Goal: Task Accomplishment & Management: Manage account settings

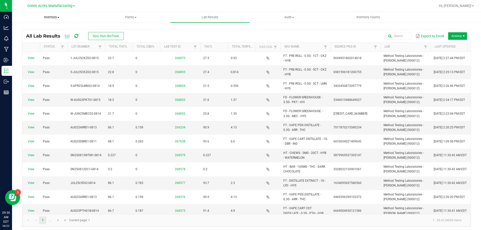
click at [54, 16] on span "Inventory" at bounding box center [51, 17] width 79 height 5
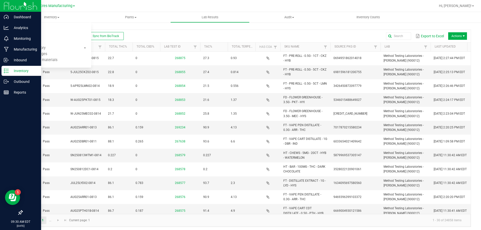
click at [7, 75] on div "Inventory" at bounding box center [22, 71] width 40 height 10
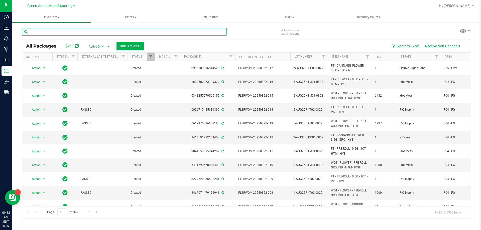
click at [68, 32] on input "text" at bounding box center [124, 32] width 204 height 8
paste input "5199196307554008"
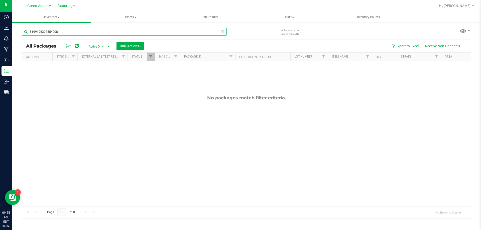
type input "5199196307554008"
click at [102, 45] on span "Active Only" at bounding box center [98, 46] width 28 height 7
click at [99, 75] on li "All" at bounding box center [97, 77] width 27 height 8
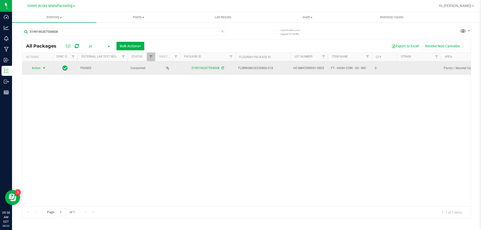
click at [37, 66] on span "Action" at bounding box center [34, 68] width 14 height 7
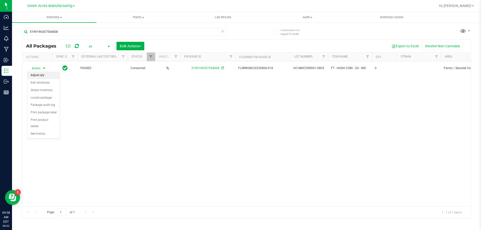
click at [38, 76] on li "Adjust qty" at bounding box center [44, 76] width 32 height 8
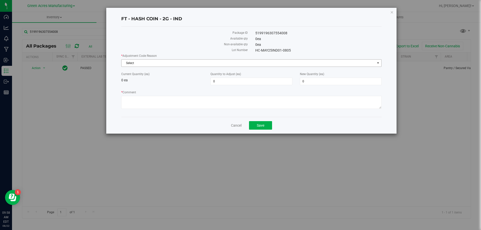
click at [199, 63] on span "Select" at bounding box center [247, 63] width 253 height 7
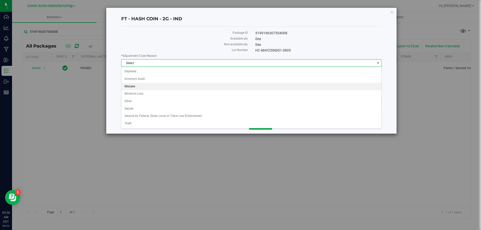
click at [148, 88] on li "Mistake" at bounding box center [251, 87] width 260 height 8
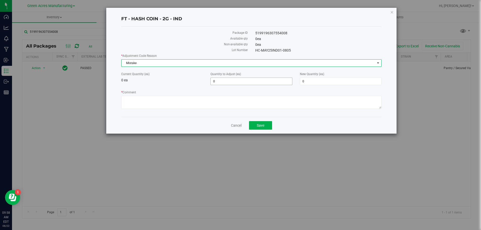
click at [258, 81] on span "0 0" at bounding box center [251, 82] width 82 height 8
click at [258, 81] on input "0" at bounding box center [250, 81] width 81 height 7
type input "1590"
type input "1,590"
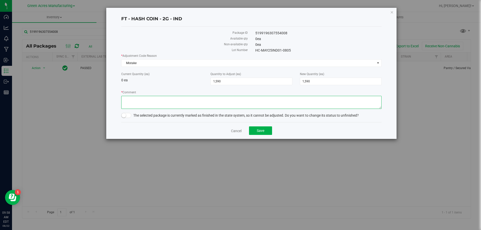
click at [306, 99] on textarea "* Comment" at bounding box center [251, 102] width 260 height 13
type textarea "B"
type textarea "Resublot after Biotrack issue"
click at [122, 117] on small at bounding box center [123, 115] width 5 height 5
click at [262, 130] on span "Save" at bounding box center [261, 131] width 8 height 4
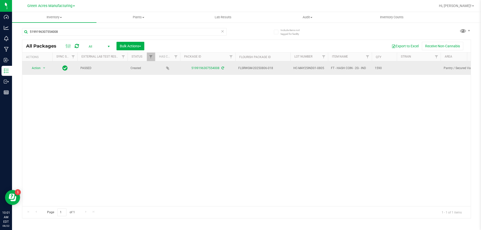
click at [222, 67] on icon at bounding box center [222, 68] width 3 height 3
click at [44, 68] on span "select" at bounding box center [44, 68] width 4 height 4
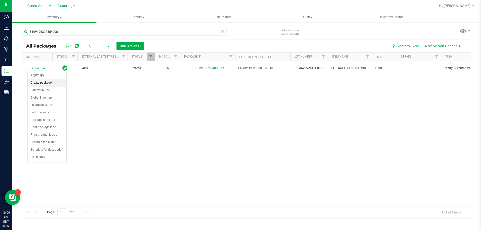
click at [44, 83] on li "Create package" at bounding box center [47, 83] width 39 height 8
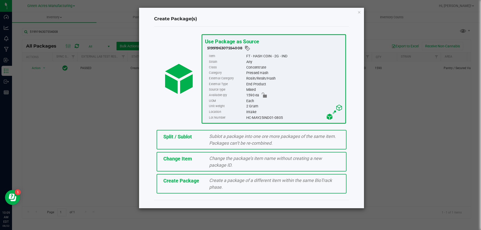
click at [194, 141] on div "Split / Sublot Sublot a package into one ore more packages of the same item. Pa…" at bounding box center [251, 140] width 190 height 20
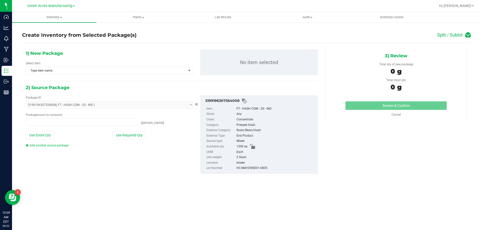
type input "0 ea"
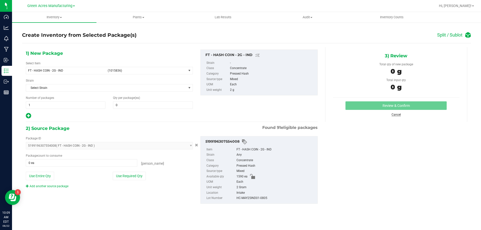
click at [399, 114] on link "Cancel" at bounding box center [395, 115] width 9 height 4
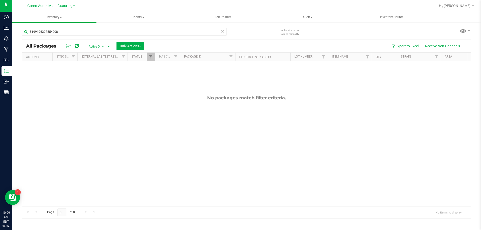
click at [78, 46] on icon at bounding box center [77, 46] width 4 height 5
click at [97, 48] on span "Active Only" at bounding box center [98, 46] width 28 height 7
click at [94, 77] on li "All" at bounding box center [97, 77] width 27 height 8
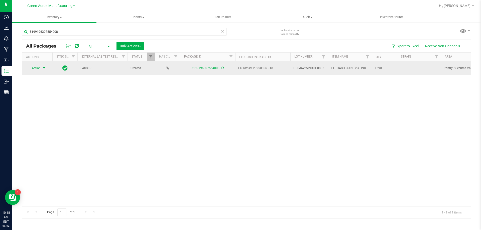
click at [44, 69] on span "select" at bounding box center [44, 68] width 4 height 4
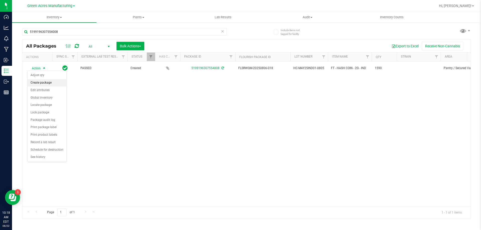
click at [48, 83] on li "Create package" at bounding box center [47, 83] width 39 height 8
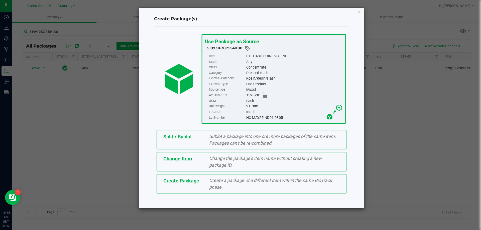
click at [169, 138] on span "Split / Sublot" at bounding box center [177, 137] width 29 height 6
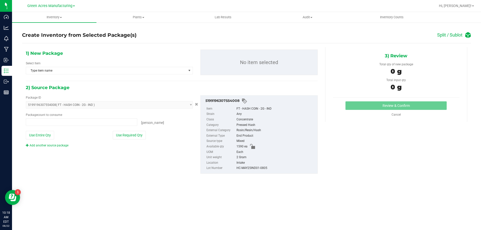
type input "0 ea"
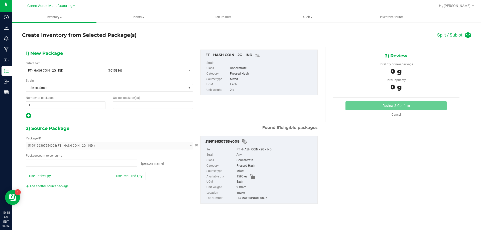
type input "0 ea"
click at [65, 107] on span "1 1" at bounding box center [66, 105] width 80 height 8
click at [65, 107] on input "1" at bounding box center [65, 105] width 79 height 7
type input "198"
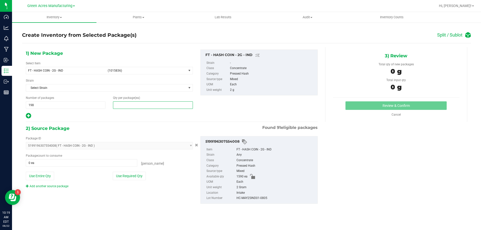
click at [134, 108] on span at bounding box center [153, 105] width 80 height 8
type input "8"
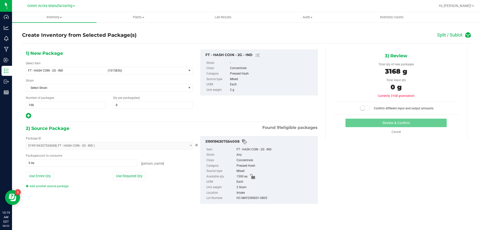
click at [28, 115] on icon at bounding box center [28, 116] width 5 height 6
type input "8"
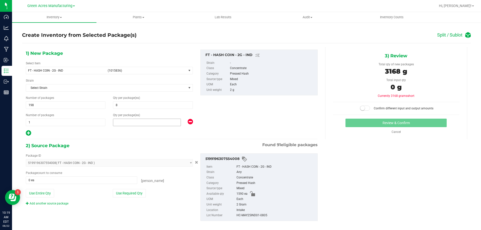
click at [123, 120] on span at bounding box center [147, 123] width 68 height 8
type input "6"
click at [43, 191] on button "Use Entire Qty" at bounding box center [40, 193] width 28 height 9
type input "1590 ea"
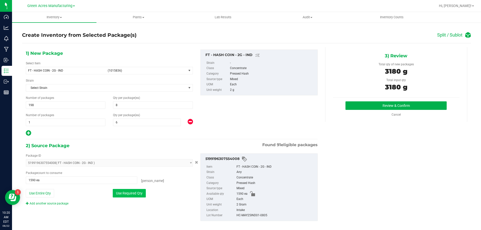
click at [120, 195] on button "Use Required Qty" at bounding box center [129, 193] width 33 height 9
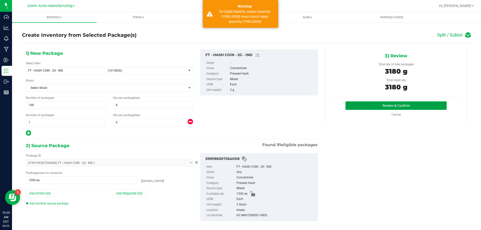
click at [365, 107] on button "Review & Confirm" at bounding box center [395, 105] width 101 height 9
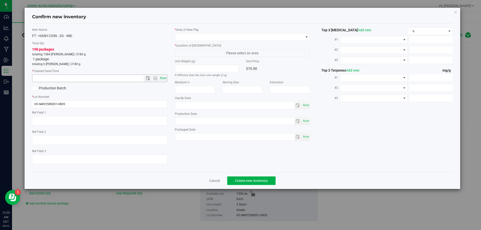
click at [163, 76] on span "Now" at bounding box center [163, 78] width 9 height 7
type input "8/22/2025 10:20 AM"
click at [191, 39] on span at bounding box center [239, 37] width 128 height 7
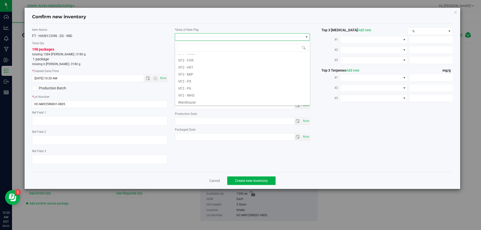
scroll to position [251, 0]
click at [190, 95] on li "VF2 - WHS" at bounding box center [242, 93] width 135 height 7
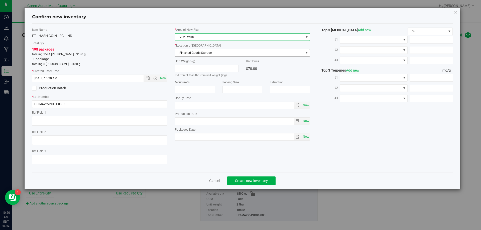
click at [181, 53] on span "Finished Goods Storage" at bounding box center [239, 52] width 128 height 7
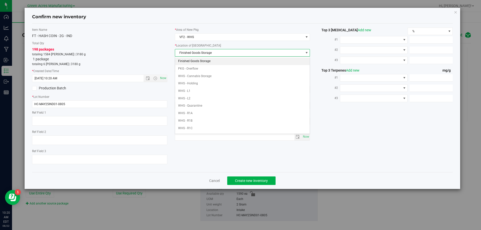
click at [184, 61] on li "Finished Goods Storage" at bounding box center [242, 62] width 135 height 8
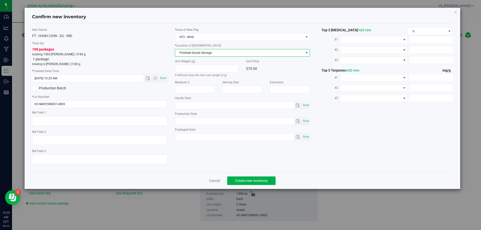
click at [118, 49] on div "198 packages totaling 1584 eaches | 3180 g 1 package totaling 6 eaches | 3180 g" at bounding box center [99, 57] width 135 height 20
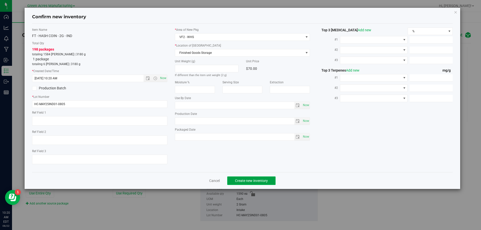
click at [244, 180] on span "Create new inventory" at bounding box center [251, 181] width 33 height 4
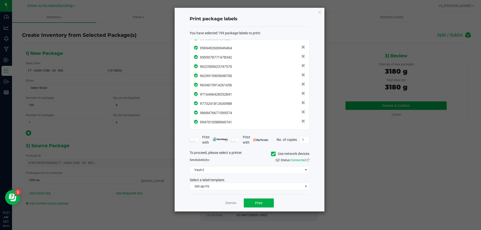
scroll to position [1757, 0]
click at [262, 205] on span "Print" at bounding box center [259, 203] width 8 height 4
click at [233, 203] on link "Dismiss" at bounding box center [230, 203] width 11 height 4
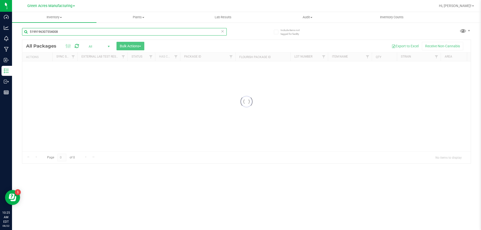
click at [44, 34] on input "5199196307554008" at bounding box center [124, 32] width 204 height 8
paste input "HC-MAY25IND01-0805"
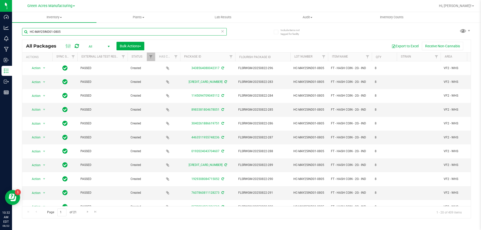
click at [46, 31] on input "HC-MAY25IND01-0805" at bounding box center [124, 32] width 204 height 8
paste input "QA HOLD"
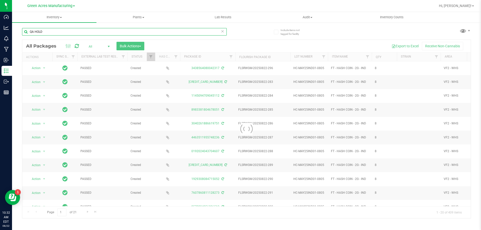
click at [50, 34] on input "QA HOLD" at bounding box center [124, 32] width 204 height 8
paste input "3851944073011186"
type input "3851944073011186"
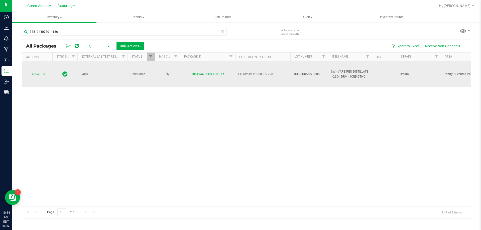
click at [38, 74] on span "Action" at bounding box center [34, 74] width 14 height 7
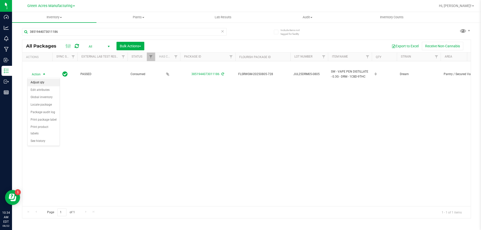
click at [41, 83] on li "Adjust qty" at bounding box center [44, 83] width 32 height 8
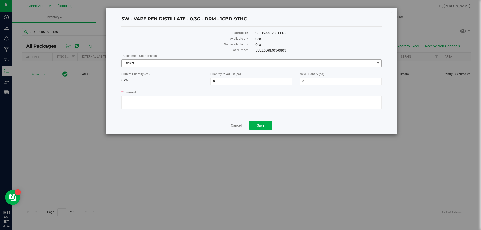
click at [149, 64] on span "Select" at bounding box center [247, 63] width 253 height 7
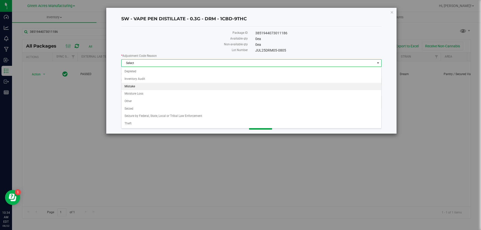
click at [134, 87] on li "Mistake" at bounding box center [251, 87] width 260 height 8
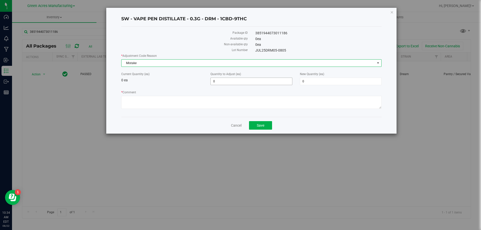
click at [225, 81] on span "0 0" at bounding box center [251, 82] width 82 height 8
click at [225, 81] on input "0" at bounding box center [250, 81] width 81 height 7
type input "1679"
type input "1,679"
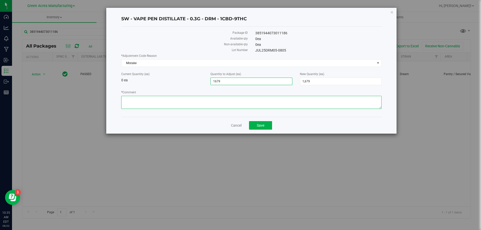
click at [259, 98] on textarea "* Comment" at bounding box center [251, 102] width 260 height 13
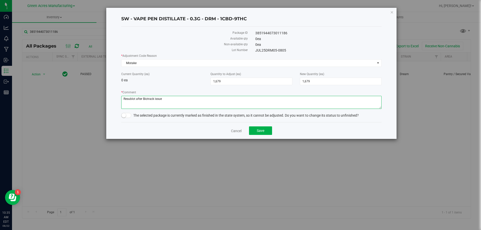
type textarea "Resublot after Biotrack issue"
click at [123, 114] on small at bounding box center [123, 115] width 5 height 5
click at [255, 131] on button "Save" at bounding box center [260, 130] width 23 height 9
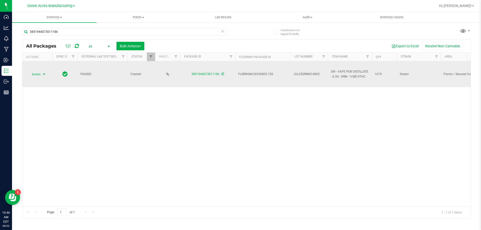
click at [37, 75] on span "Action" at bounding box center [34, 74] width 14 height 7
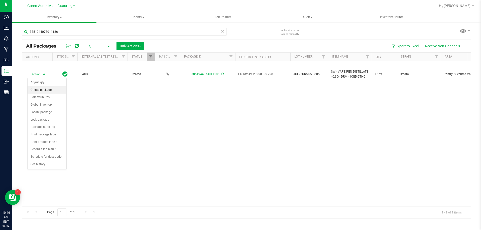
click at [41, 89] on li "Create package" at bounding box center [47, 90] width 39 height 8
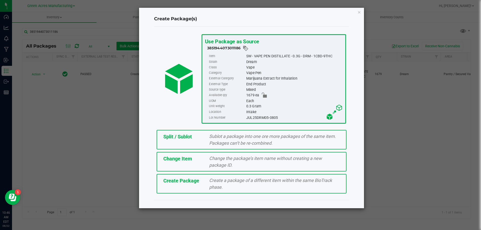
click at [195, 141] on div "Split / Sublot Sublot a package into one ore more packages of the same item. Pa…" at bounding box center [251, 140] width 190 height 20
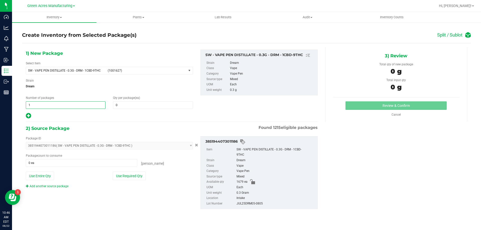
click at [42, 106] on span "1 1" at bounding box center [66, 105] width 80 height 8
click at [42, 106] on input "1" at bounding box center [65, 105] width 79 height 7
type input "83"
click at [124, 106] on span at bounding box center [153, 105] width 80 height 8
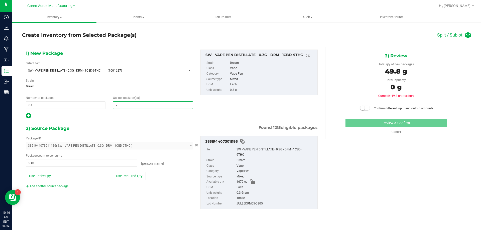
type input "20"
click at [26, 115] on icon at bounding box center [28, 116] width 5 height 6
type input "20"
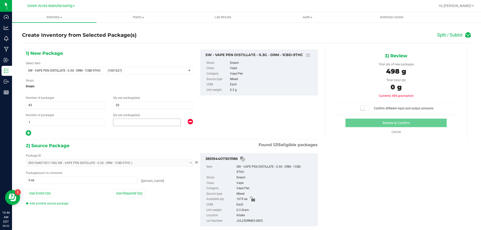
click at [130, 123] on span at bounding box center [147, 123] width 68 height 8
type input "19"
click at [116, 196] on button "Use Required Qty" at bounding box center [129, 193] width 33 height 9
type input "1679 ea"
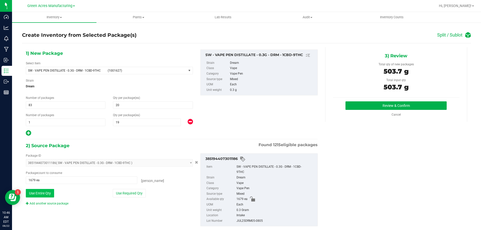
click at [35, 190] on button "Use Entire Qty" at bounding box center [40, 193] width 28 height 9
click at [370, 105] on button "Review & Confirm" at bounding box center [395, 105] width 101 height 9
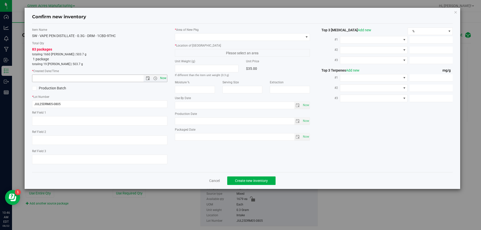
click at [162, 79] on span "Now" at bounding box center [163, 78] width 9 height 7
type input "8/22/2025 10:46 AM"
click at [188, 39] on span at bounding box center [239, 37] width 128 height 7
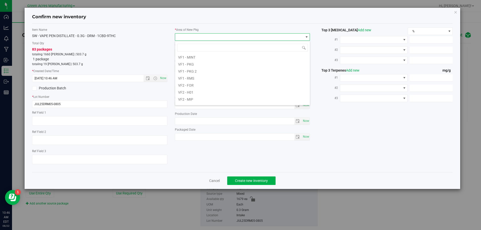
scroll to position [251, 0]
click at [190, 95] on li "VF2 - WHS" at bounding box center [242, 93] width 135 height 7
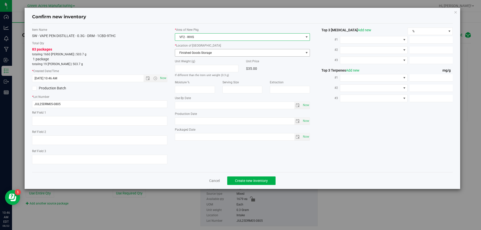
click at [187, 51] on span "Finished Goods Storage" at bounding box center [239, 52] width 128 height 7
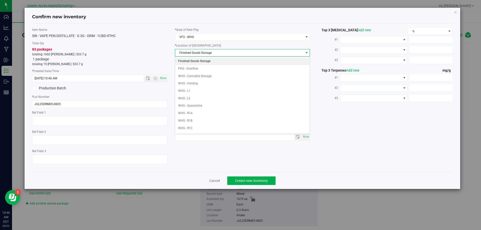
click at [188, 61] on li "Finished Goods Storage" at bounding box center [242, 62] width 135 height 8
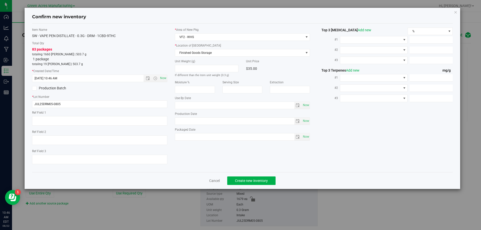
click at [162, 61] on div "83 packages totaling 1660 eaches | 503.7 g 1 package totaling 19 eaches | 503.7…" at bounding box center [99, 57] width 135 height 20
click at [239, 184] on button "Create new inventory" at bounding box center [251, 180] width 48 height 9
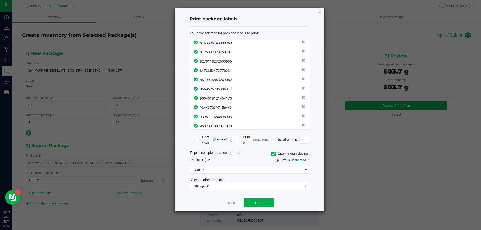
scroll to position [692, 0]
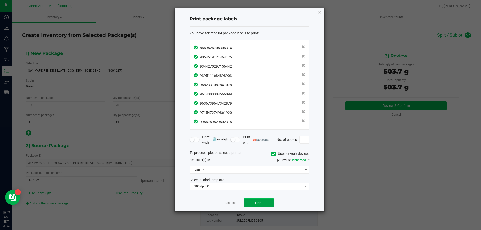
click at [262, 202] on span "Print" at bounding box center [259, 203] width 8 height 4
click at [228, 202] on link "Dismiss" at bounding box center [230, 203] width 11 height 4
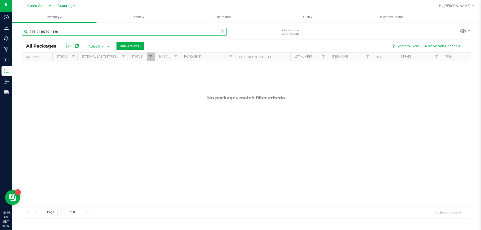
click at [69, 32] on input "3851944073011186" at bounding box center [124, 32] width 204 height 8
paste input "JUL25DRM05-0805"
type input "JUL25DRM05-0805"
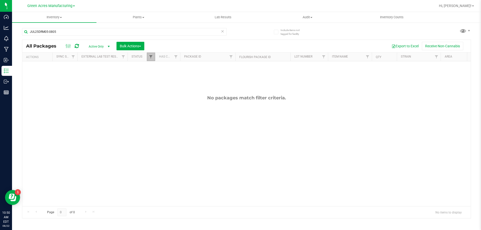
click at [153, 57] on span "Filter" at bounding box center [151, 57] width 4 height 4
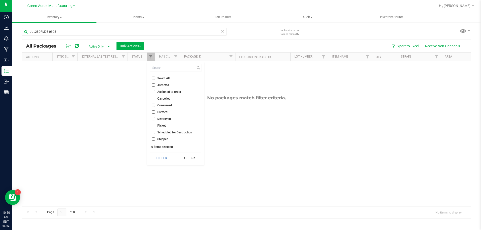
click at [153, 78] on input "Select All" at bounding box center [153, 78] width 3 height 3
checkbox input "true"
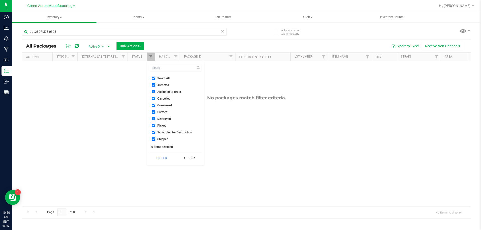
checkbox input "true"
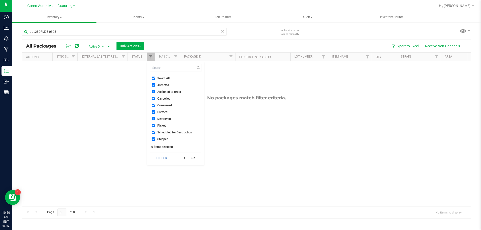
checkbox input "true"
click at [156, 159] on button "Filter" at bounding box center [162, 157] width 24 height 11
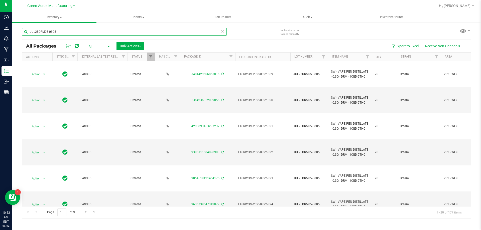
click at [78, 31] on input "JUL25DRM05-0805" at bounding box center [124, 32] width 204 height 8
click at [75, 40] on div "JUL25DRM05-0805 All Packages All Active Only Lab Samples Locked All External In…" at bounding box center [246, 120] width 448 height 195
click at [59, 29] on input "JUL25DRM05-0805" at bounding box center [124, 32] width 204 height 8
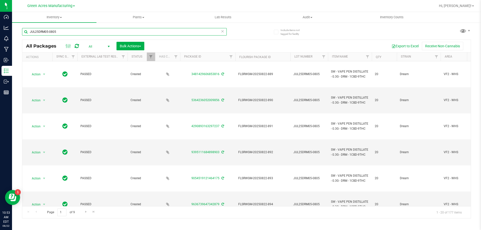
click at [59, 29] on input "JUL25DRM05-0805" at bounding box center [124, 32] width 204 height 8
paste input "5533485144203351"
type input "5533485144203351"
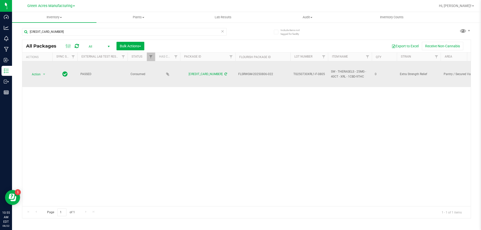
click at [44, 78] on td "Action Action Adjust qty Edit attributes Global inventory Locate package Packag…" at bounding box center [37, 74] width 30 height 26
click at [44, 77] on span "select" at bounding box center [44, 74] width 6 height 7
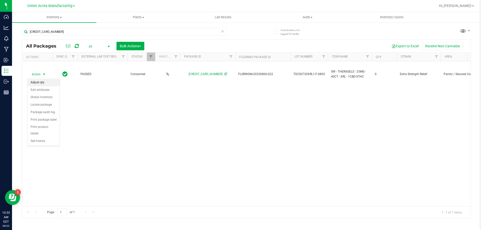
click at [45, 85] on li "Adjust qty" at bounding box center [44, 83] width 32 height 8
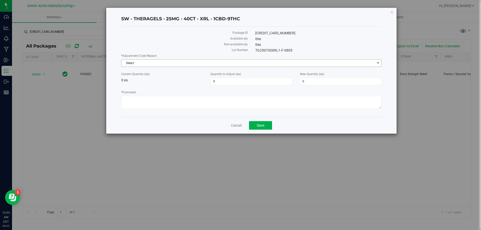
click at [186, 63] on span "Select" at bounding box center [247, 63] width 253 height 7
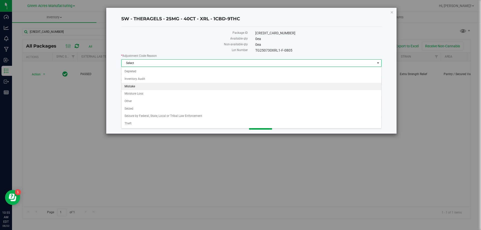
click at [129, 88] on li "Mistake" at bounding box center [251, 87] width 260 height 8
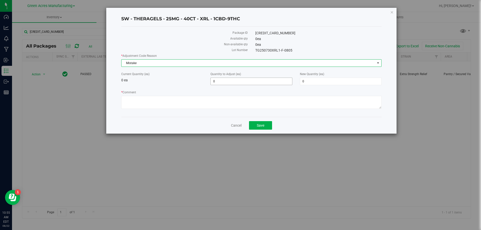
click at [219, 81] on span "0 0" at bounding box center [251, 82] width 82 height 8
click at [219, 81] on input "0" at bounding box center [250, 81] width 81 height 7
type input "2382"
type input "2,382"
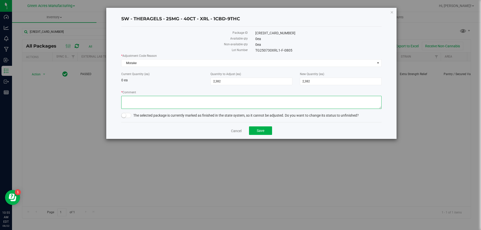
click at [264, 100] on textarea "* Comment" at bounding box center [251, 102] width 260 height 13
type textarea "Resublot after Biotrack issue"
click at [124, 116] on small at bounding box center [123, 115] width 5 height 5
click at [263, 130] on span "Save" at bounding box center [261, 131] width 8 height 4
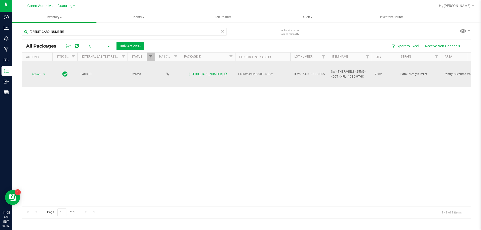
click at [45, 75] on span "select" at bounding box center [44, 74] width 4 height 4
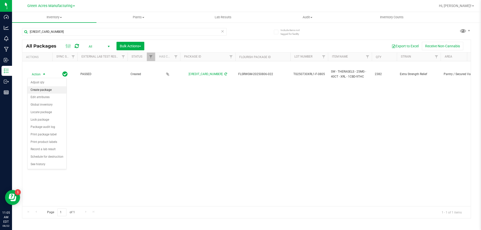
click at [50, 91] on li "Create package" at bounding box center [47, 90] width 39 height 8
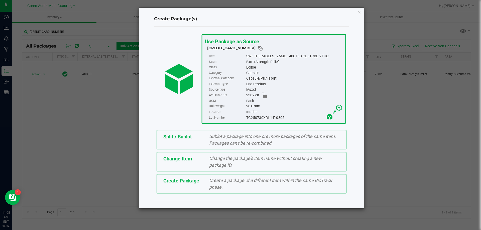
click at [217, 133] on div "Sublot a package into one ore more packages of the same item. Packages can’t be…" at bounding box center [274, 140] width 138 height 14
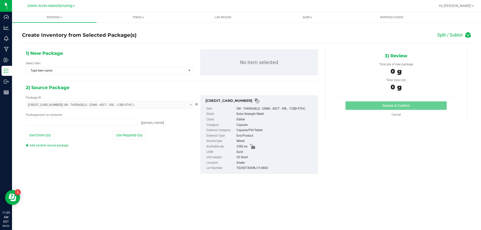
type input "0 ea"
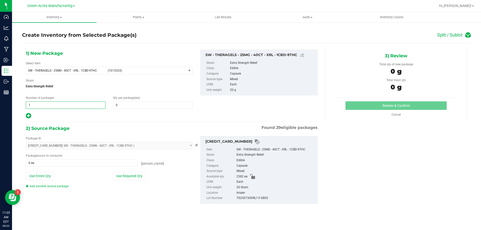
click at [49, 106] on span "1 1" at bounding box center [66, 105] width 80 height 8
click at [49, 106] on input "1" at bounding box center [65, 105] width 79 height 7
type input "397"
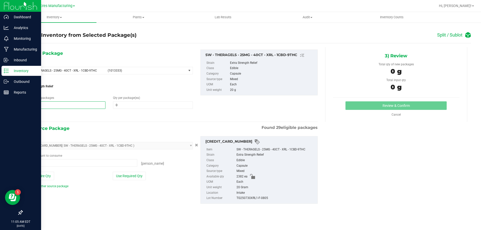
type input "397"
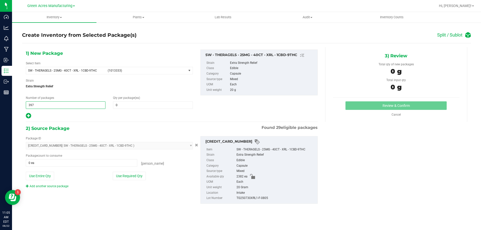
click at [66, 103] on span "397 397" at bounding box center [66, 105] width 80 height 8
click at [396, 115] on link "Cancel" at bounding box center [395, 115] width 9 height 4
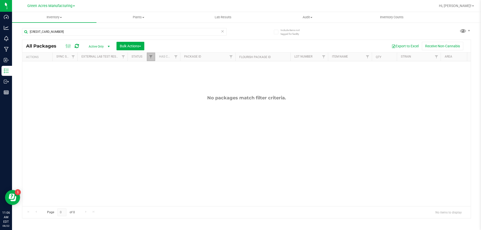
click at [148, 56] on link "Filter" at bounding box center [151, 57] width 8 height 9
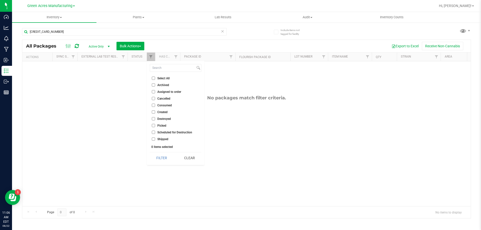
click at [152, 77] on input "Select All" at bounding box center [153, 78] width 3 height 3
checkbox input "true"
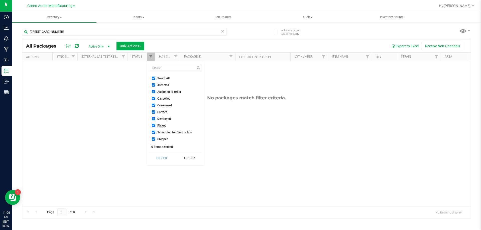
checkbox input "true"
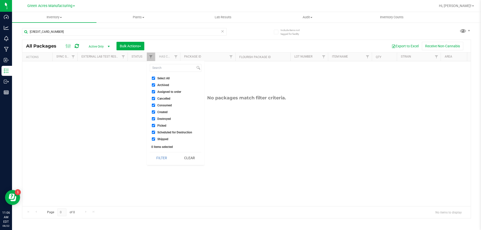
checkbox input "true"
click at [164, 159] on button "Filter" at bounding box center [162, 157] width 24 height 11
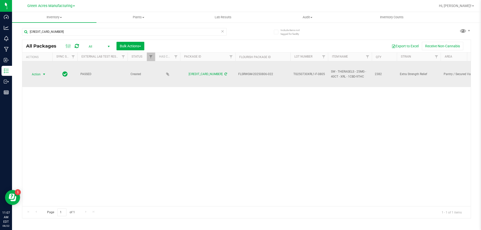
click at [38, 73] on span "Action" at bounding box center [34, 74] width 14 height 7
click at [37, 74] on span "Action" at bounding box center [34, 74] width 14 height 7
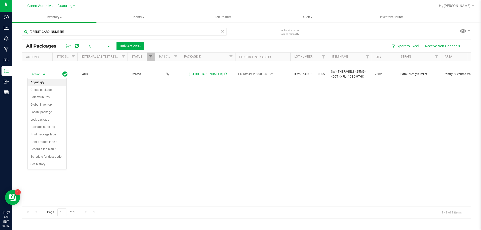
click at [38, 83] on li "Adjust qty" at bounding box center [47, 83] width 39 height 8
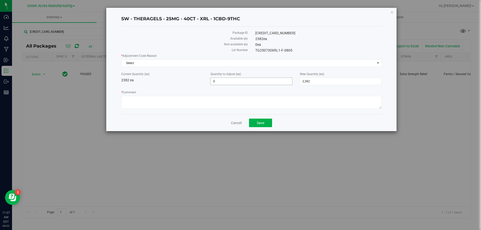
click at [223, 80] on span "0 0" at bounding box center [251, 82] width 82 height 8
click at [223, 80] on input "0" at bounding box center [250, 81] width 81 height 7
type input "-1"
type input "2,381"
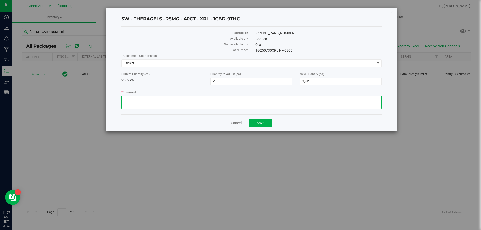
click at [189, 106] on textarea "* Comment" at bounding box center [251, 102] width 260 height 13
click at [261, 125] on button "Save" at bounding box center [260, 123] width 23 height 9
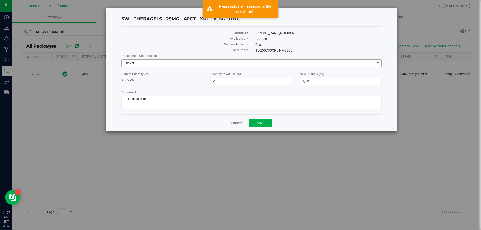
click at [138, 64] on span "Select" at bounding box center [247, 63] width 253 height 7
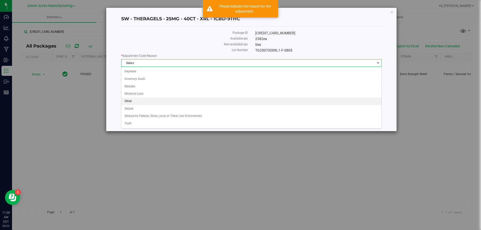
click at [132, 103] on li "Other" at bounding box center [251, 102] width 260 height 8
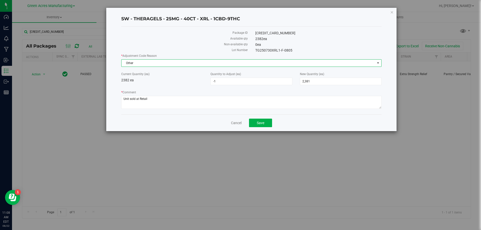
click at [152, 62] on span "Other" at bounding box center [247, 63] width 253 height 7
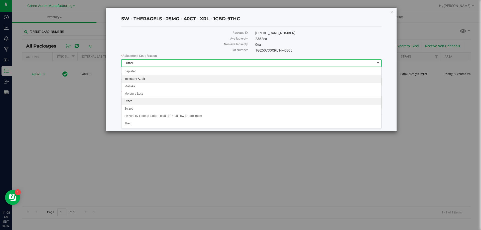
click at [147, 78] on li "Inventory Audit" at bounding box center [251, 79] width 260 height 8
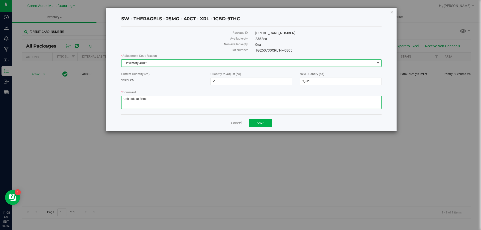
click at [128, 99] on textarea "* Comment" at bounding box center [251, 102] width 260 height 13
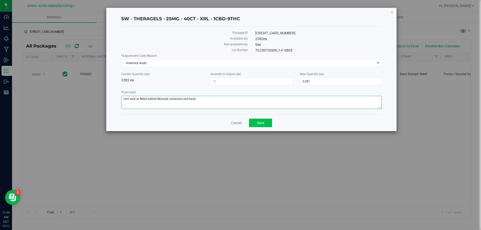
type textarea "Unit sold at Retail before Biotrack correction pull back"
click at [255, 121] on button "Save" at bounding box center [260, 123] width 23 height 9
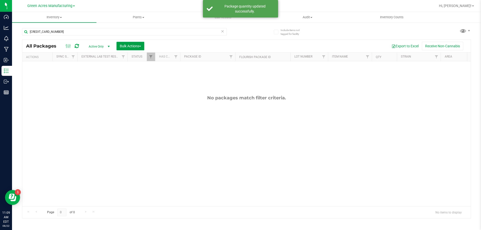
click at [129, 44] on span "Bulk Actions" at bounding box center [130, 46] width 21 height 4
click at [151, 55] on link "Filter" at bounding box center [151, 57] width 8 height 9
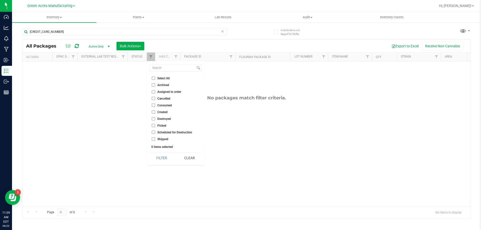
click at [154, 77] on input "Select All" at bounding box center [153, 78] width 3 height 3
checkbox input "true"
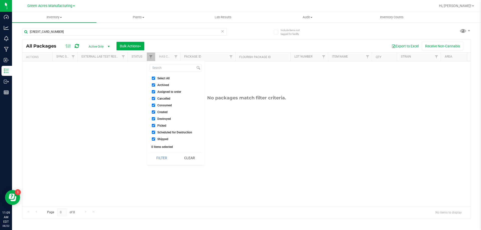
checkbox input "true"
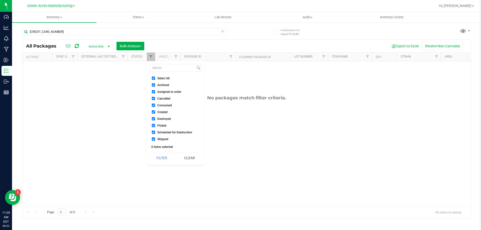
checkbox input "true"
click at [171, 159] on button "Filter" at bounding box center [162, 157] width 24 height 11
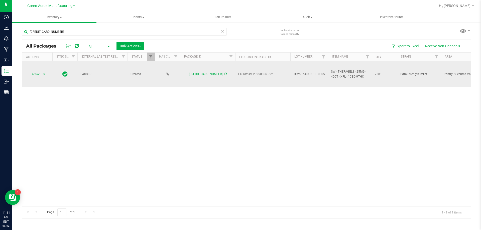
click at [40, 74] on span "Action" at bounding box center [34, 74] width 14 height 7
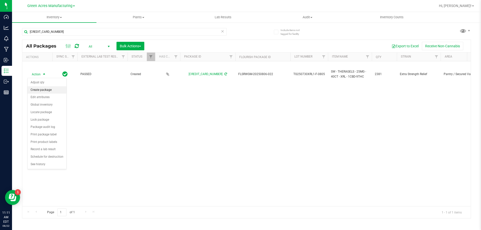
click at [41, 90] on li "Create package" at bounding box center [47, 90] width 39 height 8
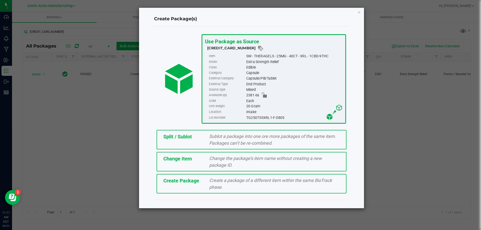
click at [198, 139] on div "Split / Sublot" at bounding box center [182, 137] width 46 height 8
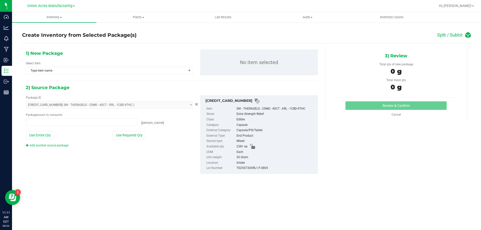
type input "0 ea"
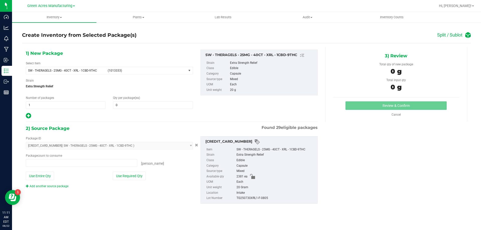
type input "0 ea"
click at [52, 103] on span "1 1" at bounding box center [66, 105] width 80 height 8
click at [52, 103] on input "1" at bounding box center [65, 105] width 79 height 7
click at [44, 107] on span "1 1" at bounding box center [66, 105] width 80 height 8
click at [44, 107] on input "1" at bounding box center [65, 105] width 79 height 7
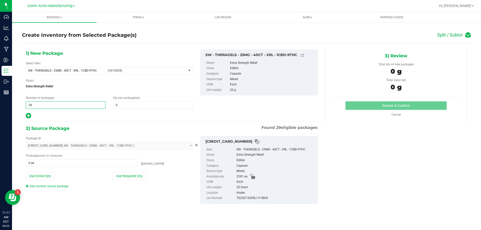
type input "396"
click at [123, 105] on span at bounding box center [153, 105] width 80 height 8
type input "6"
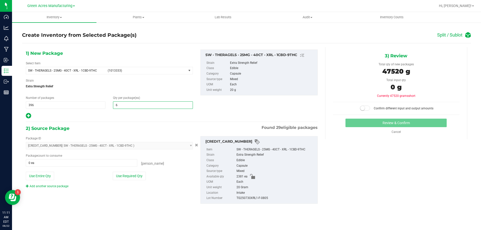
click at [30, 115] on icon at bounding box center [28, 116] width 5 height 6
type input "6"
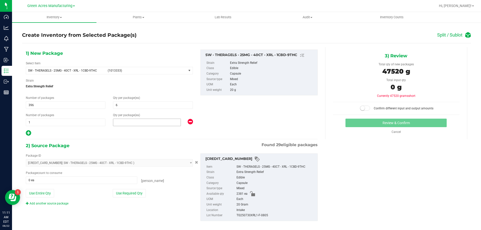
click at [119, 125] on span at bounding box center [147, 123] width 68 height 8
click at [119, 123] on input "text" at bounding box center [146, 122] width 67 height 7
type input "5"
click at [43, 195] on button "Use Entire Qty" at bounding box center [40, 193] width 28 height 9
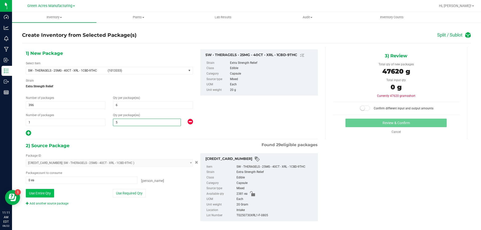
type input "2381 ea"
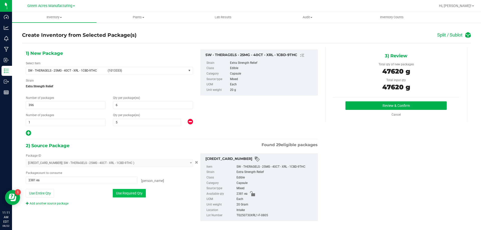
click at [121, 194] on button "Use Required Qty" at bounding box center [129, 193] width 33 height 9
click at [371, 106] on button "Review & Confirm" at bounding box center [395, 105] width 101 height 9
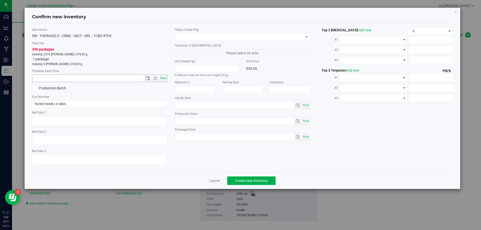
click at [164, 78] on span "Now" at bounding box center [163, 78] width 9 height 7
type input "8/22/2025 11:11 AM"
click at [190, 32] on label "* Area of New Pkg" at bounding box center [242, 30] width 135 height 5
click at [193, 37] on span at bounding box center [239, 37] width 128 height 7
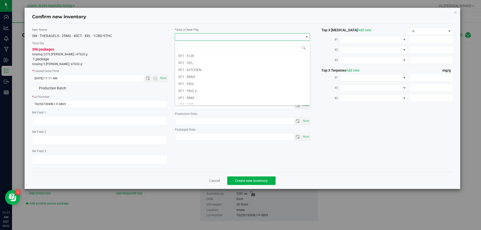
scroll to position [251, 0]
click at [191, 96] on li "VF2 - WHS" at bounding box center [242, 93] width 135 height 7
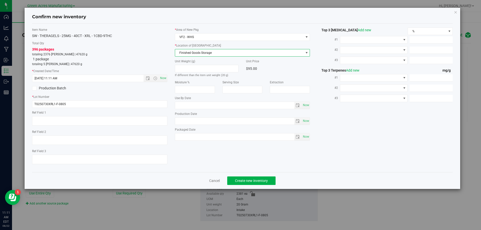
click at [185, 53] on span "Finished Goods Storage" at bounding box center [239, 52] width 128 height 7
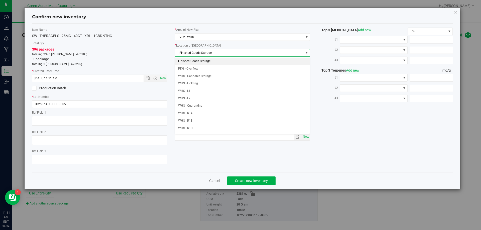
click at [186, 62] on li "Finished Goods Storage" at bounding box center [242, 62] width 135 height 8
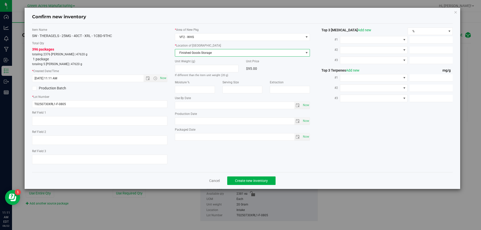
click at [141, 61] on div "396 packages totaling 2376 eaches | 47620 g 1 package totaling 5 eaches | 47620…" at bounding box center [99, 57] width 135 height 20
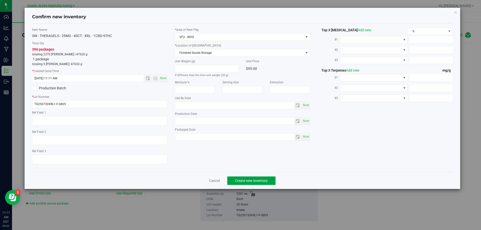
click at [251, 179] on span "Create new inventory" at bounding box center [251, 181] width 33 height 4
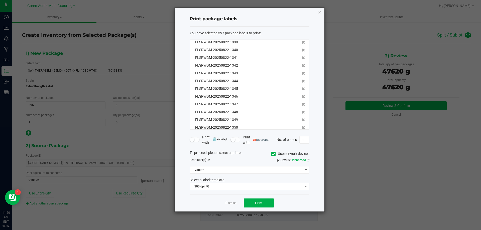
scroll to position [0, 0]
click at [227, 202] on link "Dismiss" at bounding box center [230, 203] width 11 height 4
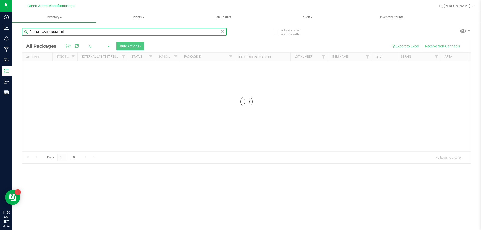
click at [67, 32] on input "5533485144203351" at bounding box center [124, 32] width 204 height 8
paste input "TG250730XRL1-F-0805"
type input "TG250730XRL1-F-0805"
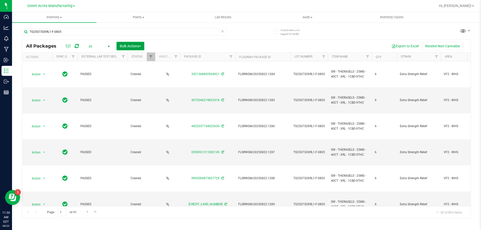
click at [133, 45] on span "Bulk Actions" at bounding box center [130, 46] width 21 height 4
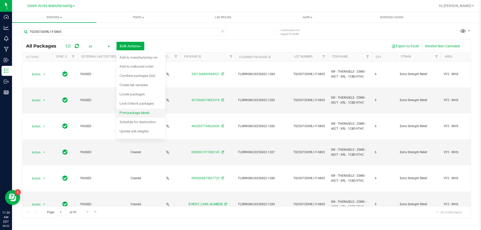
click at [130, 111] on span "Print package labels" at bounding box center [134, 113] width 30 height 4
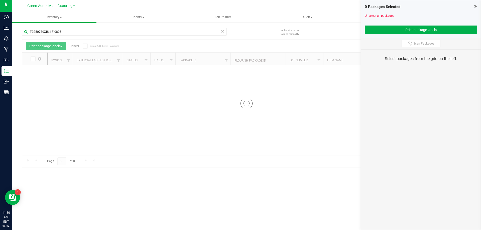
click at [86, 47] on div at bounding box center [246, 103] width 448 height 127
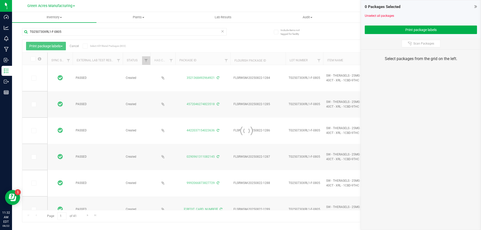
click at [85, 47] on div at bounding box center [246, 131] width 448 height 182
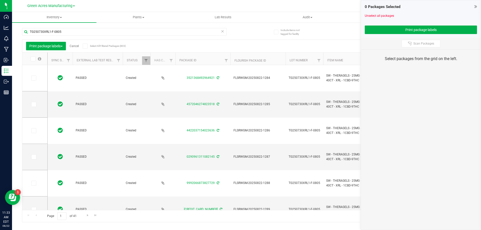
click at [85, 46] on icon at bounding box center [84, 46] width 3 height 0
click at [0, 0] on input "Select All Filtered Packages (803)" at bounding box center [0, 0] width 0 height 0
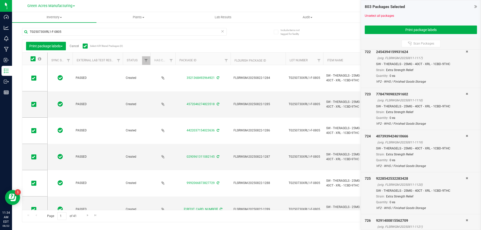
scroll to position [33694, 0]
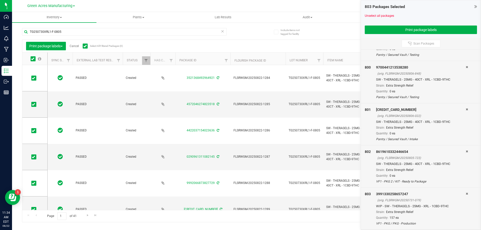
click at [465, 194] on icon at bounding box center [466, 193] width 2 height 3
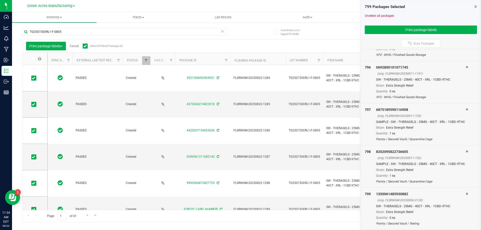
scroll to position [33525, 0]
click at [465, 194] on icon at bounding box center [466, 193] width 2 height 3
click at [465, 192] on icon at bounding box center [466, 193] width 2 height 3
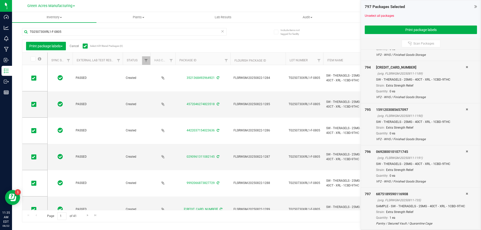
click at [465, 192] on icon at bounding box center [466, 193] width 2 height 3
click at [465, 193] on icon at bounding box center [466, 193] width 2 height 3
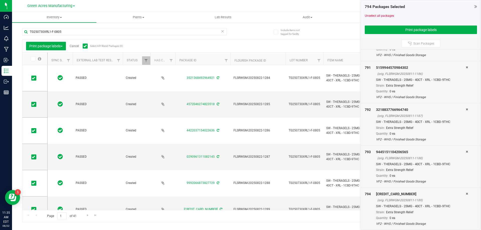
scroll to position [33304, 0]
click at [465, 193] on icon at bounding box center [466, 193] width 2 height 3
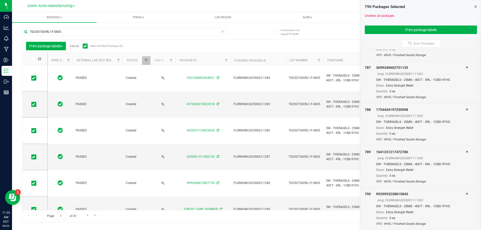
click at [465, 193] on icon at bounding box center [466, 193] width 2 height 3
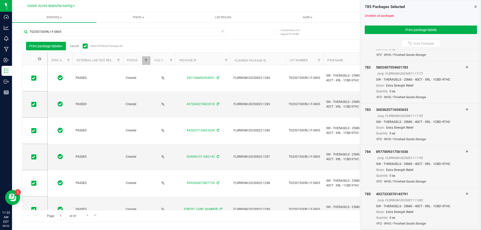
click at [465, 193] on icon at bounding box center [466, 193] width 2 height 3
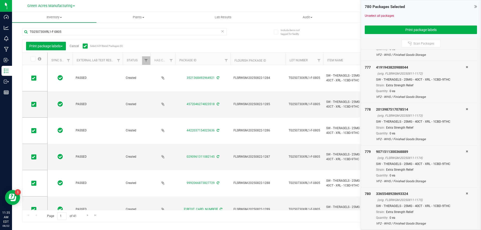
click at [465, 193] on icon at bounding box center [466, 193] width 2 height 3
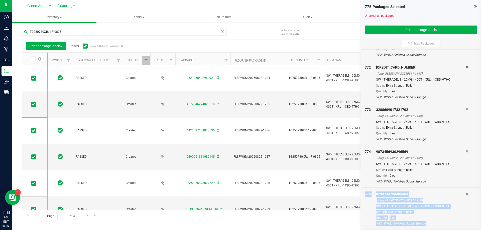
click at [465, 193] on icon at bounding box center [466, 193] width 2 height 3
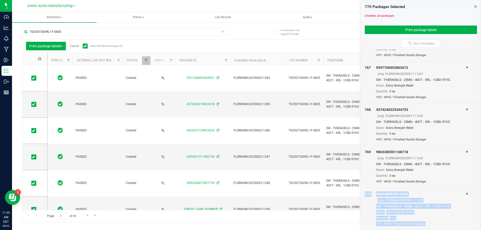
click at [465, 193] on icon at bounding box center [466, 193] width 2 height 3
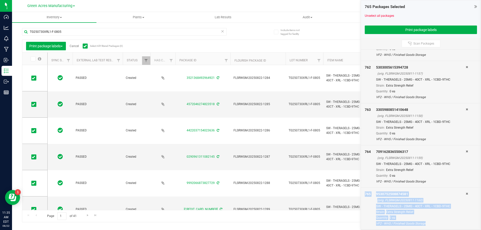
click at [465, 193] on icon at bounding box center [466, 193] width 2 height 3
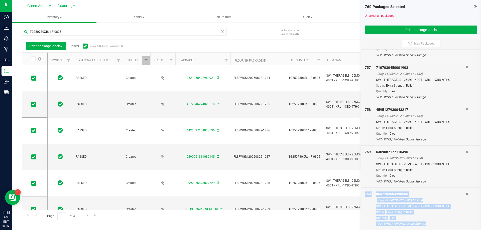
click at [465, 193] on icon at bounding box center [466, 193] width 2 height 3
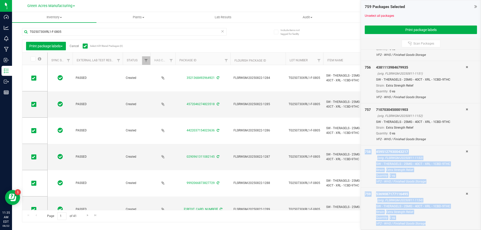
click at [465, 153] on icon at bounding box center [466, 151] width 2 height 3
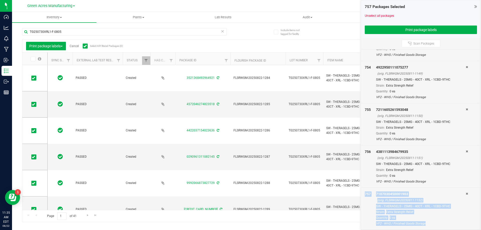
click at [465, 193] on icon at bounding box center [466, 193] width 2 height 3
click at [465, 153] on icon at bounding box center [466, 151] width 2 height 3
click at [465, 111] on icon at bounding box center [466, 109] width 2 height 3
click at [465, 69] on icon at bounding box center [466, 67] width 2 height 3
click at [465, 27] on icon at bounding box center [466, 25] width 2 height 3
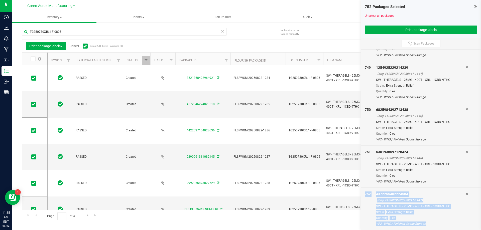
click at [465, 193] on icon at bounding box center [466, 193] width 2 height 3
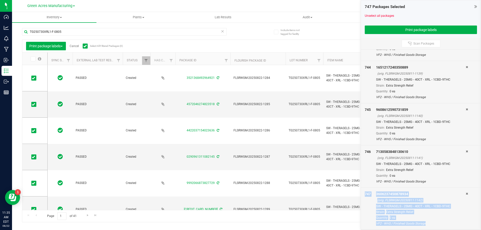
click at [465, 193] on icon at bounding box center [466, 193] width 2 height 3
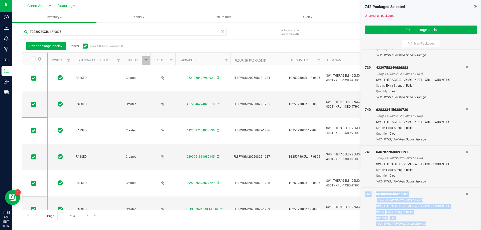
click at [465, 193] on icon at bounding box center [466, 193] width 2 height 3
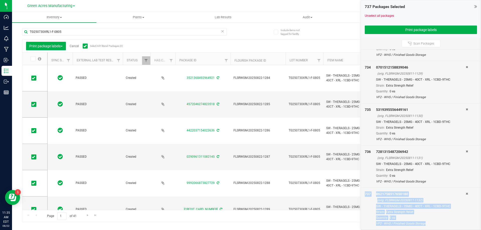
click at [465, 193] on icon at bounding box center [466, 193] width 2 height 3
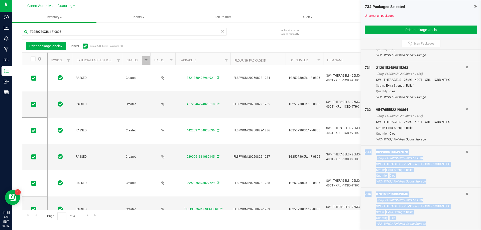
click at [465, 153] on icon at bounding box center [466, 151] width 2 height 3
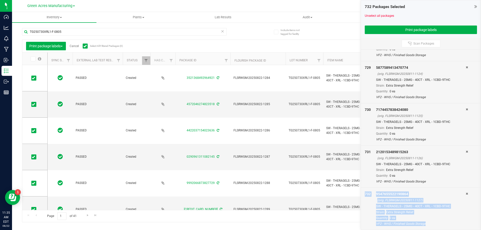
click at [465, 193] on icon at bounding box center [466, 193] width 2 height 3
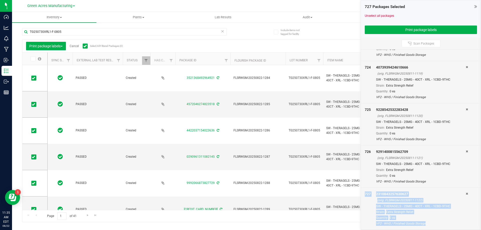
click at [465, 193] on icon at bounding box center [466, 193] width 2 height 3
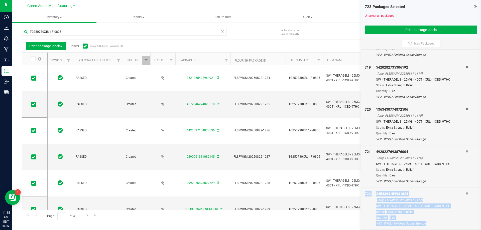
click at [465, 193] on icon at bounding box center [466, 193] width 2 height 3
click at [465, 194] on icon at bounding box center [466, 193] width 2 height 3
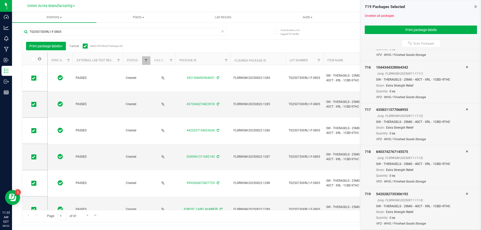
click at [465, 194] on icon at bounding box center [466, 193] width 2 height 3
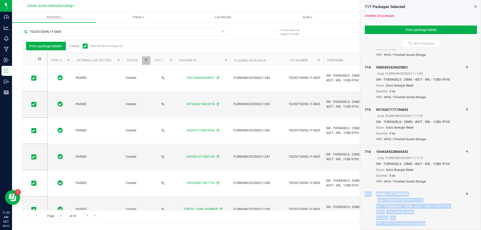
click at [465, 194] on icon at bounding box center [466, 193] width 2 height 3
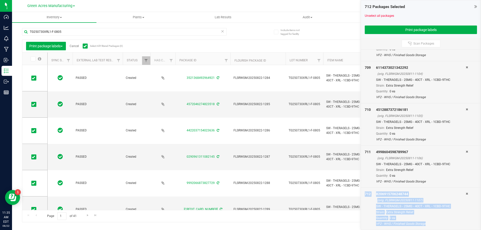
click at [465, 194] on icon at bounding box center [466, 193] width 2 height 3
click at [465, 153] on icon at bounding box center [466, 151] width 2 height 3
click at [465, 111] on icon at bounding box center [466, 109] width 2 height 3
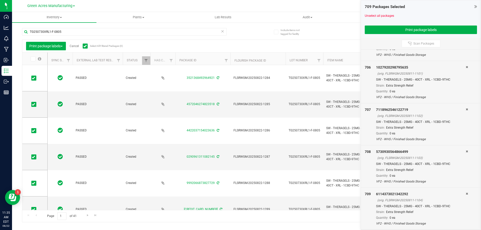
click at [465, 194] on icon at bounding box center [466, 193] width 2 height 3
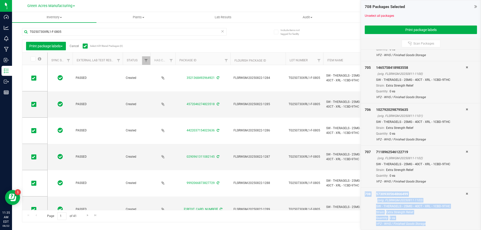
click at [465, 194] on icon at bounding box center [466, 193] width 2 height 3
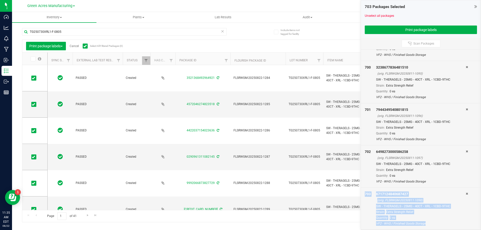
click at [465, 194] on icon at bounding box center [466, 193] width 2 height 3
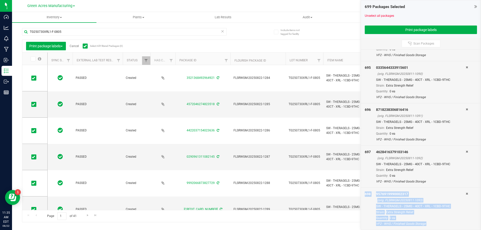
click at [465, 194] on icon at bounding box center [466, 193] width 2 height 3
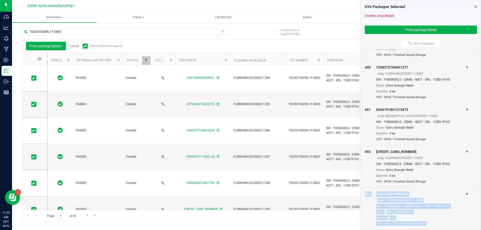
click at [465, 194] on icon at bounding box center [466, 193] width 2 height 3
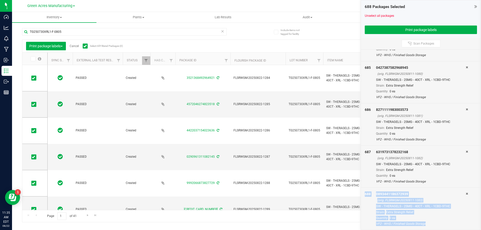
click at [465, 194] on icon at bounding box center [466, 193] width 2 height 3
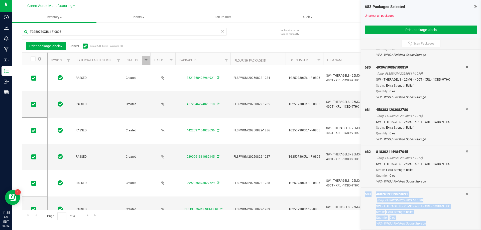
click at [465, 194] on icon at bounding box center [466, 193] width 2 height 3
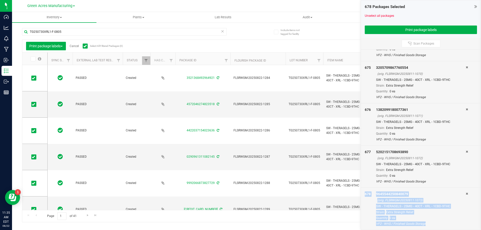
click at [465, 194] on icon at bounding box center [466, 193] width 2 height 3
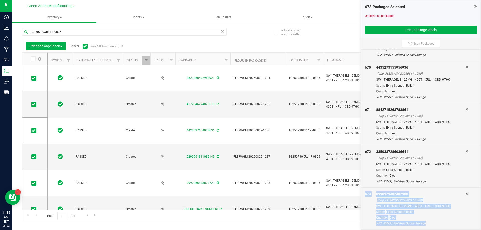
click at [465, 194] on icon at bounding box center [466, 193] width 2 height 3
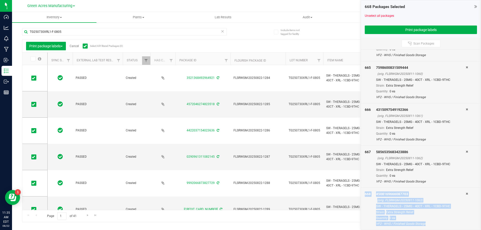
click at [465, 194] on icon at bounding box center [466, 193] width 2 height 3
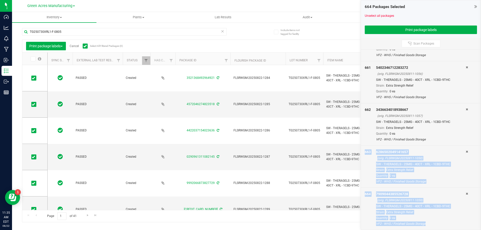
click at [465, 153] on icon at bounding box center [466, 151] width 2 height 3
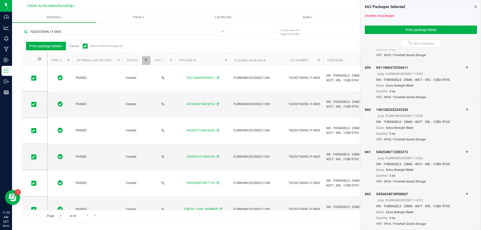
click at [465, 194] on icon at bounding box center [466, 193] width 2 height 3
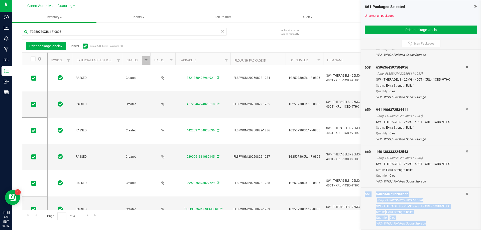
click at [465, 194] on icon at bounding box center [466, 193] width 2 height 3
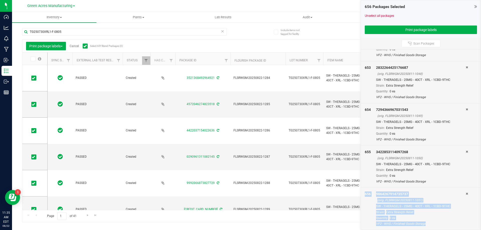
click at [465, 194] on icon at bounding box center [466, 193] width 2 height 3
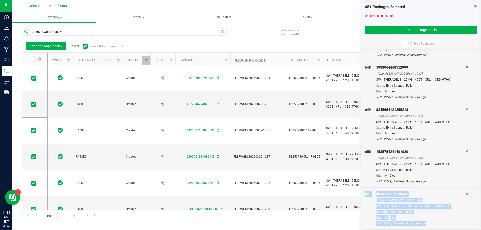
click at [465, 194] on icon at bounding box center [466, 193] width 2 height 3
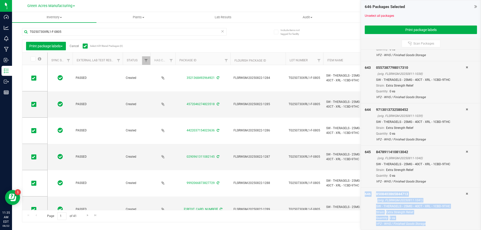
click at [465, 194] on icon at bounding box center [466, 193] width 2 height 3
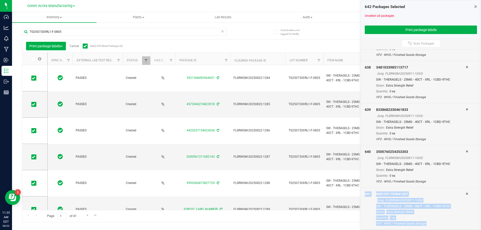
click at [465, 194] on icon at bounding box center [466, 193] width 2 height 3
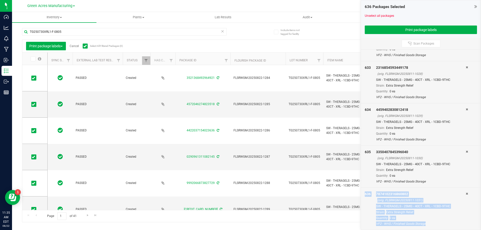
click at [465, 194] on icon at bounding box center [466, 193] width 2 height 3
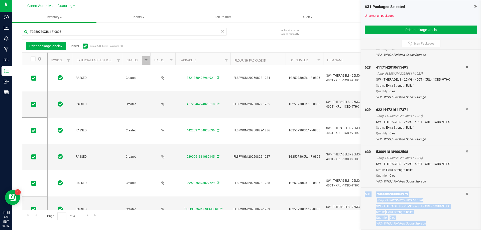
click at [465, 194] on icon at bounding box center [466, 193] width 2 height 3
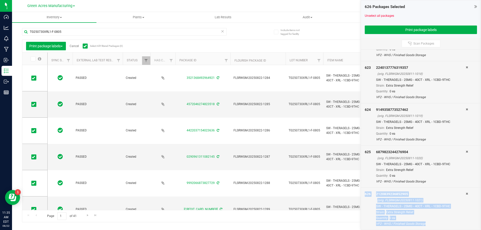
click at [465, 194] on icon at bounding box center [466, 193] width 2 height 3
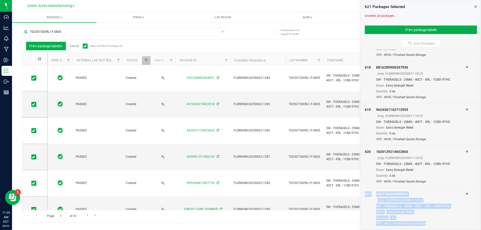
click at [465, 194] on icon at bounding box center [466, 193] width 2 height 3
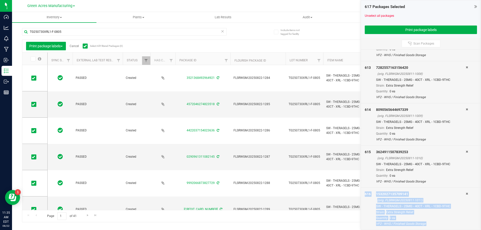
click at [465, 194] on icon at bounding box center [466, 193] width 2 height 3
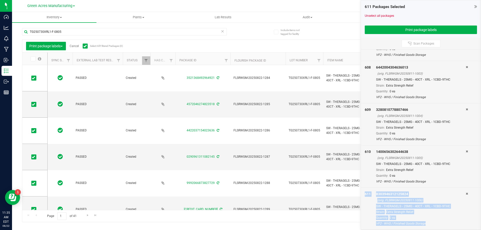
click at [465, 194] on icon at bounding box center [466, 193] width 2 height 3
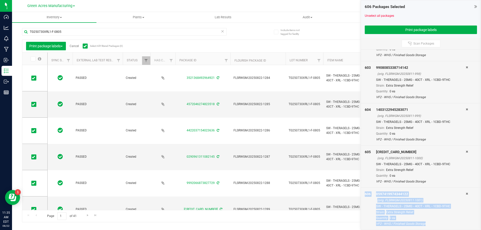
click at [465, 194] on icon at bounding box center [466, 193] width 2 height 3
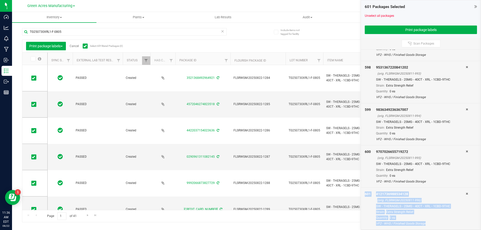
click at [465, 194] on icon at bounding box center [466, 193] width 2 height 3
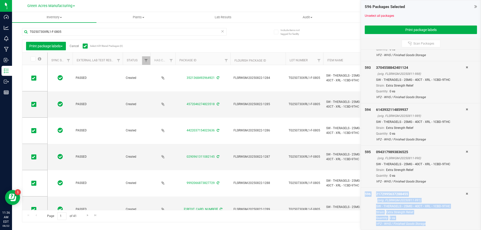
click at [465, 194] on icon at bounding box center [466, 193] width 2 height 3
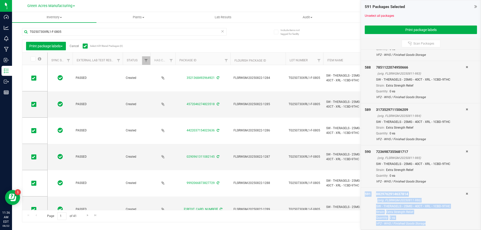
click at [465, 194] on icon at bounding box center [466, 193] width 2 height 3
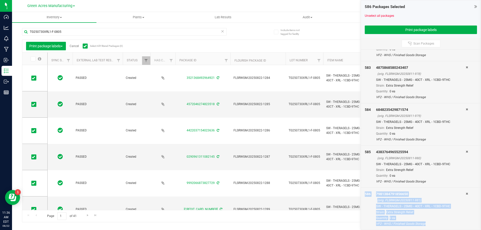
click at [465, 194] on icon at bounding box center [466, 193] width 2 height 3
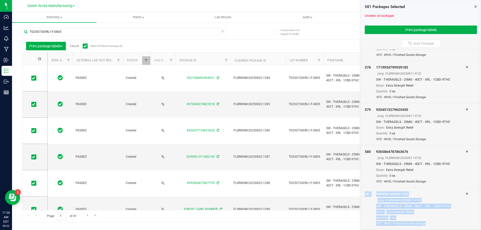
click at [465, 194] on icon at bounding box center [466, 193] width 2 height 3
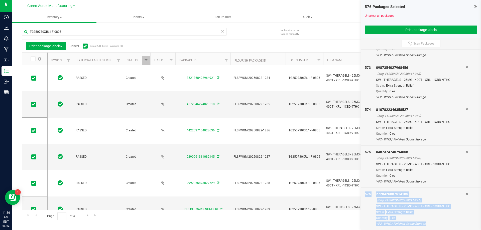
click at [465, 194] on icon at bounding box center [466, 193] width 2 height 3
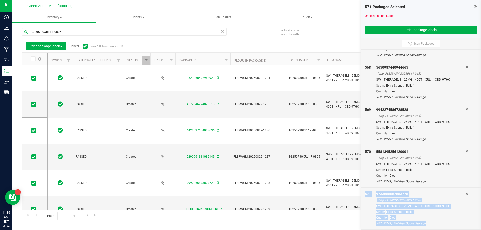
click at [465, 194] on icon at bounding box center [466, 193] width 2 height 3
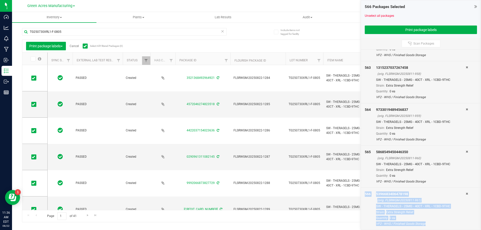
click at [465, 194] on icon at bounding box center [466, 193] width 2 height 3
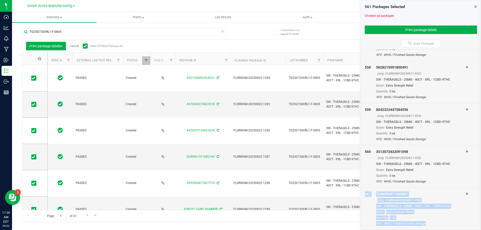
click at [465, 194] on icon at bounding box center [466, 193] width 2 height 3
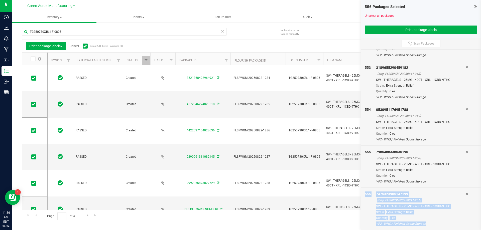
click at [465, 194] on icon at bounding box center [466, 193] width 2 height 3
click at [465, 153] on icon at bounding box center [466, 151] width 2 height 3
click at [465, 194] on icon at bounding box center [466, 193] width 2 height 3
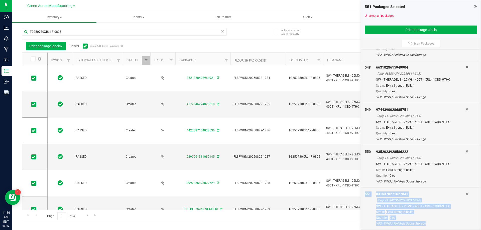
click at [465, 194] on icon at bounding box center [466, 193] width 2 height 3
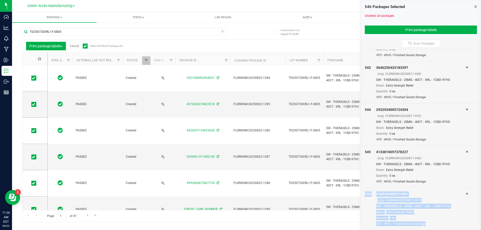
click at [465, 194] on icon at bounding box center [466, 193] width 2 height 3
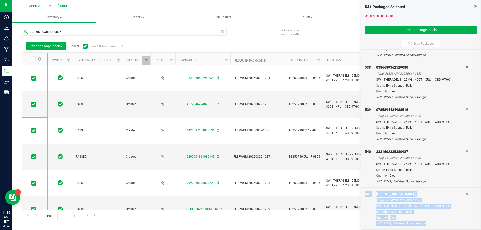
click at [465, 194] on icon at bounding box center [466, 193] width 2 height 3
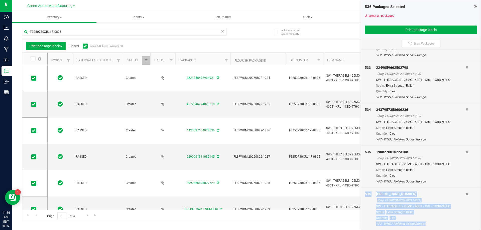
click at [465, 194] on icon at bounding box center [466, 193] width 2 height 3
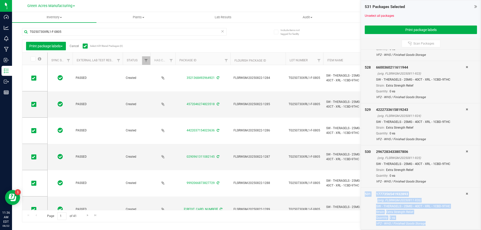
click at [465, 194] on icon at bounding box center [466, 193] width 2 height 3
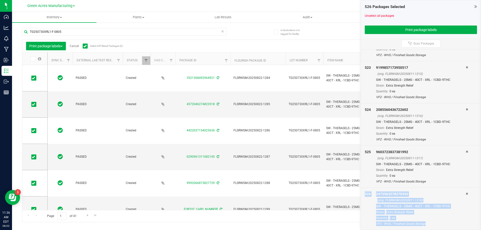
click at [465, 194] on icon at bounding box center [466, 193] width 2 height 3
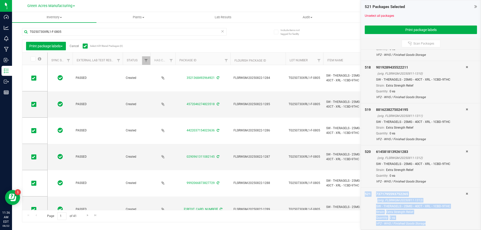
click at [465, 194] on icon at bounding box center [466, 193] width 2 height 3
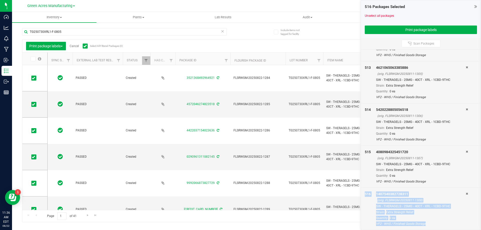
click at [465, 194] on icon at bounding box center [466, 193] width 2 height 3
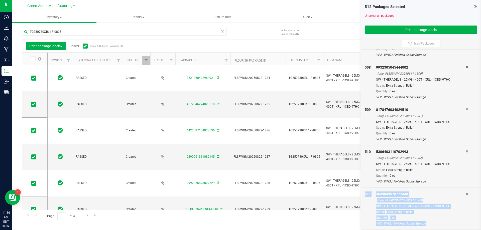
click at [465, 194] on icon at bounding box center [466, 193] width 2 height 3
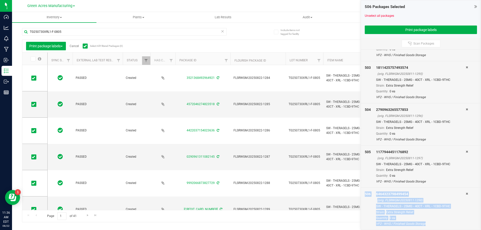
click at [465, 194] on icon at bounding box center [466, 193] width 2 height 3
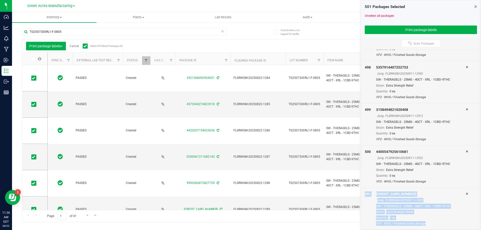
click at [465, 194] on icon at bounding box center [466, 193] width 2 height 3
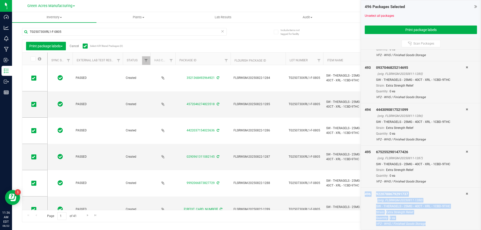
click at [465, 194] on icon at bounding box center [466, 193] width 2 height 3
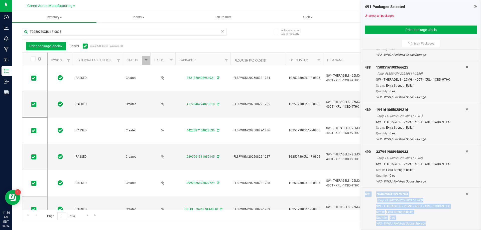
click at [465, 194] on icon at bounding box center [466, 193] width 2 height 3
click at [465, 153] on icon at bounding box center [466, 151] width 2 height 3
click at [465, 194] on icon at bounding box center [466, 193] width 2 height 3
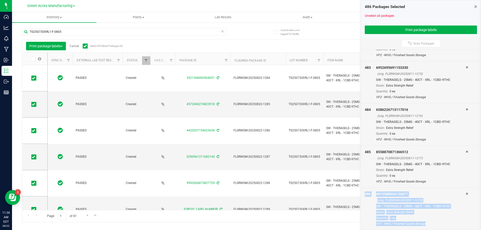
click at [465, 194] on icon at bounding box center [466, 193] width 2 height 3
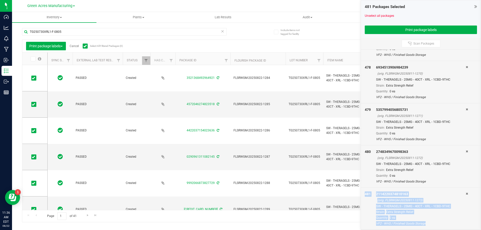
click at [465, 194] on icon at bounding box center [466, 193] width 2 height 3
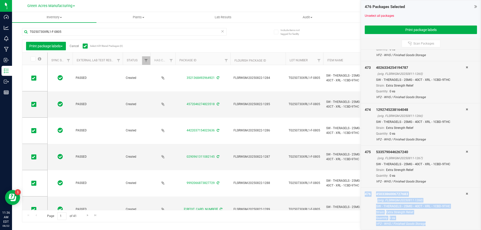
click at [465, 194] on icon at bounding box center [466, 193] width 2 height 3
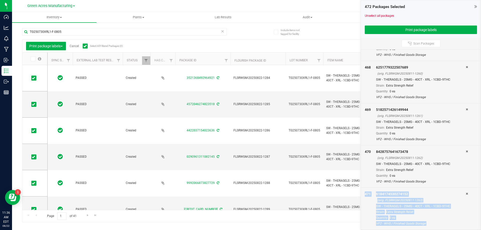
click at [465, 194] on icon at bounding box center [466, 193] width 2 height 3
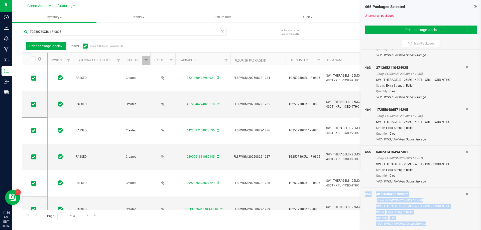
click at [465, 194] on icon at bounding box center [466, 193] width 2 height 3
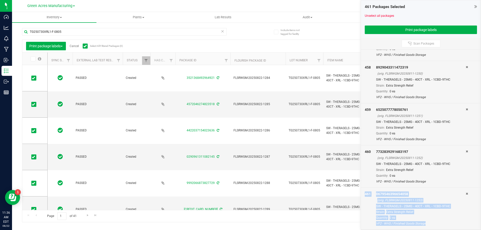
click at [465, 194] on icon at bounding box center [466, 193] width 2 height 3
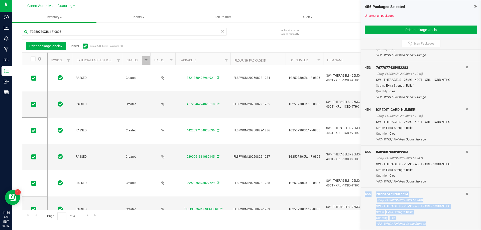
click at [465, 194] on icon at bounding box center [466, 193] width 2 height 3
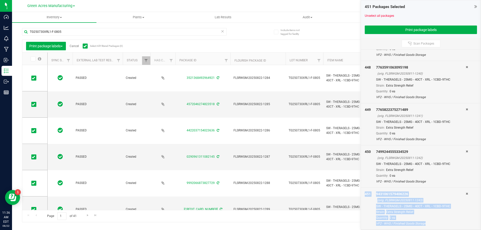
click at [465, 194] on icon at bounding box center [466, 193] width 2 height 3
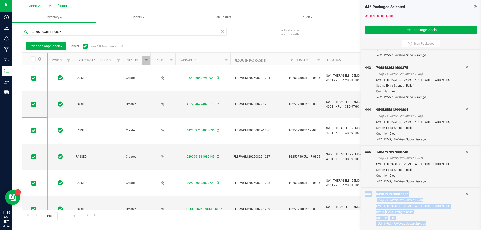
click at [465, 194] on icon at bounding box center [466, 193] width 2 height 3
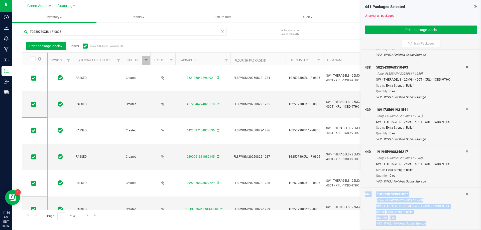
click at [465, 194] on icon at bounding box center [466, 193] width 2 height 3
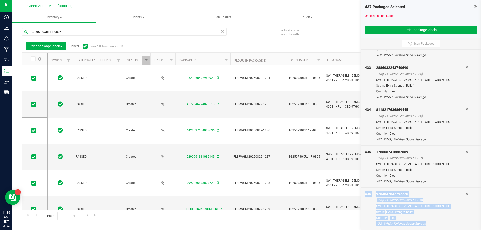
click at [465, 194] on icon at bounding box center [466, 193] width 2 height 3
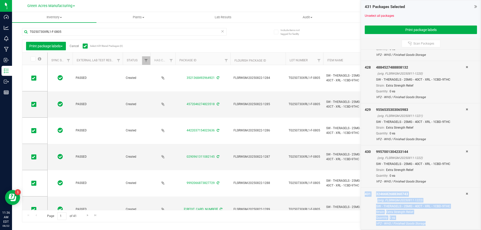
click at [465, 194] on icon at bounding box center [466, 193] width 2 height 3
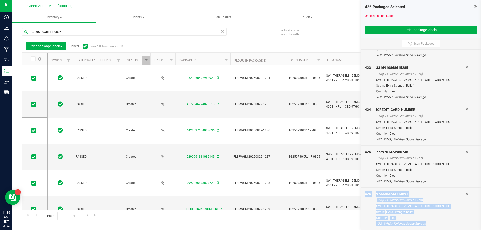
click at [465, 194] on icon at bounding box center [466, 193] width 2 height 3
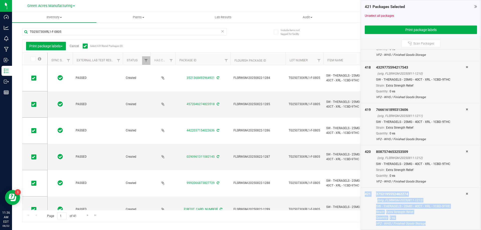
click at [465, 194] on icon at bounding box center [466, 193] width 2 height 3
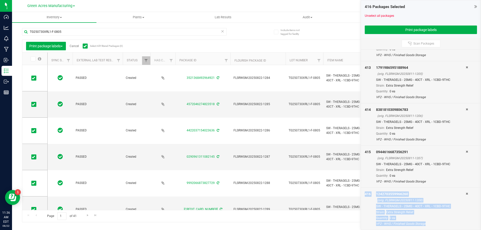
click at [465, 194] on icon at bounding box center [466, 193] width 2 height 3
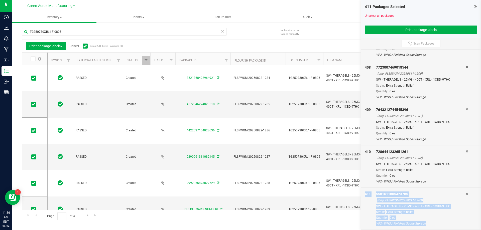
click at [465, 194] on icon at bounding box center [466, 193] width 2 height 3
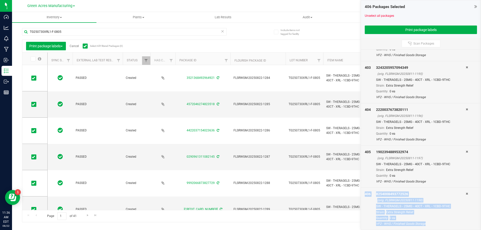
click at [465, 194] on icon at bounding box center [466, 193] width 2 height 3
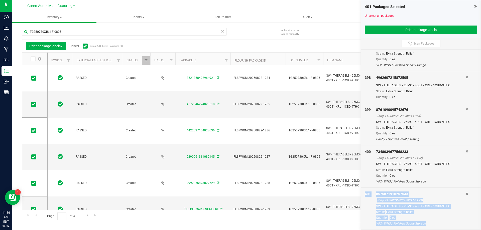
click at [465, 194] on icon at bounding box center [466, 193] width 2 height 3
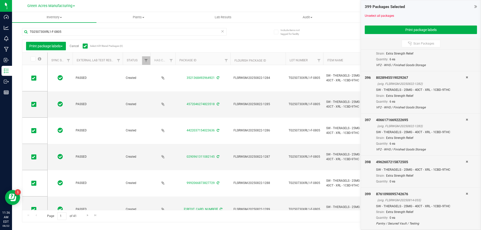
scroll to position [16647, 0]
click at [465, 194] on icon at bounding box center [466, 193] width 2 height 3
click at [465, 203] on icon at bounding box center [466, 203] width 2 height 3
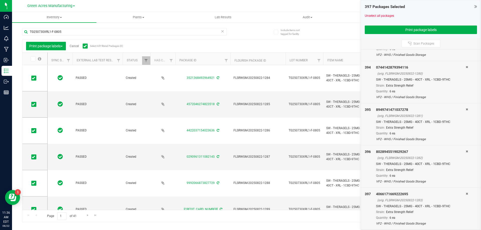
scroll to position [16573, 0]
click at [422, 30] on button "Print package labels" at bounding box center [420, 30] width 112 height 9
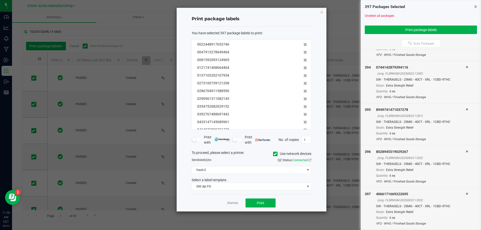
scroll to position [2994, 0]
click at [251, 200] on button "Print" at bounding box center [260, 202] width 30 height 9
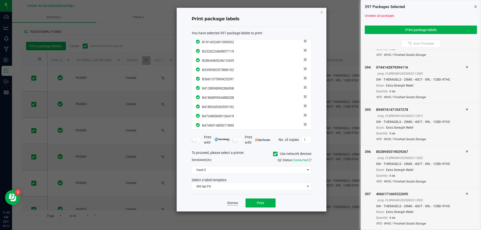
click at [228, 202] on link "Dismiss" at bounding box center [232, 203] width 11 height 4
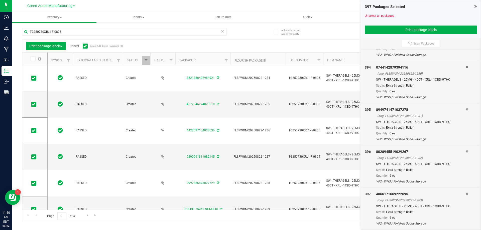
click at [477, 7] on div "397 Packages Selected Unselect all packages Print package labels" at bounding box center [421, 19] width 120 height 38
click at [475, 6] on icon at bounding box center [475, 6] width 3 height 5
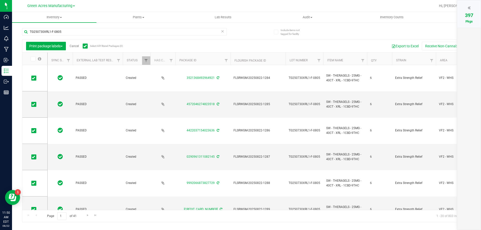
click at [76, 46] on link "Cancel" at bounding box center [74, 46] width 9 height 4
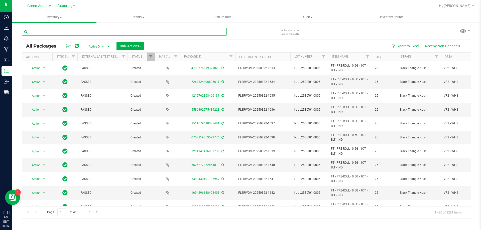
click at [52, 31] on input "text" at bounding box center [124, 32] width 204 height 8
paste input "JUL25KMT03-0805"
type input "JUL25KMT03-0805"
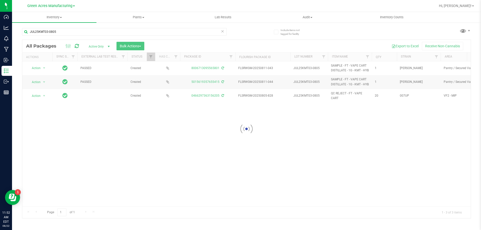
click at [109, 47] on div at bounding box center [246, 129] width 448 height 178
click at [99, 46] on div at bounding box center [246, 129] width 448 height 178
click at [109, 46] on div at bounding box center [246, 129] width 448 height 178
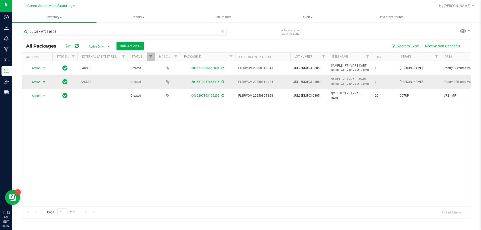
click at [42, 86] on span "select" at bounding box center [44, 82] width 6 height 7
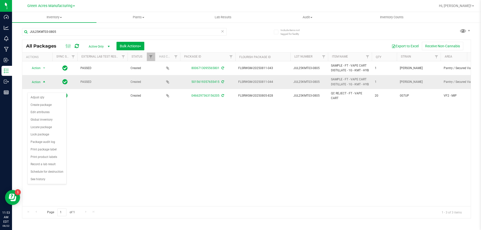
click at [42, 86] on span "select" at bounding box center [44, 82] width 6 height 7
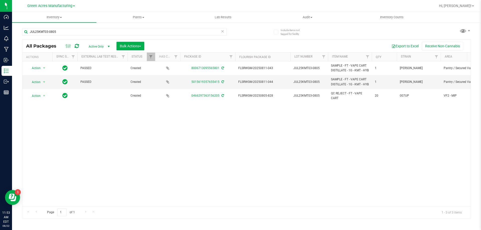
click at [109, 45] on span "select" at bounding box center [109, 47] width 4 height 4
click at [91, 76] on li "All" at bounding box center [97, 77] width 27 height 8
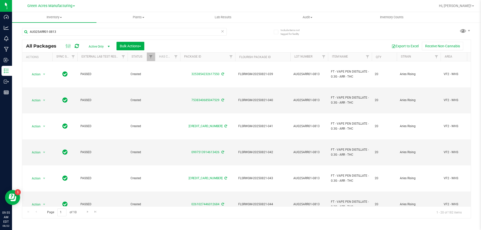
scroll to position [25, 0]
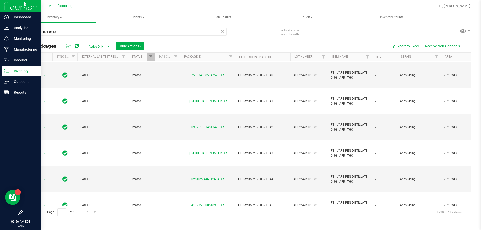
click at [9, 72] on p "Inventory" at bounding box center [24, 71] width 30 height 6
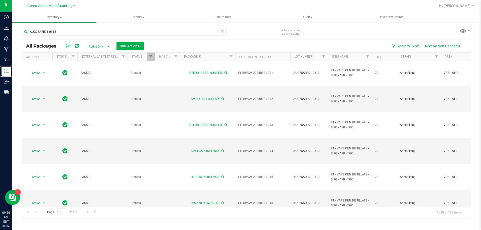
scroll to position [0, 0]
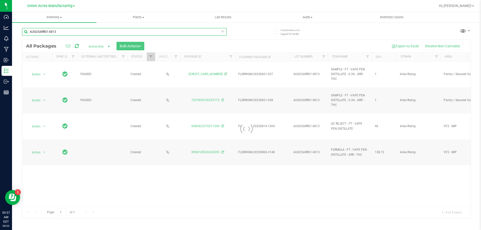
click at [70, 29] on input "AUG25ARR01-0813" at bounding box center [124, 32] width 204 height 8
paste input "395637974788179"
type input "3956379747881793"
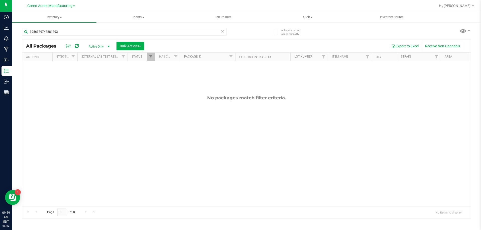
click at [100, 45] on span "Active Only" at bounding box center [98, 46] width 28 height 7
click at [94, 79] on li "All" at bounding box center [97, 77] width 27 height 8
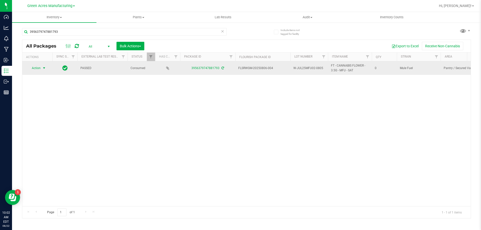
click at [42, 69] on span "select" at bounding box center [44, 68] width 6 height 7
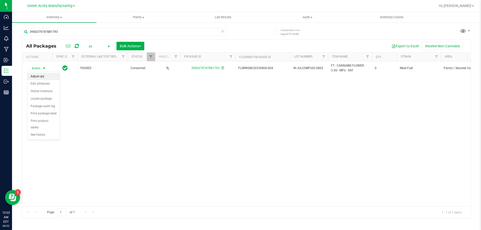
click at [53, 75] on li "Adjust qty" at bounding box center [44, 77] width 32 height 8
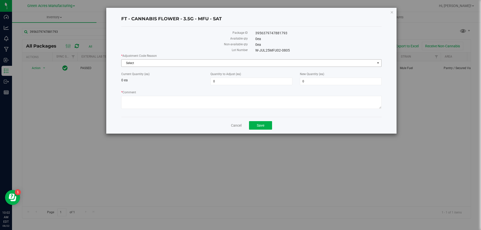
click at [138, 61] on span "Select" at bounding box center [247, 63] width 253 height 7
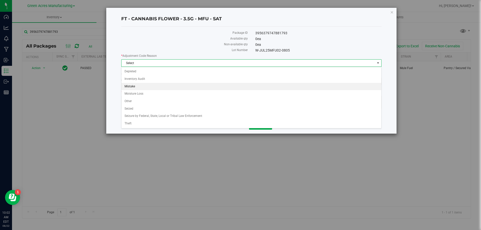
click at [133, 84] on li "Mistake" at bounding box center [251, 87] width 260 height 8
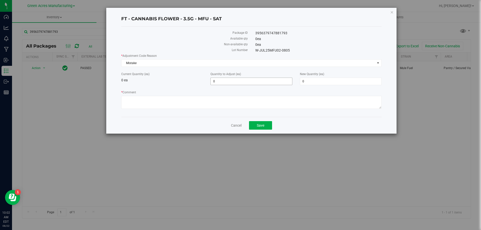
click at [221, 83] on span "0 0" at bounding box center [251, 82] width 82 height 8
click at [221, 83] on input "0" at bounding box center [250, 81] width 81 height 7
type input "1531"
type input "1,531"
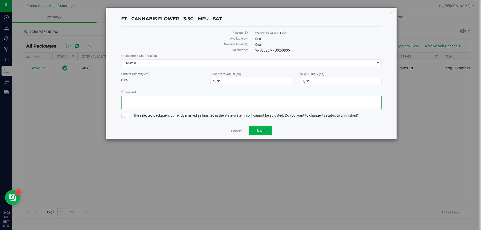
click at [222, 102] on textarea "* Comment" at bounding box center [251, 102] width 260 height 13
click at [124, 117] on small at bounding box center [123, 115] width 5 height 5
click at [126, 98] on textarea "* Comment" at bounding box center [251, 102] width 260 height 13
type textarea "Resublot after Biotrack issue"
click at [262, 129] on span "Save" at bounding box center [261, 131] width 8 height 4
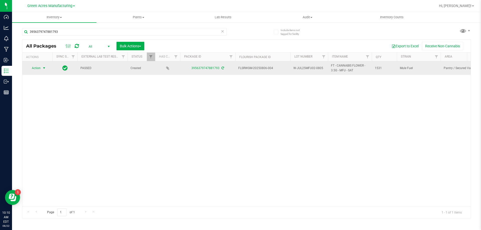
click at [38, 69] on span "Action" at bounding box center [34, 68] width 14 height 7
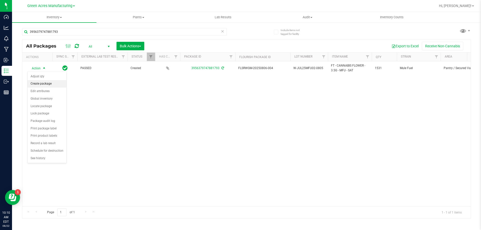
click at [41, 83] on li "Create package" at bounding box center [47, 84] width 39 height 8
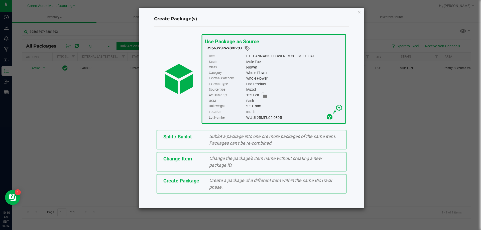
click at [186, 140] on div "Split / Sublot" at bounding box center [182, 137] width 46 height 8
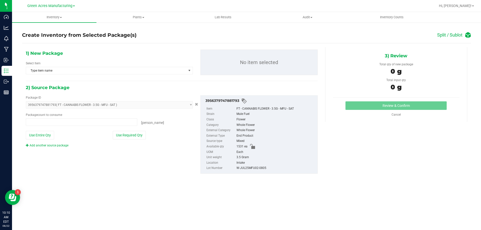
type input "0 ea"
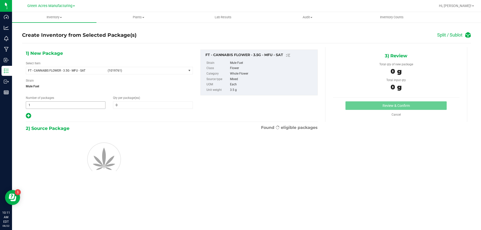
click at [59, 103] on input "1" at bounding box center [65, 105] width 79 height 7
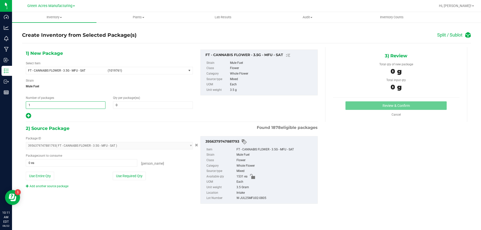
click at [59, 103] on input "1" at bounding box center [65, 105] width 79 height 7
click at [31, 105] on span "1 1" at bounding box center [66, 105] width 80 height 8
click at [31, 105] on input "1" at bounding box center [65, 105] width 79 height 7
type input "76"
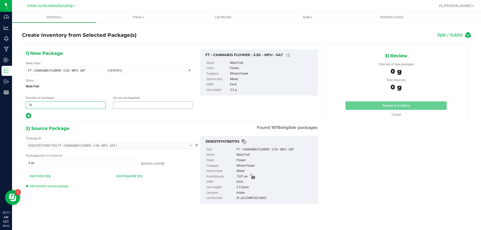
click at [121, 106] on span at bounding box center [153, 105] width 80 height 8
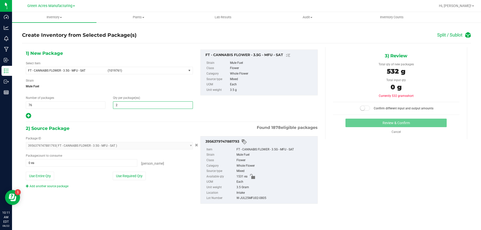
type input "20"
click at [30, 116] on icon at bounding box center [28, 116] width 5 height 6
type input "20"
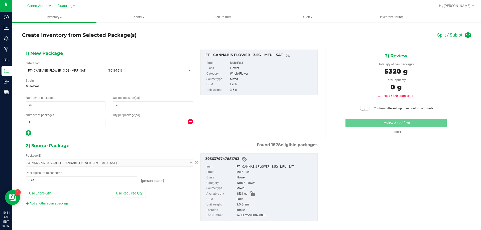
click at [117, 123] on span at bounding box center [147, 123] width 68 height 8
click at [117, 123] on input "text" at bounding box center [146, 122] width 67 height 7
type input "11"
click at [42, 193] on button "Use Entire Qty" at bounding box center [40, 193] width 28 height 9
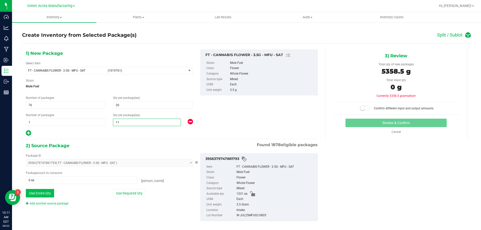
type input "1531 ea"
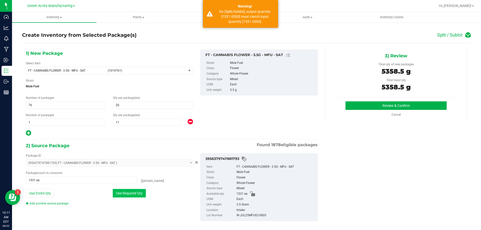
click at [119, 195] on button "Use Required Qty" at bounding box center [129, 193] width 33 height 9
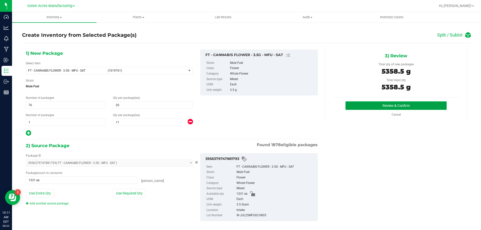
click at [383, 108] on button "Review & Confirm" at bounding box center [395, 105] width 101 height 9
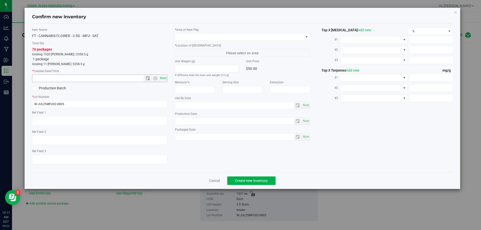
click at [164, 76] on span "Now" at bounding box center [163, 78] width 9 height 7
type input "8/22/2025 10:11 AM"
click at [181, 38] on span at bounding box center [239, 37] width 128 height 7
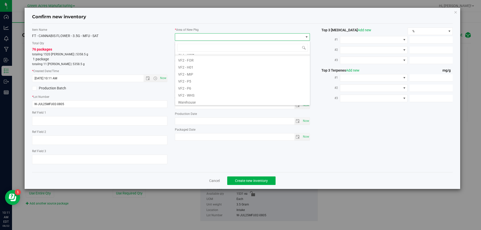
scroll to position [251, 0]
click at [188, 95] on li "VF2 - WHS" at bounding box center [242, 93] width 135 height 7
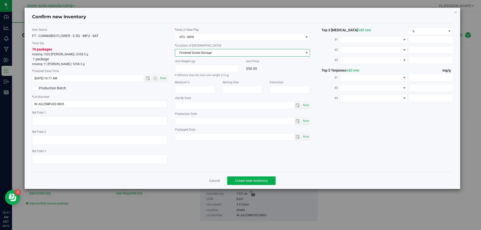
click at [184, 51] on span "Finished Goods Storage" at bounding box center [239, 52] width 128 height 7
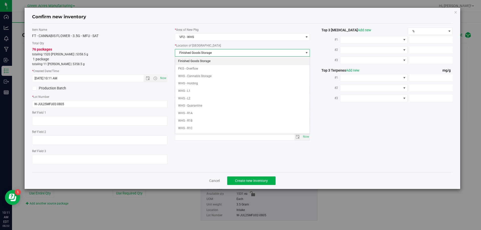
click at [187, 61] on li "Finished Goods Storage" at bounding box center [242, 62] width 135 height 8
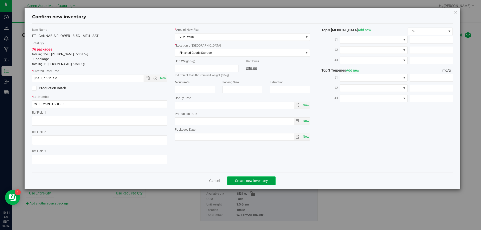
click at [239, 180] on span "Create new inventory" at bounding box center [251, 181] width 33 height 4
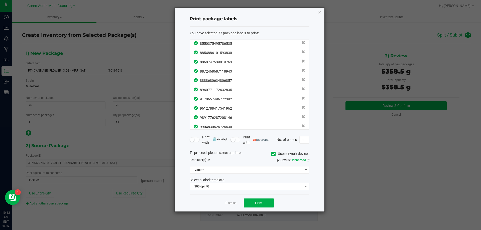
scroll to position [627, 0]
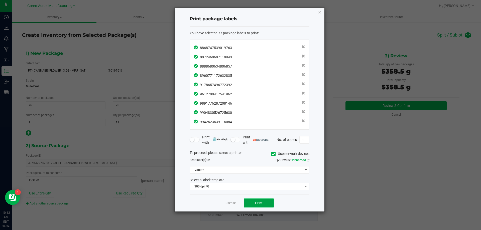
click at [258, 203] on span "Print" at bounding box center [259, 203] width 8 height 4
click at [229, 202] on link "Dismiss" at bounding box center [230, 203] width 11 height 4
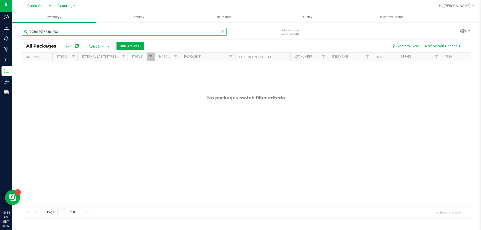
click at [52, 32] on input "3956379747881793" at bounding box center [124, 32] width 204 height 8
paste input "W-JUL25MFU02-0805"
type input "W-JUL25MFU02-0805"
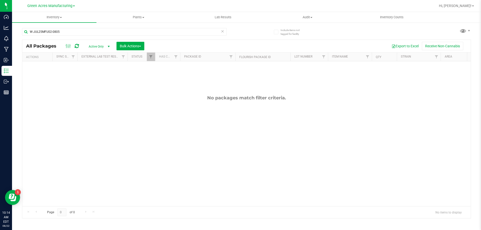
click at [75, 47] on icon at bounding box center [77, 46] width 4 height 5
click at [152, 60] on link "Filter" at bounding box center [151, 57] width 8 height 9
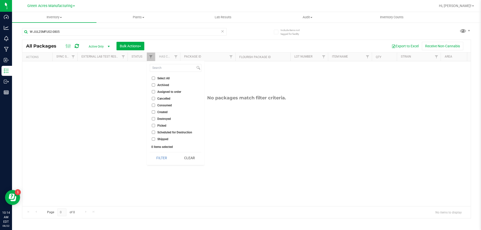
click at [154, 79] on input "Select All" at bounding box center [153, 78] width 3 height 3
checkbox input "true"
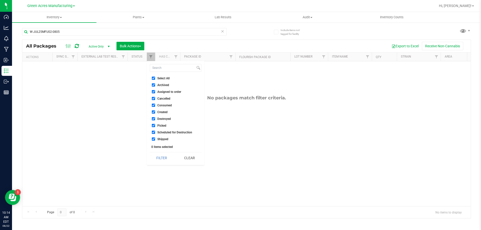
checkbox input "true"
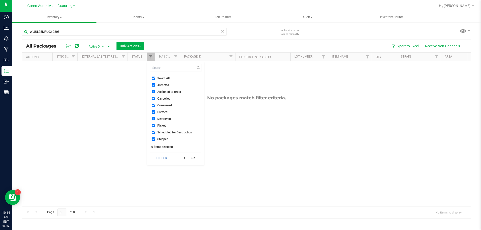
checkbox input "true"
click at [155, 162] on button "Filter" at bounding box center [162, 157] width 24 height 11
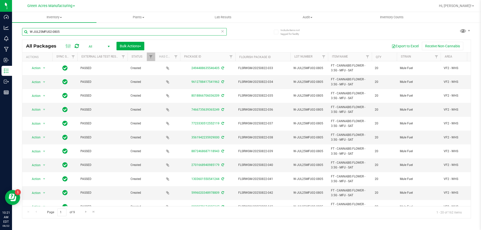
click at [69, 32] on input "W-JUL25MFU02-0805" at bounding box center [124, 32] width 204 height 8
paste input "3885169224316531"
type input "3885169224316531"
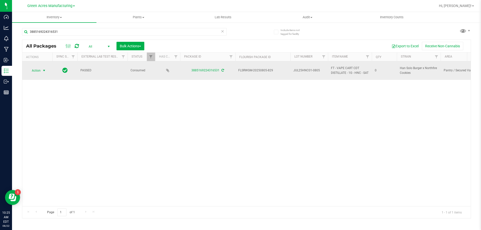
click at [44, 70] on span "select" at bounding box center [44, 71] width 4 height 4
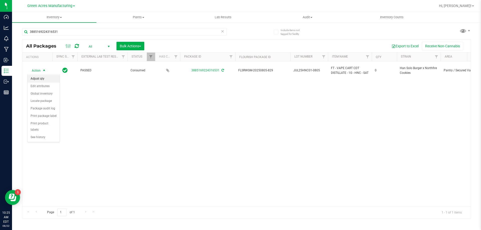
click at [40, 78] on li "Adjust qty" at bounding box center [44, 79] width 32 height 8
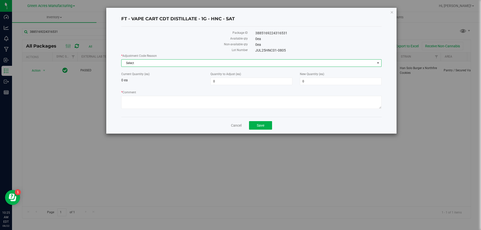
click at [148, 64] on span "Select" at bounding box center [247, 63] width 253 height 7
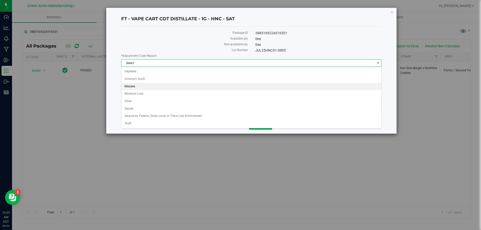
click at [149, 87] on li "Mistake" at bounding box center [251, 87] width 260 height 8
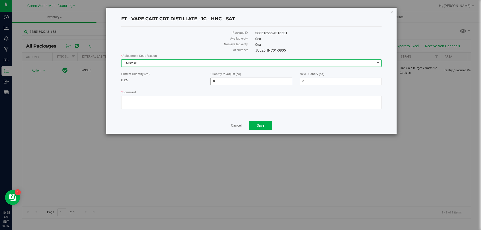
click at [218, 79] on span "0 0" at bounding box center [251, 82] width 82 height 8
click at [218, 79] on input "0" at bounding box center [250, 81] width 81 height 7
click at [234, 81] on input "173" at bounding box center [250, 81] width 81 height 7
type input "2079"
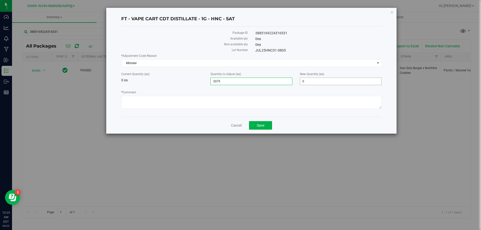
type input "2,079"
type input "2079"
click at [319, 81] on span "2,079 2079" at bounding box center [341, 82] width 82 height 8
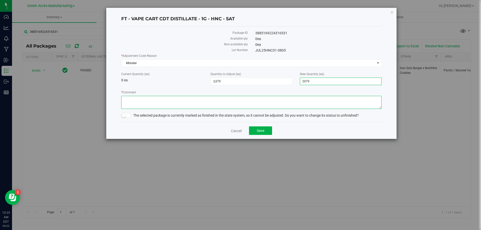
click at [149, 97] on textarea "* Comment" at bounding box center [251, 102] width 260 height 13
type textarea "Resublot after Biotrack issue"
click at [124, 115] on small at bounding box center [123, 115] width 5 height 5
click at [257, 129] on span "Save" at bounding box center [261, 131] width 8 height 4
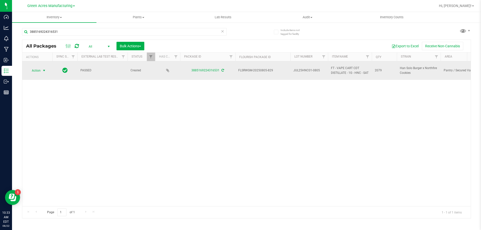
click at [43, 70] on span "select" at bounding box center [44, 71] width 4 height 4
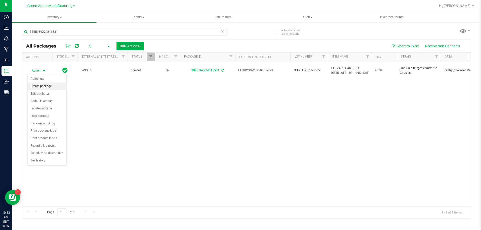
click at [47, 85] on li "Create package" at bounding box center [47, 87] width 39 height 8
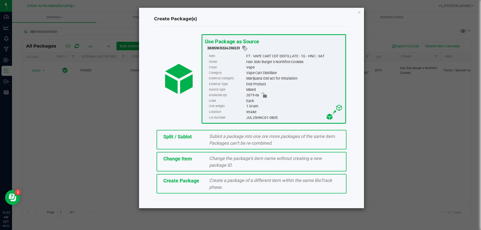
click at [190, 142] on div "Split / Sublot Sublot a package into one ore more packages of the same item. Pa…" at bounding box center [251, 140] width 190 height 20
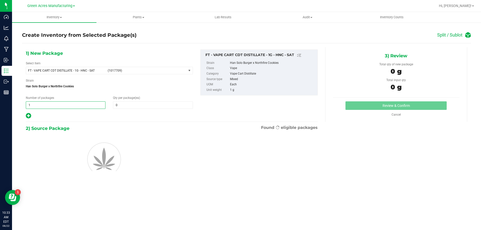
click at [50, 107] on span "1 1" at bounding box center [66, 105] width 80 height 8
click at [50, 107] on input "1" at bounding box center [65, 105] width 79 height 7
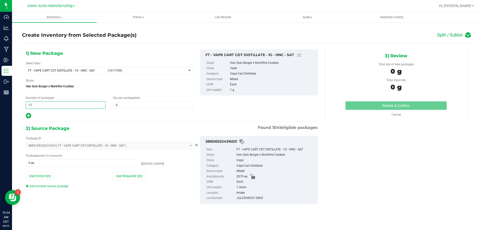
type input "173"
click at [124, 104] on span at bounding box center [153, 105] width 80 height 8
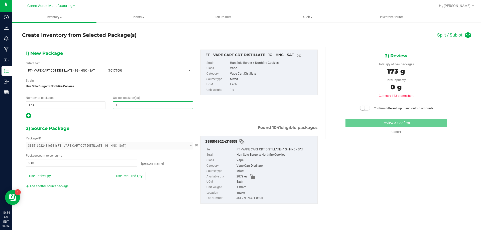
type input "12"
click at [29, 117] on icon at bounding box center [28, 116] width 5 height 6
type input "12"
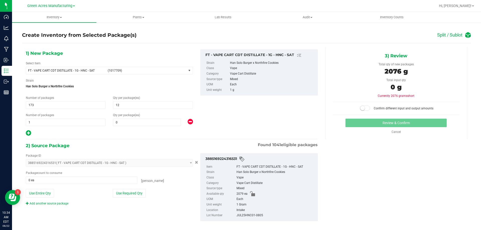
click at [130, 126] on div "1) New Package Select Item FT - VAPE CART CDT DISTILLATE - 1G - HNC - SAT (1017…" at bounding box center [109, 93] width 174 height 87
click at [128, 124] on span at bounding box center [147, 123] width 68 height 8
click at [128, 124] on input "text" at bounding box center [146, 122] width 67 height 7
type input "3"
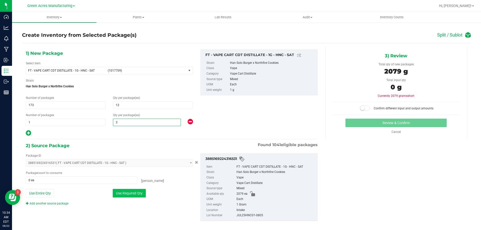
click at [137, 194] on button "Use Required Qty" at bounding box center [129, 193] width 33 height 9
type input "2079 ea"
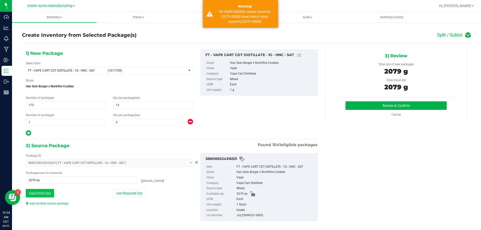
click at [38, 191] on button "Use Entire Qty" at bounding box center [40, 193] width 28 height 9
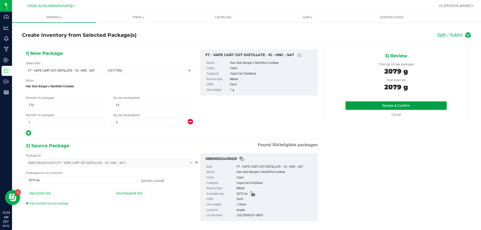
click at [376, 108] on button "Review & Confirm" at bounding box center [395, 105] width 101 height 9
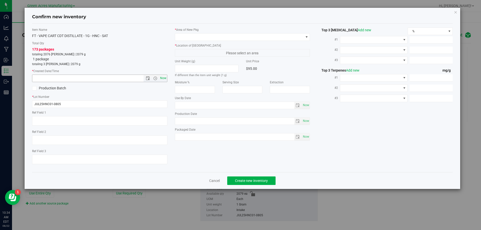
click at [165, 78] on span "Now" at bounding box center [163, 78] width 9 height 7
type input "8/22/2025 10:34 AM"
click at [193, 39] on span at bounding box center [239, 37] width 128 height 7
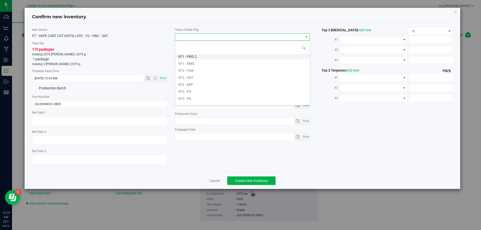
scroll to position [251, 0]
click at [196, 93] on li "VF2 - WHS" at bounding box center [242, 93] width 135 height 7
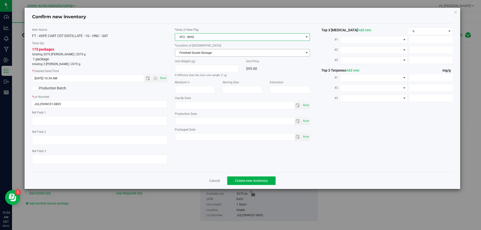
click at [185, 53] on span "Finished Goods Storage" at bounding box center [239, 52] width 128 height 7
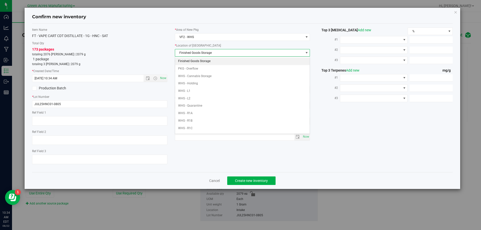
click at [185, 60] on li "Finished Goods Storage" at bounding box center [242, 62] width 135 height 8
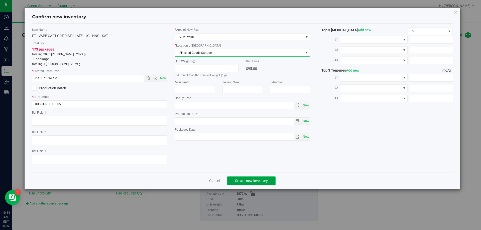
click at [253, 179] on span "Create new inventory" at bounding box center [251, 181] width 33 height 4
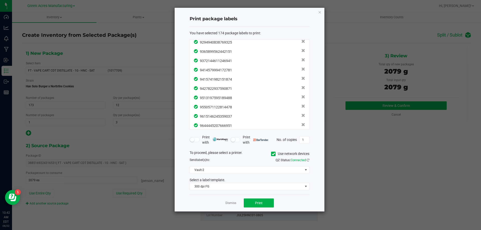
scroll to position [1526, 0]
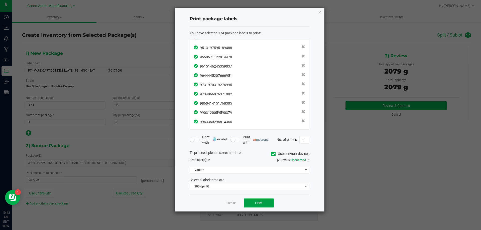
click at [266, 205] on button "Print" at bounding box center [259, 202] width 30 height 9
click at [228, 202] on link "Dismiss" at bounding box center [230, 203] width 11 height 4
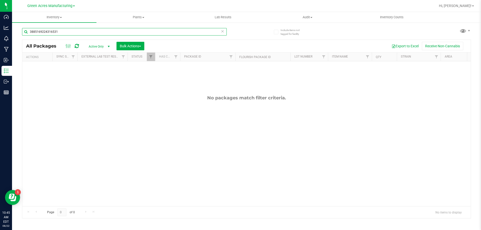
click at [65, 34] on input "3885169224316531" at bounding box center [124, 32] width 204 height 8
paste input "JUL25HNC01-0805"
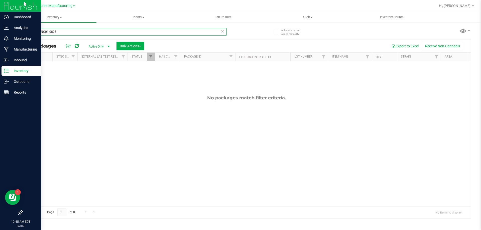
type input "JUL25HNC01-0805"
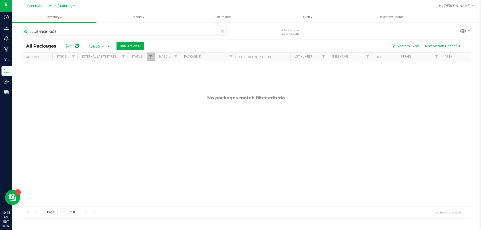
click at [151, 55] on link "Filter" at bounding box center [151, 57] width 8 height 9
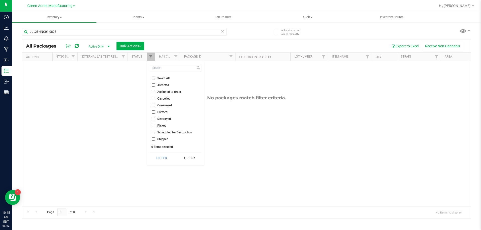
click at [154, 77] on input "Select All" at bounding box center [153, 78] width 3 height 3
checkbox input "true"
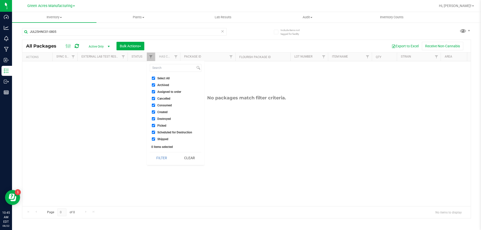
checkbox input "true"
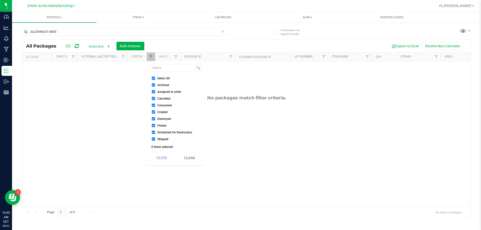
checkbox input "true"
click at [168, 156] on button "Filter" at bounding box center [162, 157] width 24 height 11
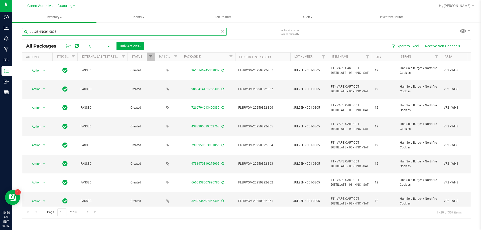
click at [91, 29] on input "JUL25HNC01-0805" at bounding box center [124, 32] width 204 height 8
paste input "9716347717298049"
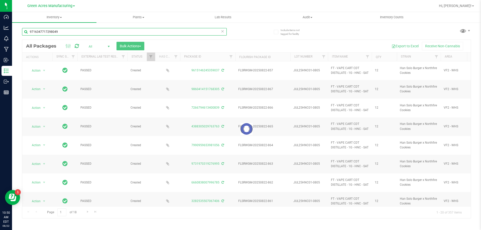
type input "9716347717298049"
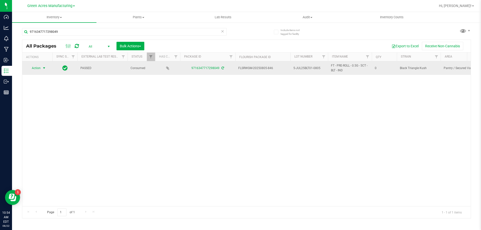
click at [36, 66] on span "Action" at bounding box center [34, 68] width 14 height 7
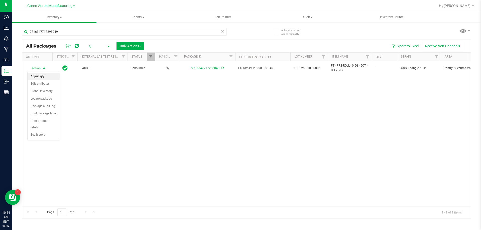
click at [37, 78] on li "Adjust qty" at bounding box center [44, 77] width 32 height 8
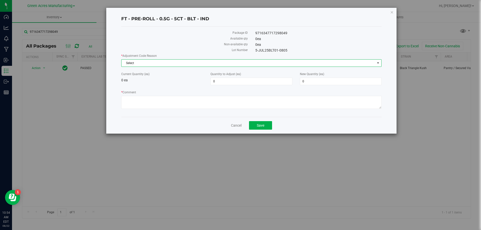
click at [164, 65] on span "Select" at bounding box center [247, 63] width 253 height 7
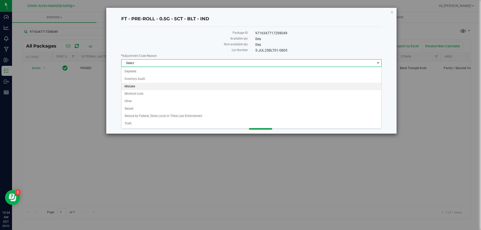
click at [138, 88] on li "Mistake" at bounding box center [251, 87] width 260 height 8
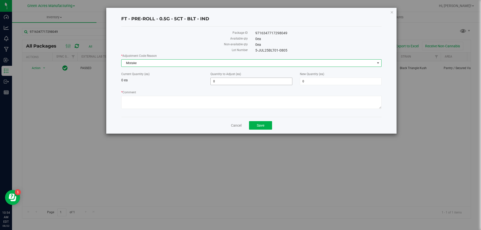
click at [237, 82] on span "0 0" at bounding box center [251, 82] width 82 height 8
click at [237, 82] on input "0" at bounding box center [250, 81] width 81 height 7
drag, startPoint x: 222, startPoint y: 83, endPoint x: 190, endPoint y: 79, distance: 32.0
click at [190, 79] on div "Current Quantity (ea) 0 ea Quantity to Adjust (ea) 0 157 New Quantity (ea) 0 0" at bounding box center [251, 78] width 268 height 13
type input "1895"
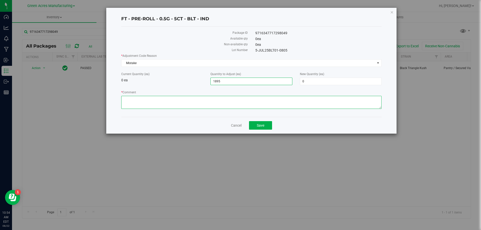
type input "1,895"
click at [251, 102] on textarea "* Comment" at bounding box center [251, 102] width 260 height 13
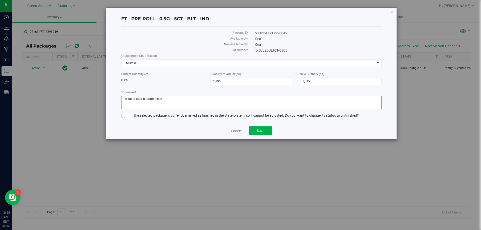
type textarea "Resublot after Biotrack issue"
click at [122, 116] on small at bounding box center [123, 115] width 5 height 5
click at [262, 129] on span "Save" at bounding box center [261, 131] width 8 height 4
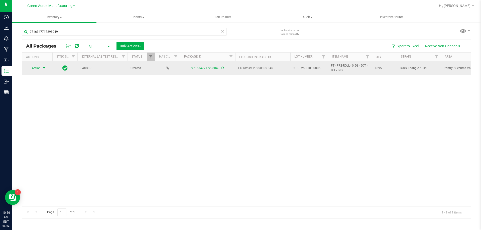
click at [41, 70] on span "select" at bounding box center [44, 68] width 6 height 7
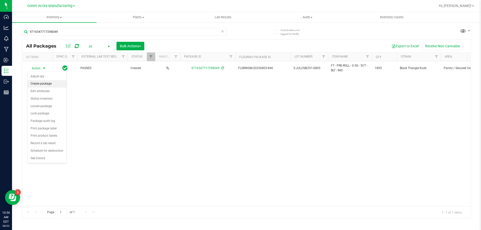
click at [42, 83] on li "Create package" at bounding box center [47, 84] width 39 height 8
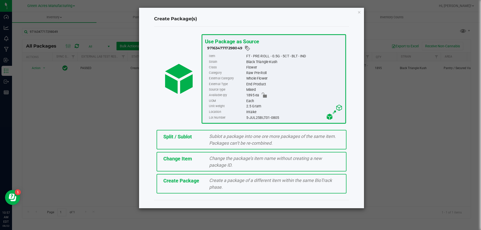
click at [201, 134] on div "Split / Sublot" at bounding box center [182, 137] width 46 height 8
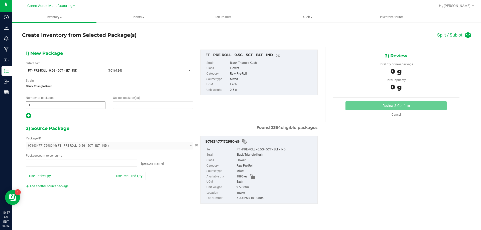
type input "0 ea"
click at [48, 106] on span "1 1" at bounding box center [66, 105] width 80 height 8
click at [48, 106] on input "1" at bounding box center [65, 105] width 79 height 7
type input "157"
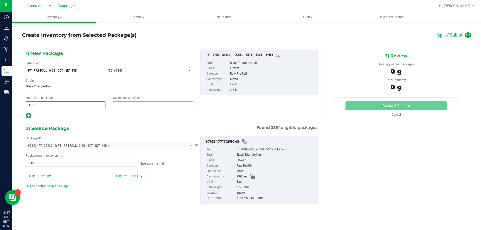
click at [118, 105] on span at bounding box center [153, 105] width 80 height 8
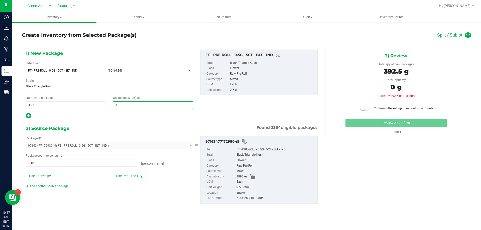
type input "12"
click at [29, 117] on icon at bounding box center [28, 116] width 5 height 6
type input "12"
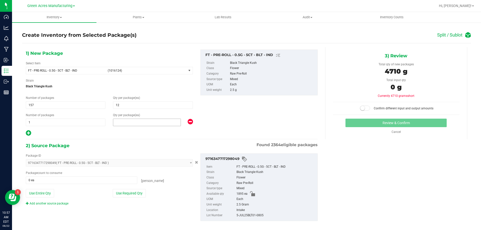
click at [134, 122] on span at bounding box center [147, 123] width 68 height 8
type input "11"
click at [128, 193] on button "Use Required Qty" at bounding box center [129, 193] width 33 height 9
type input "1895 ea"
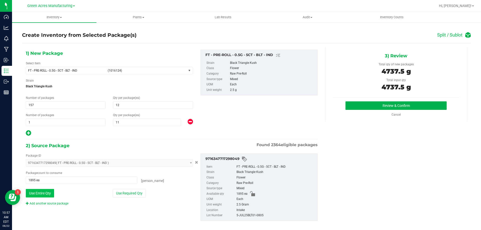
click at [42, 193] on button "Use Entire Qty" at bounding box center [40, 193] width 28 height 9
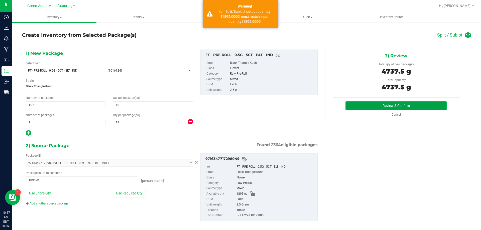
click at [386, 106] on button "Review & Confirm" at bounding box center [395, 105] width 101 height 9
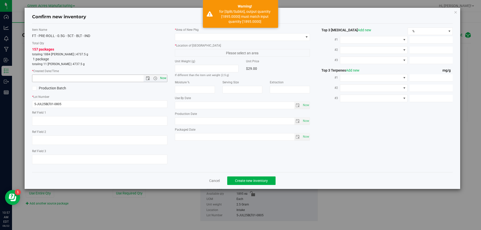
click at [161, 78] on span "Now" at bounding box center [163, 78] width 9 height 7
type input "8/22/2025 10:57 AM"
click at [306, 39] on span at bounding box center [306, 37] width 6 height 7
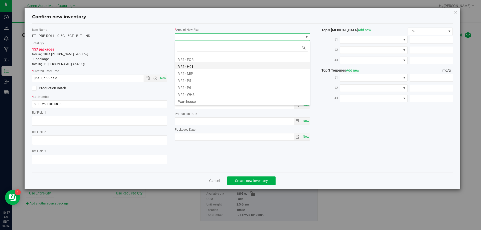
scroll to position [251, 0]
click at [192, 95] on li "VF2 - WHS" at bounding box center [242, 93] width 135 height 7
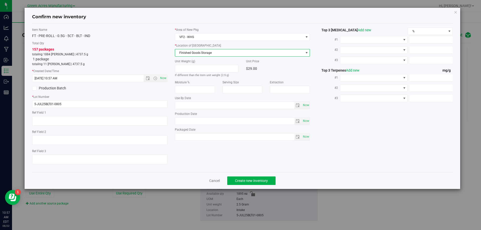
click at [187, 53] on span "Finished Goods Storage" at bounding box center [239, 52] width 128 height 7
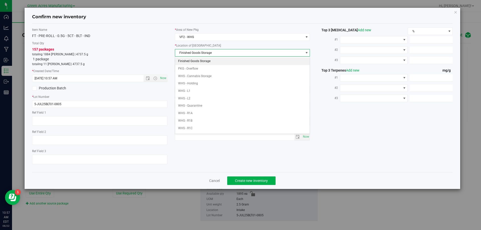
click at [190, 61] on li "Finished Goods Storage" at bounding box center [242, 62] width 135 height 8
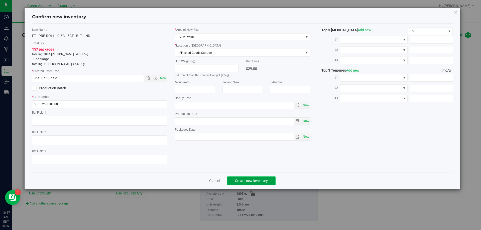
click at [245, 179] on span "Create new inventory" at bounding box center [251, 181] width 33 height 4
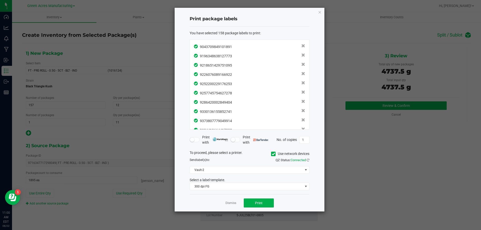
scroll to position [1377, 0]
click at [252, 205] on button "Print" at bounding box center [259, 202] width 30 height 9
click at [235, 202] on link "Dismiss" at bounding box center [230, 203] width 11 height 4
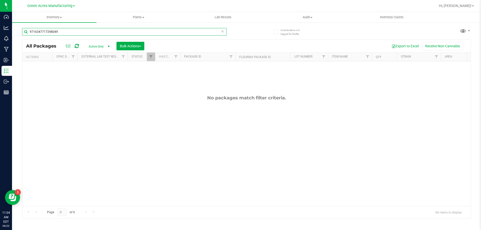
click at [73, 31] on input "9716347717298049" at bounding box center [124, 32] width 204 height 8
paste input "5-JUL25BLT01-0805"
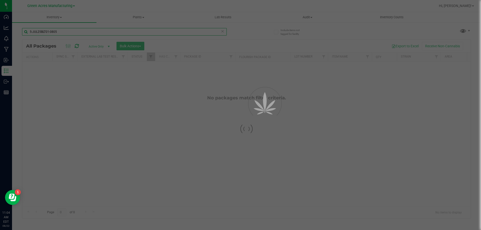
type input "5-JUL25BLT01-0805"
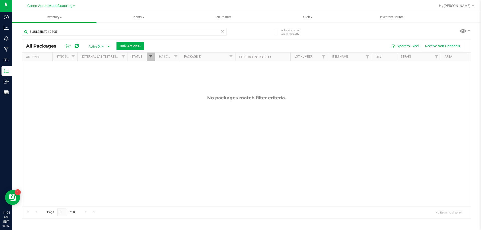
click at [151, 57] on span "Filter" at bounding box center [151, 57] width 4 height 4
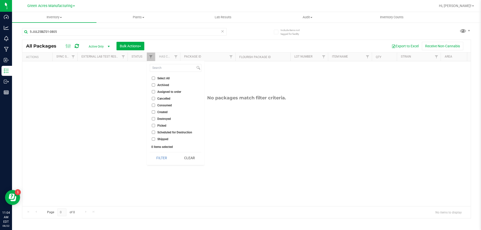
click at [153, 79] on input "Select All" at bounding box center [153, 78] width 3 height 3
checkbox input "true"
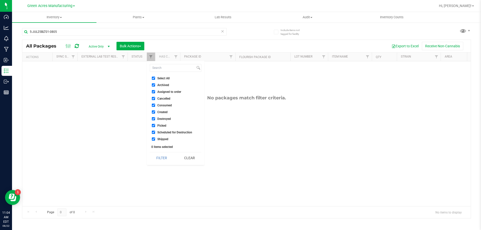
checkbox input "true"
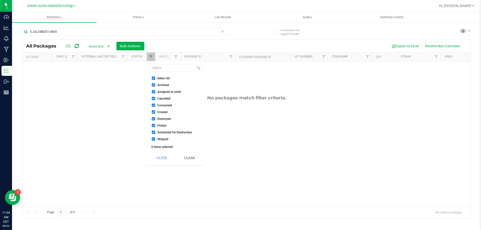
checkbox input "true"
click at [157, 156] on button "Filter" at bounding box center [162, 157] width 24 height 11
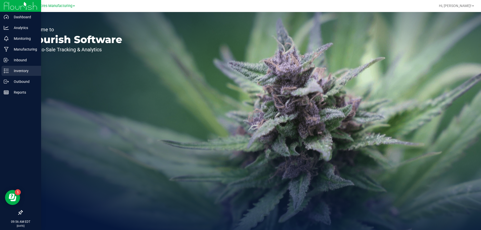
click at [8, 69] on icon at bounding box center [6, 70] width 5 height 5
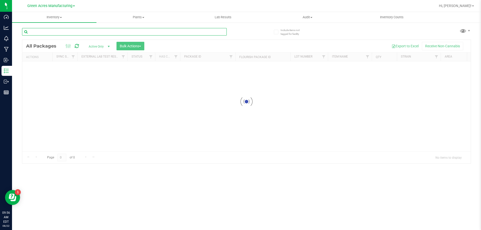
click at [127, 30] on input "text" at bounding box center [124, 32] width 204 height 8
paste input "5391990320607136"
type input "5391990320607136"
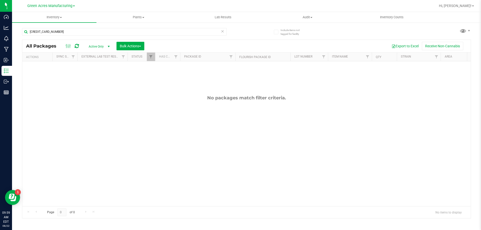
click at [105, 48] on span "Active Only" at bounding box center [98, 46] width 28 height 7
click at [97, 79] on li "All" at bounding box center [97, 77] width 27 height 8
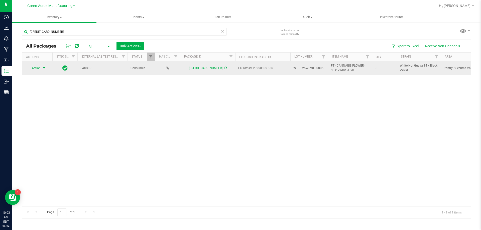
click at [42, 70] on span "select" at bounding box center [44, 68] width 4 height 4
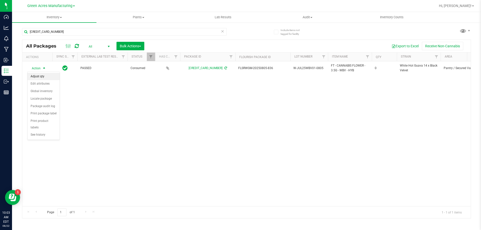
click at [42, 78] on li "Adjust qty" at bounding box center [44, 77] width 32 height 8
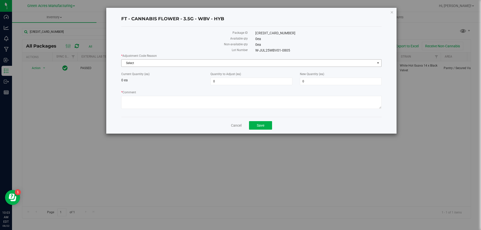
click at [180, 65] on span "Select" at bounding box center [247, 63] width 253 height 7
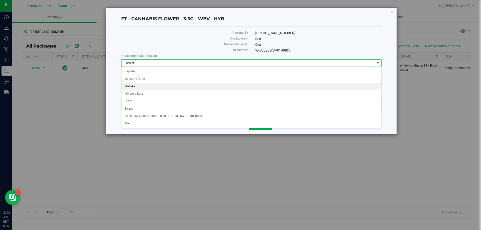
click at [151, 89] on li "Mistake" at bounding box center [251, 87] width 260 height 8
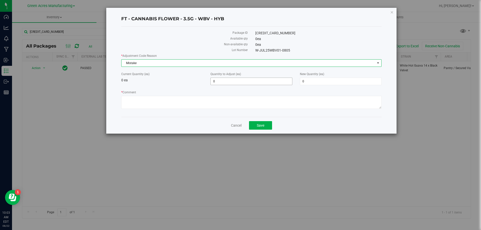
click at [250, 83] on span "0 0" at bounding box center [251, 82] width 82 height 8
click at [250, 83] on input "0" at bounding box center [250, 81] width 81 height 7
type input "5268"
type input "5,268"
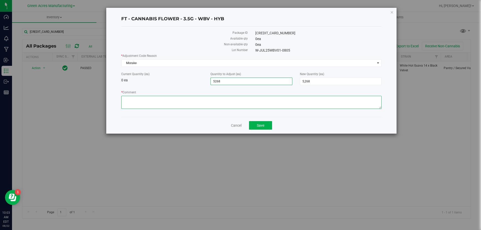
click at [268, 103] on textarea "* Comment" at bounding box center [251, 102] width 260 height 13
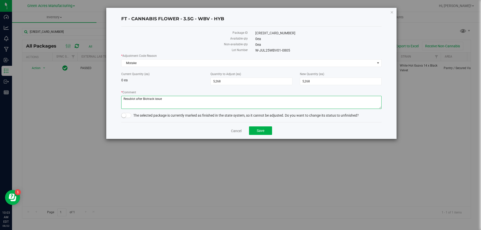
type textarea "Resublot after Biotrack issue"
click at [125, 115] on small at bounding box center [123, 115] width 5 height 5
click at [266, 130] on button "Save" at bounding box center [260, 130] width 23 height 9
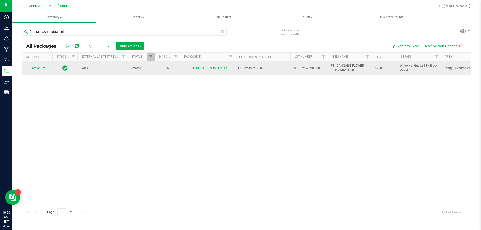
click at [42, 67] on span "select" at bounding box center [44, 68] width 6 height 7
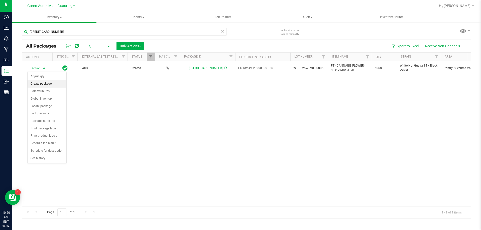
click at [39, 83] on li "Create package" at bounding box center [47, 84] width 39 height 8
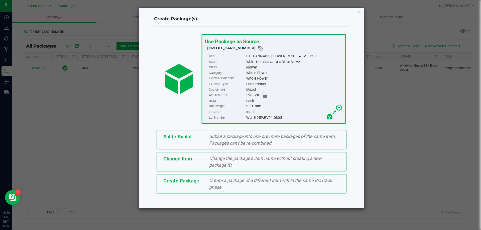
click at [189, 141] on div "Split / Sublot Sublot a package into one ore more packages of the same item. Pa…" at bounding box center [251, 140] width 190 height 20
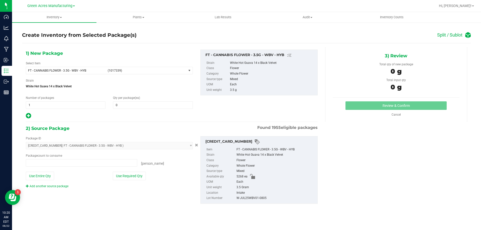
type input "0 ea"
click at [86, 106] on span "1 1" at bounding box center [66, 105] width 80 height 8
click at [86, 106] on input "1" at bounding box center [65, 105] width 79 height 7
type input "263"
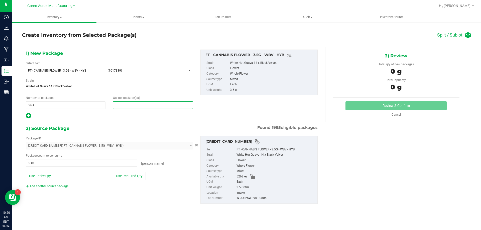
click at [121, 103] on span at bounding box center [153, 105] width 80 height 8
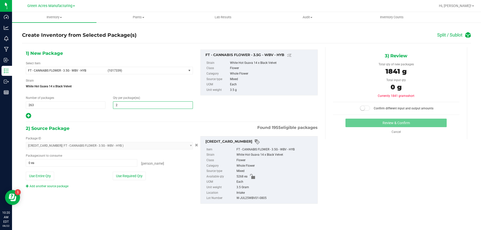
type input "20"
click at [29, 118] on icon at bounding box center [28, 116] width 5 height 6
type input "20"
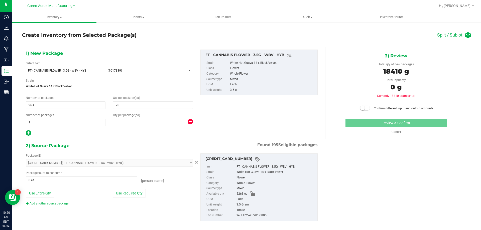
click at [123, 120] on span at bounding box center [147, 123] width 68 height 8
type input "8"
click at [120, 192] on button "Use Required Qty" at bounding box center [129, 193] width 33 height 9
type input "5268 ea"
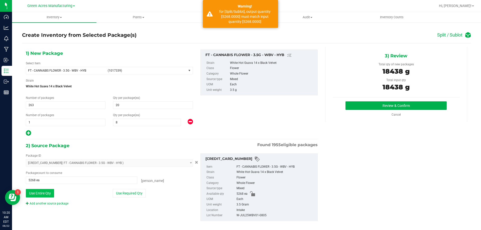
click at [45, 194] on button "Use Entire Qty" at bounding box center [40, 193] width 28 height 9
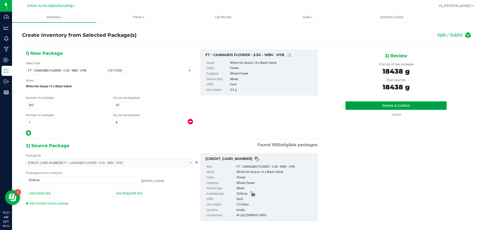
click at [371, 106] on button "Review & Confirm" at bounding box center [395, 105] width 101 height 9
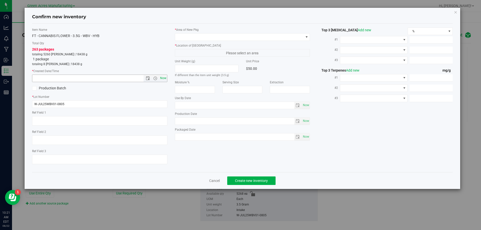
click at [161, 79] on span "Now" at bounding box center [163, 78] width 9 height 7
type input "8/22/2025 10:21 AM"
click at [187, 37] on span at bounding box center [239, 37] width 128 height 7
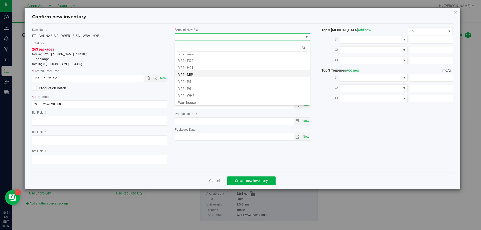
scroll to position [251, 0]
click at [189, 92] on li "VF2 - WHS" at bounding box center [242, 93] width 135 height 7
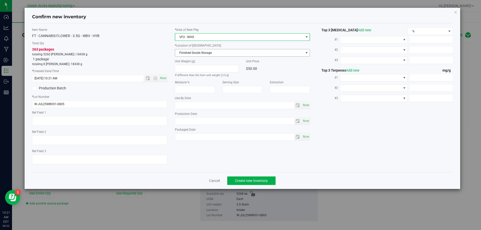
click at [185, 54] on span "Finished Goods Storage" at bounding box center [239, 52] width 128 height 7
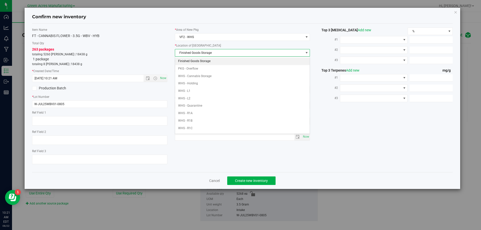
click at [189, 61] on li "Finished Goods Storage" at bounding box center [242, 62] width 135 height 8
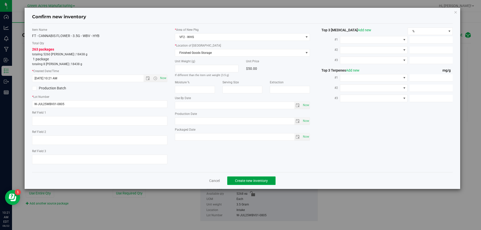
click at [252, 180] on span "Create new inventory" at bounding box center [251, 181] width 33 height 4
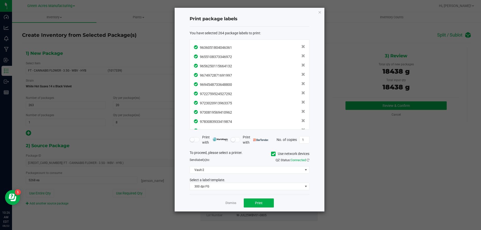
scroll to position [2359, 0]
click at [249, 203] on button "Print" at bounding box center [259, 202] width 30 height 9
click at [231, 203] on link "Dismiss" at bounding box center [230, 203] width 11 height 4
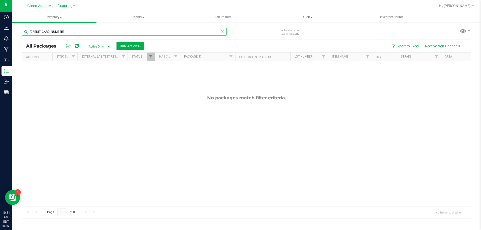
click at [69, 32] on input "5391990320607136" at bounding box center [124, 32] width 204 height 8
paste input "W-JUL25WBV01-0805"
type input "W-JUL25WBV01-0805"
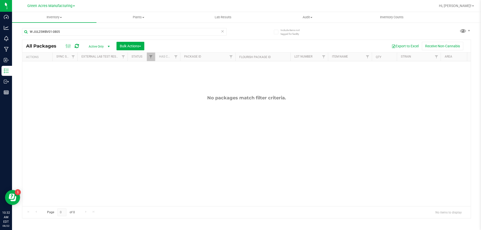
click at [103, 47] on span "Active Only" at bounding box center [98, 46] width 28 height 7
click at [150, 57] on span "Filter" at bounding box center [151, 57] width 4 height 4
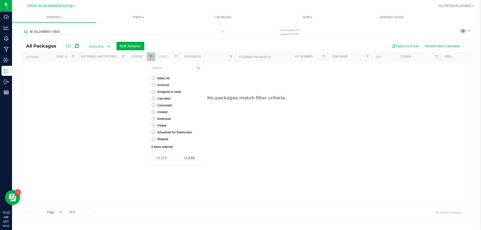
click at [152, 79] on input "Select All" at bounding box center [153, 78] width 3 height 3
checkbox input "true"
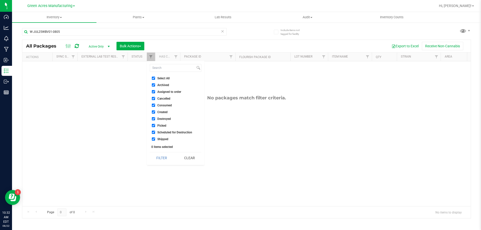
checkbox input "true"
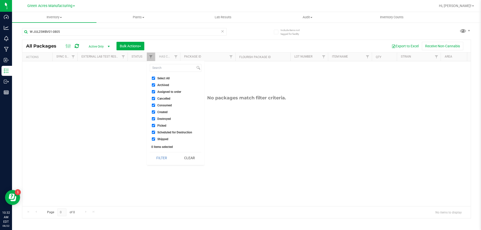
checkbox input "true"
click at [162, 158] on button "Filter" at bounding box center [162, 157] width 24 height 11
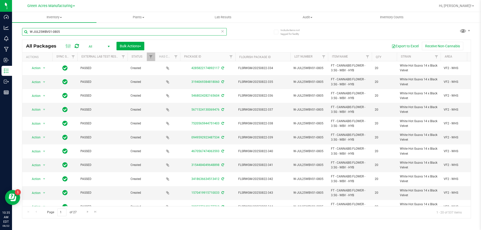
click at [111, 30] on input "W-JUL25WBV01-0805" at bounding box center [124, 32] width 204 height 8
paste input "5052330964814067"
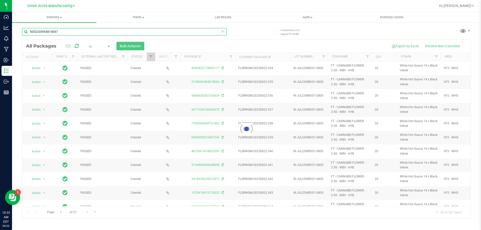
type input "5052330964814067"
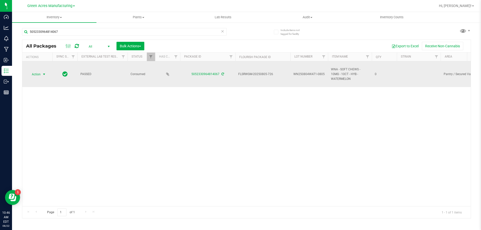
click at [41, 76] on span "select" at bounding box center [44, 74] width 6 height 7
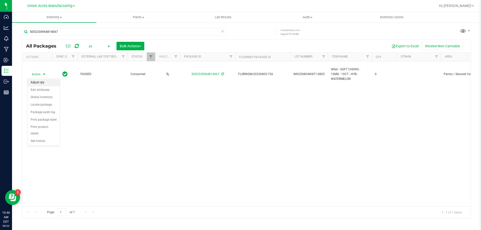
click at [41, 82] on li "Adjust qty" at bounding box center [44, 83] width 32 height 8
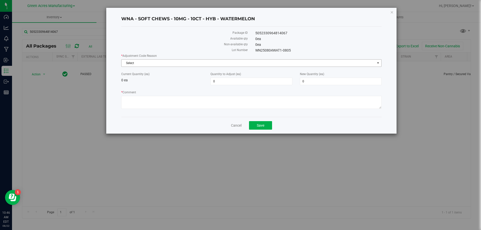
click at [169, 58] on div "* Adjustment Code Reason Select Select Depleted Inventory Audit Mistake Moistur…" at bounding box center [251, 60] width 260 height 13
click at [171, 61] on span "Select" at bounding box center [247, 63] width 253 height 7
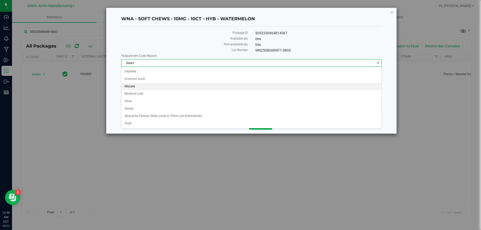
click at [157, 86] on li "Mistake" at bounding box center [251, 87] width 260 height 8
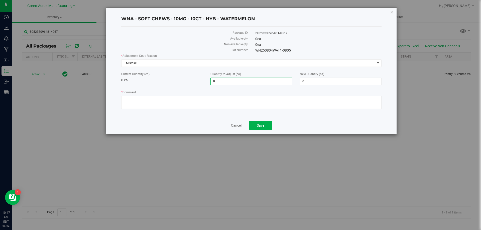
click at [221, 82] on span "0 0" at bounding box center [251, 82] width 82 height 8
click at [221, 82] on input "0" at bounding box center [250, 81] width 81 height 7
type input "3950"
type input "3,950"
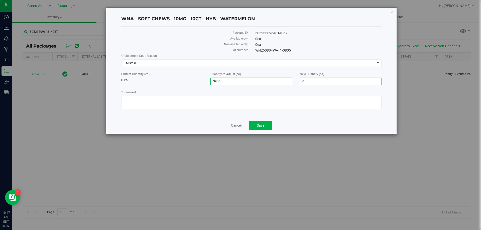
type input "3950"
click at [316, 83] on span "3,950 3950" at bounding box center [341, 82] width 82 height 8
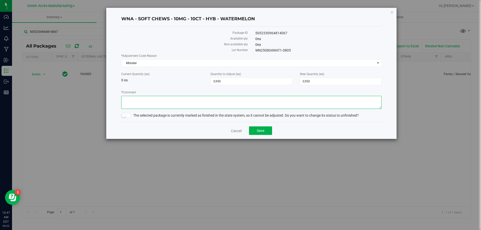
click at [313, 96] on textarea "* Comment" at bounding box center [251, 102] width 260 height 13
type textarea "Resublot after Biotrack issue"
click at [125, 114] on small at bounding box center [123, 115] width 5 height 5
click at [268, 131] on button "Save" at bounding box center [260, 130] width 23 height 9
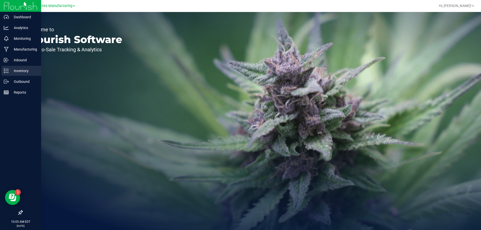
click at [17, 73] on p "Inventory" at bounding box center [24, 71] width 30 height 6
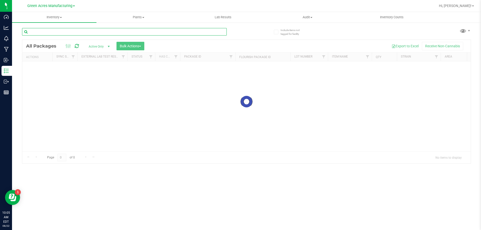
click at [168, 31] on input "text" at bounding box center [124, 32] width 204 height 8
paste input "W-JUL25HTM04-0805"
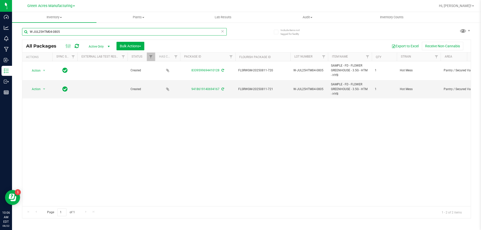
type input "W-JUL25HTM04-0805"
click at [96, 45] on span "Active Only" at bounding box center [98, 46] width 28 height 7
click at [99, 76] on li "All" at bounding box center [97, 77] width 27 height 8
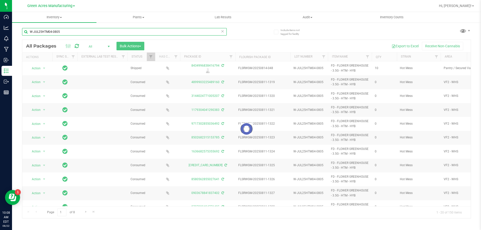
click at [114, 33] on input "W-JUL25HTM04-0805" at bounding box center [124, 32] width 204 height 8
paste input "5199196307554008"
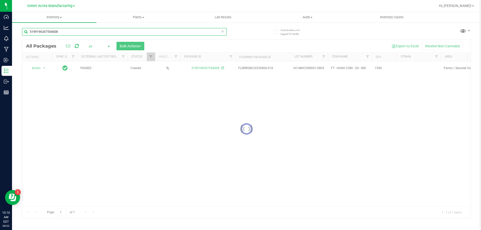
click at [72, 30] on input "5199196307554008" at bounding box center [124, 32] width 204 height 8
paste input "2650526660375176"
type input "2650526660375176"
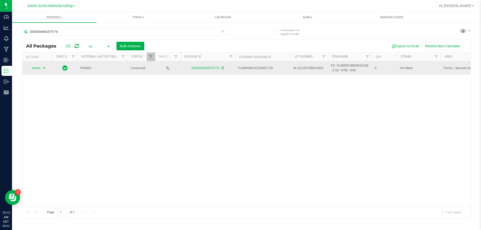
click at [35, 69] on span "Action" at bounding box center [34, 68] width 14 height 7
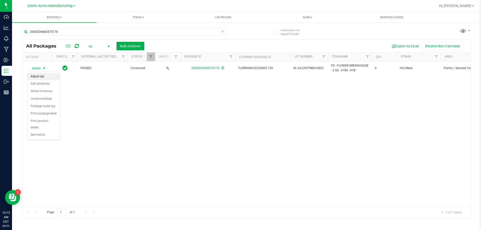
click at [36, 75] on li "Adjust qty" at bounding box center [44, 77] width 32 height 8
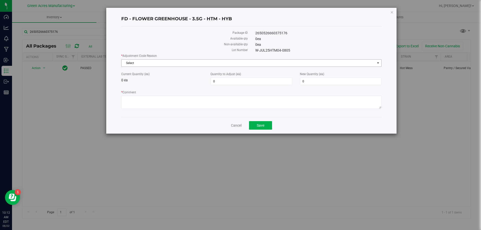
click at [195, 63] on span "Select" at bounding box center [247, 63] width 253 height 7
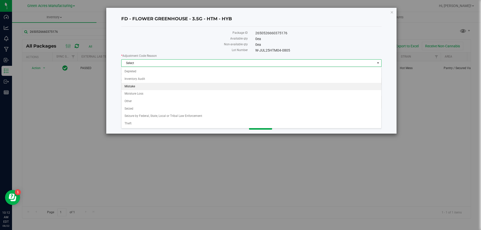
click at [134, 85] on li "Mistake" at bounding box center [251, 87] width 260 height 8
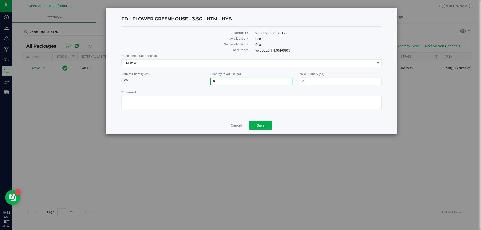
click at [238, 82] on span "0 0" at bounding box center [251, 82] width 82 height 8
click at [238, 82] on input "0" at bounding box center [250, 81] width 81 height 7
type input "2828"
type input "2,828"
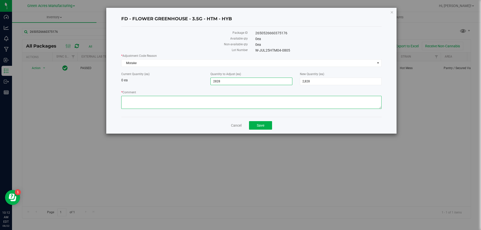
click at [232, 106] on textarea "* Comment" at bounding box center [251, 102] width 260 height 13
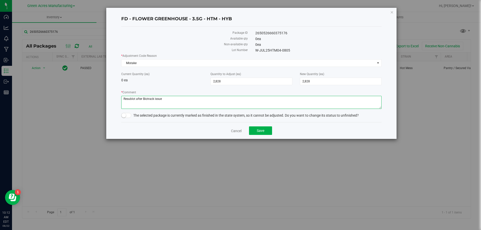
type textarea "Resublot after Biotrack issue"
click at [125, 115] on small at bounding box center [123, 115] width 5 height 5
click at [262, 133] on button "Save" at bounding box center [260, 130] width 23 height 9
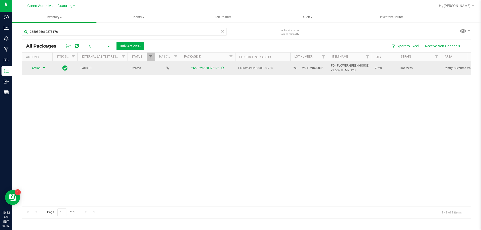
click at [41, 68] on span "select" at bounding box center [44, 68] width 6 height 7
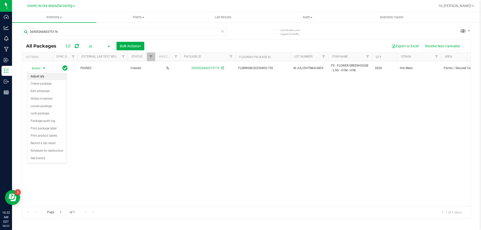
click at [42, 76] on li "Adjust qty" at bounding box center [47, 77] width 39 height 8
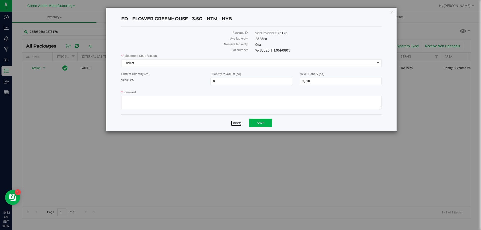
click at [239, 124] on link "Cancel" at bounding box center [236, 122] width 11 height 5
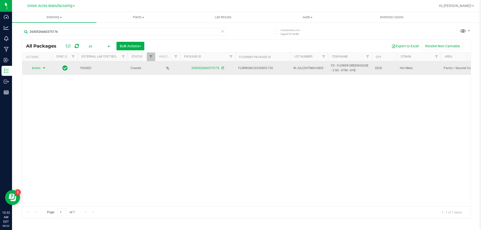
click at [43, 66] on span "select" at bounding box center [44, 68] width 4 height 4
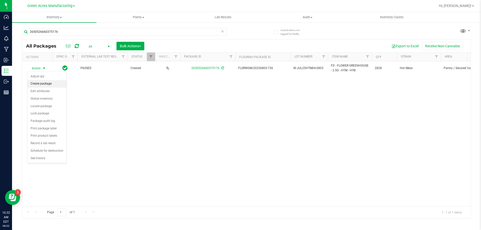
click at [41, 85] on li "Create package" at bounding box center [47, 84] width 39 height 8
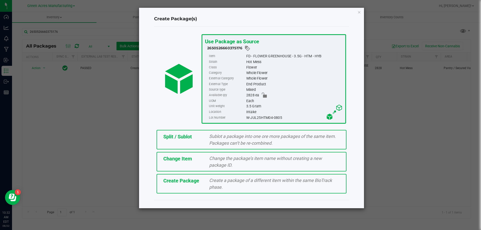
click at [191, 143] on div "Split / Sublot Sublot a package into one ore more packages of the same item. Pa…" at bounding box center [251, 140] width 190 height 20
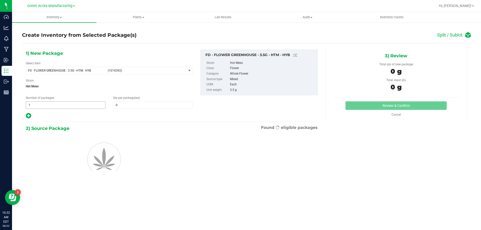
click at [59, 107] on span "1 1" at bounding box center [66, 105] width 80 height 8
click at [59, 107] on input "1" at bounding box center [65, 105] width 79 height 7
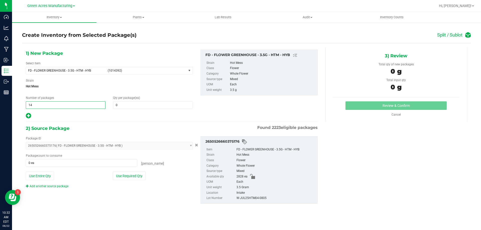
type input "141"
click at [123, 105] on span at bounding box center [153, 105] width 80 height 8
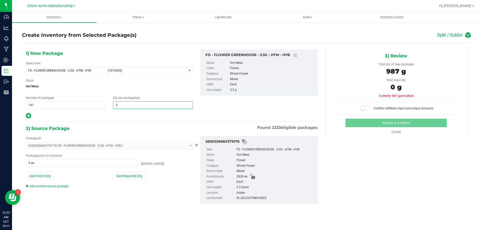
type input "20"
click at [27, 115] on icon at bounding box center [28, 116] width 5 height 6
type input "20"
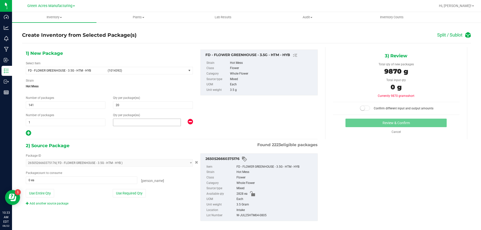
click at [119, 122] on span at bounding box center [147, 123] width 68 height 8
type input "8"
click at [135, 192] on button "Use Required Qty" at bounding box center [129, 193] width 33 height 9
type input "2828 ea"
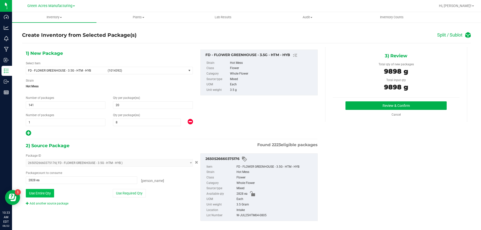
click at [42, 194] on button "Use Entire Qty" at bounding box center [40, 193] width 28 height 9
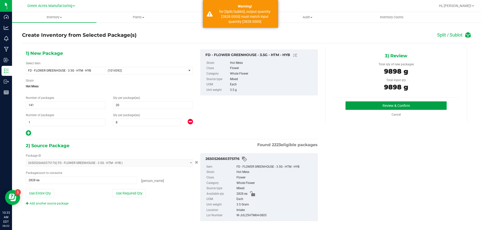
click at [347, 108] on button "Review & Confirm" at bounding box center [395, 105] width 101 height 9
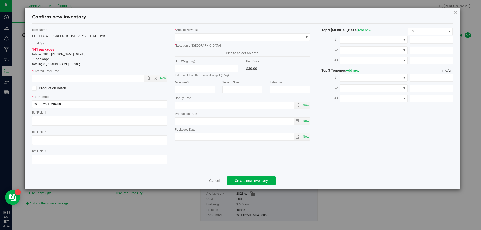
type textarea "DEP"
click at [162, 79] on span "Now" at bounding box center [163, 78] width 9 height 7
type input "[DATE] 10:33 AM"
click at [218, 37] on span at bounding box center [239, 37] width 128 height 7
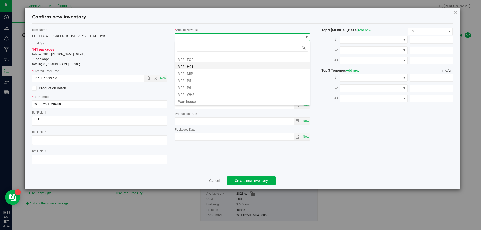
scroll to position [251, 0]
click at [200, 95] on li "VF2 - WHS" at bounding box center [242, 93] width 135 height 7
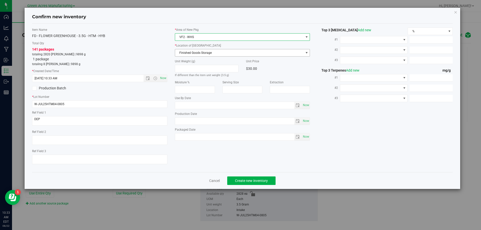
click at [203, 53] on span "Finished Goods Storage" at bounding box center [239, 52] width 128 height 7
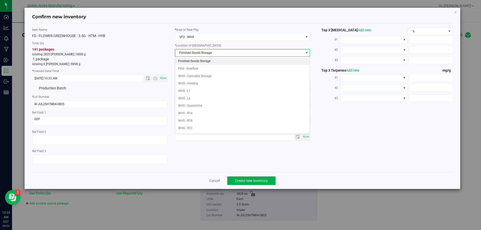
click at [203, 59] on li "Finished Goods Storage" at bounding box center [242, 62] width 135 height 8
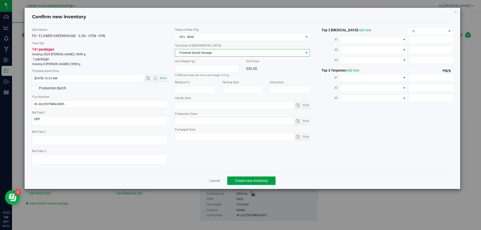
click at [251, 182] on span "Create new inventory" at bounding box center [251, 181] width 33 height 4
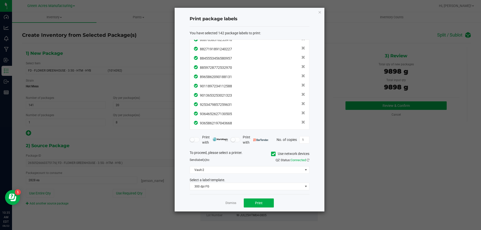
scroll to position [1229, 0]
click at [257, 201] on span "Print" at bounding box center [259, 203] width 8 height 4
click at [230, 202] on link "Dismiss" at bounding box center [230, 203] width 11 height 4
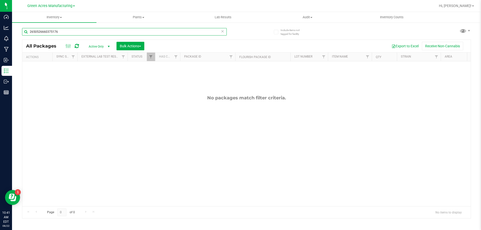
click at [59, 33] on input "2650526660375176" at bounding box center [124, 32] width 204 height 8
paste input "W-JUL25HTM04-0805"
type input "W-JUL25HTM04-0805"
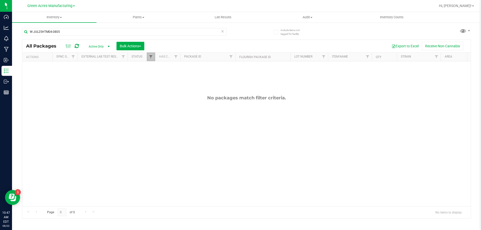
click at [149, 59] on span "Filter" at bounding box center [151, 57] width 4 height 4
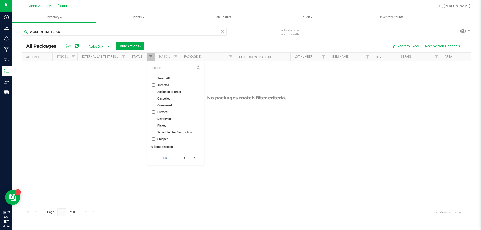
click at [153, 77] on input "Select All" at bounding box center [153, 78] width 3 height 3
checkbox input "true"
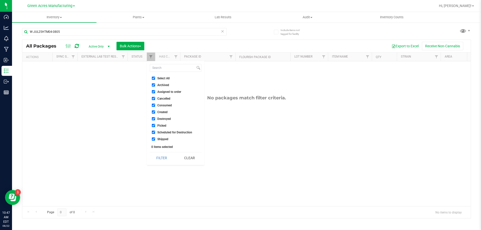
checkbox input "true"
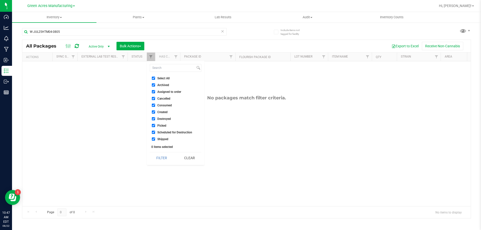
checkbox input "true"
click at [166, 156] on button "Filter" at bounding box center [162, 157] width 24 height 11
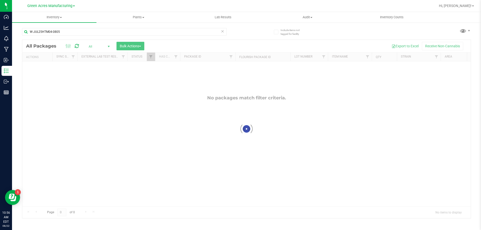
click at [149, 56] on div at bounding box center [246, 129] width 448 height 178
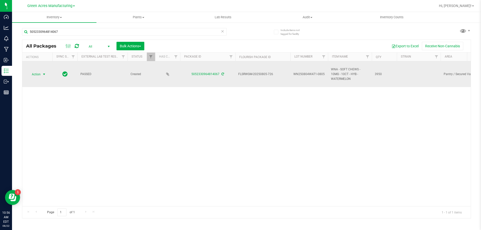
click at [36, 72] on span "Action" at bounding box center [34, 74] width 14 height 7
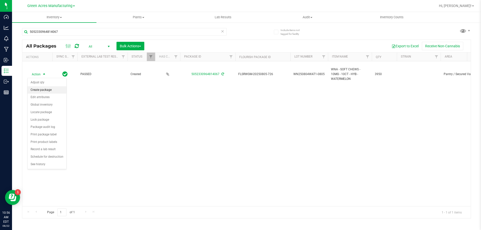
click at [39, 89] on li "Create package" at bounding box center [47, 90] width 39 height 8
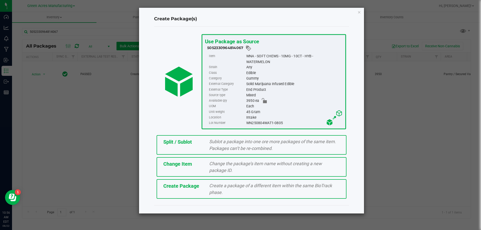
click at [171, 146] on div "Split / Sublot Sublot a package into one ore more packages of the same item. Pa…" at bounding box center [251, 145] width 190 height 20
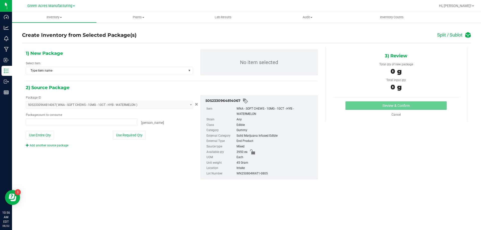
type input "0 ea"
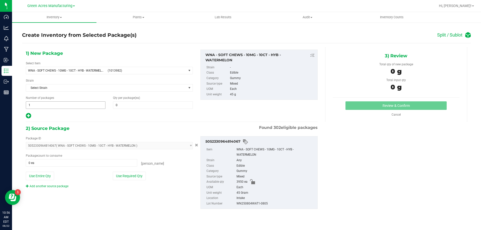
click at [44, 104] on span "1 1" at bounding box center [66, 105] width 80 height 8
click at [44, 104] on input "1" at bounding box center [65, 105] width 79 height 7
type input "98"
click at [125, 107] on span at bounding box center [153, 105] width 80 height 8
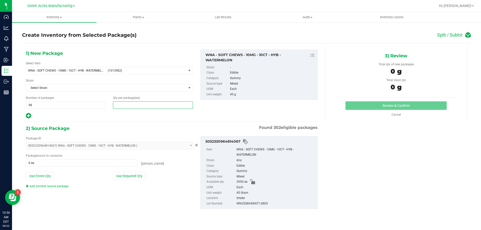
type input "1"
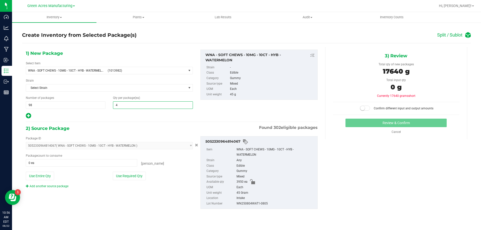
type input "40"
click at [29, 116] on icon at bounding box center [28, 116] width 5 height 6
type input "40"
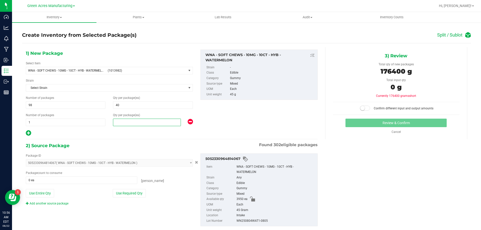
click at [121, 124] on span at bounding box center [147, 123] width 68 height 8
type input "30"
click at [122, 135] on div at bounding box center [109, 133] width 167 height 7
click at [127, 193] on button "Use Required Qty" at bounding box center [129, 193] width 33 height 9
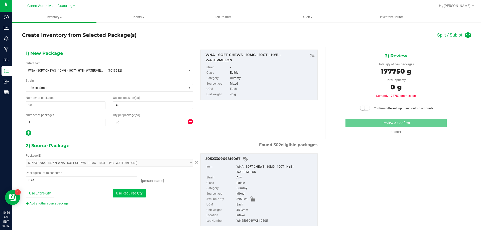
type input "3950 ea"
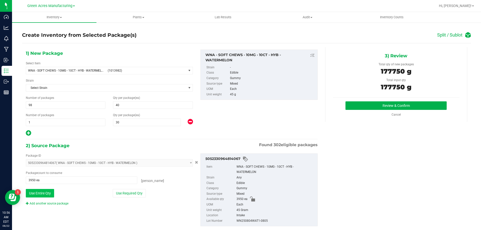
click at [45, 194] on button "Use Entire Qty" at bounding box center [40, 193] width 28 height 9
click at [379, 105] on button "Review & Confirm" at bounding box center [395, 105] width 101 height 9
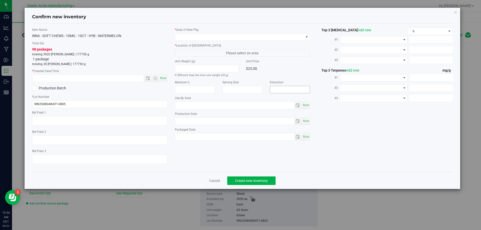
type input "[DATE]"
click at [161, 80] on span "Now" at bounding box center [163, 78] width 9 height 7
type input "8/22/2025 10:56 AM"
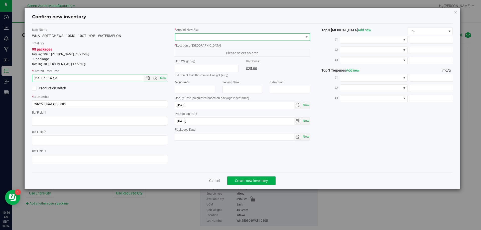
click at [186, 37] on span at bounding box center [239, 37] width 128 height 7
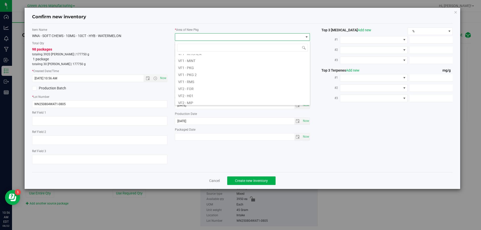
scroll to position [251, 0]
click at [194, 95] on li "VF2 - WHS" at bounding box center [242, 93] width 135 height 7
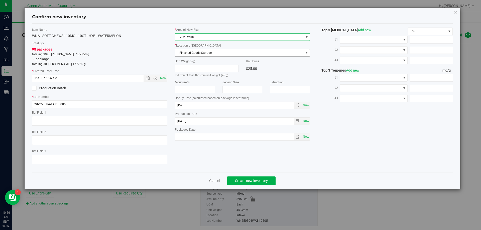
click at [192, 53] on span "Finished Goods Storage" at bounding box center [239, 52] width 128 height 7
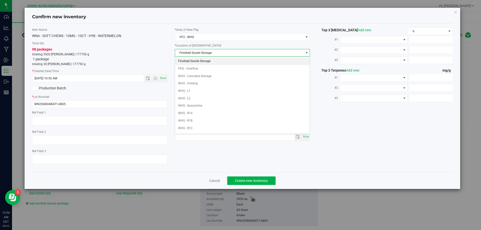
click at [193, 61] on li "Finished Goods Storage" at bounding box center [242, 62] width 135 height 8
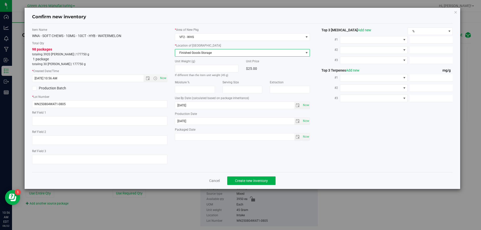
click at [157, 57] on div "98 packages totaling 3920 eaches | 177750 g 1 package totaling 30 eaches | 1777…" at bounding box center [99, 57] width 135 height 20
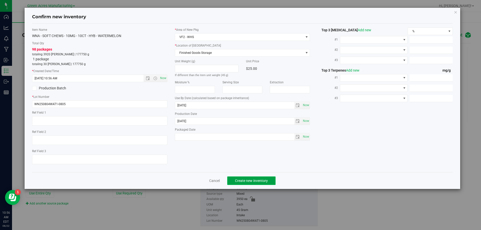
click at [257, 179] on span "Create new inventory" at bounding box center [251, 181] width 33 height 4
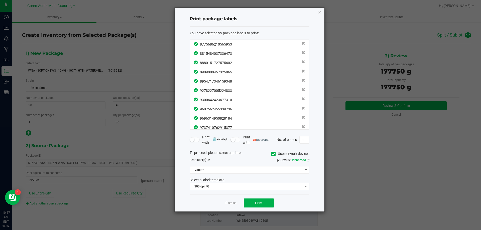
scroll to position [831, 0]
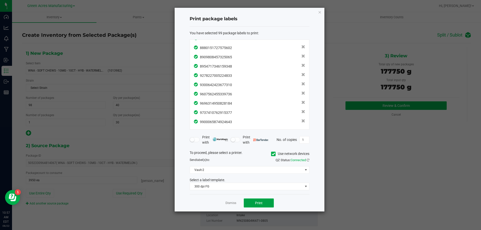
click at [255, 202] on span "Print" at bounding box center [259, 203] width 8 height 4
click at [233, 205] on link "Dismiss" at bounding box center [230, 203] width 11 height 4
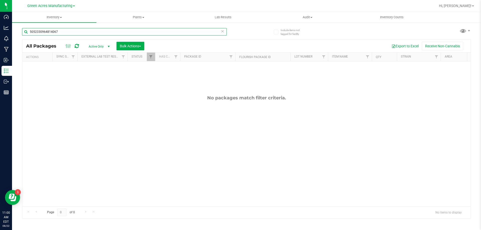
click at [50, 31] on input "5052330964814067" at bounding box center [124, 32] width 204 height 8
paste input "WN250804WAT1-0805"
type input "WN250804WAT1-0805"
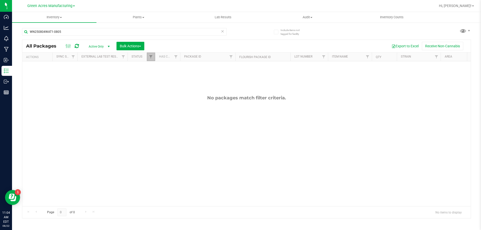
click at [148, 57] on link "Filter" at bounding box center [151, 57] width 8 height 9
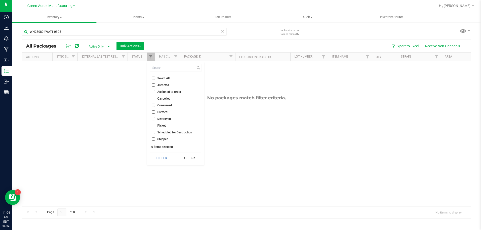
click at [153, 80] on input "Select All" at bounding box center [153, 78] width 3 height 3
checkbox input "true"
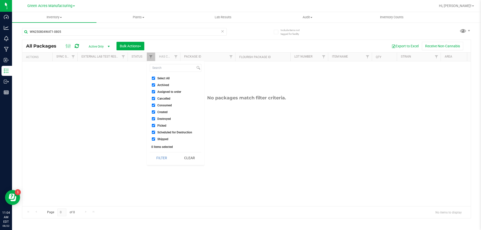
checkbox input "true"
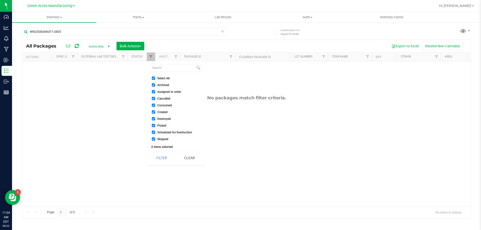
checkbox input "true"
click at [158, 160] on button "Filter" at bounding box center [162, 157] width 24 height 11
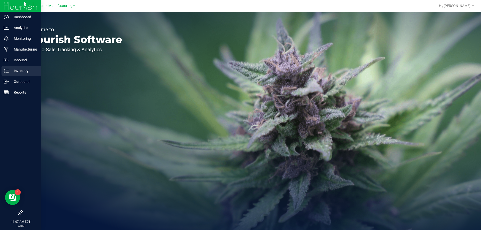
click at [11, 71] on p "Inventory" at bounding box center [24, 71] width 30 height 6
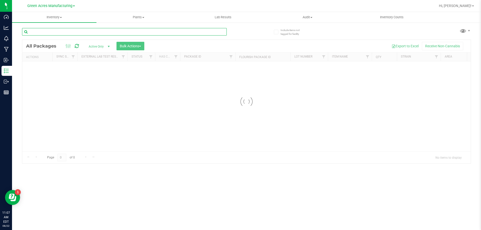
click at [59, 33] on input "text" at bounding box center [124, 32] width 204 height 8
paste input "1-JUL25BLT01-0805"
type input "1-JUL25BLT01-0805"
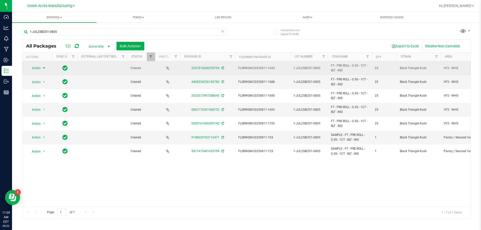
click at [43, 68] on span "select" at bounding box center [44, 68] width 4 height 4
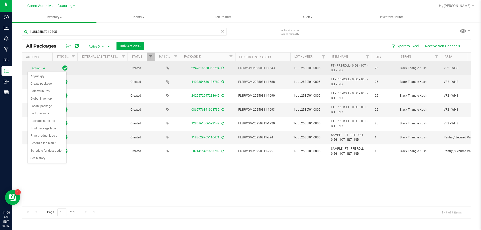
click at [43, 68] on span "select" at bounding box center [44, 68] width 4 height 4
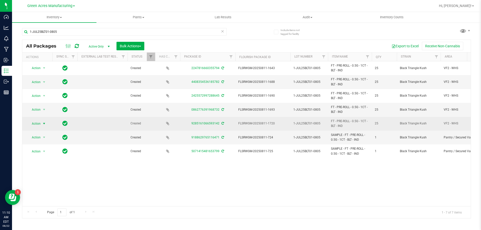
click at [42, 123] on span "select" at bounding box center [44, 123] width 6 height 7
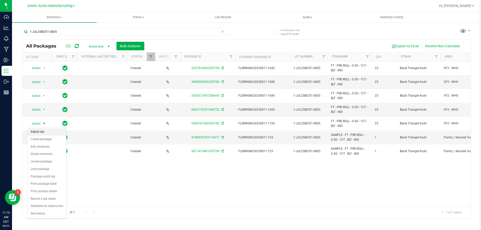
click at [46, 134] on li "Adjust qty" at bounding box center [47, 132] width 39 height 8
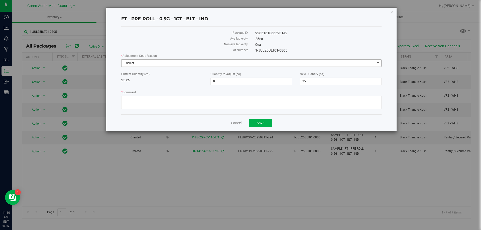
click at [180, 66] on span "Select" at bounding box center [247, 63] width 253 height 7
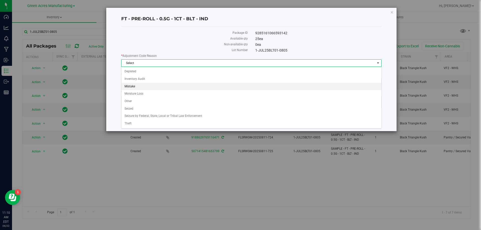
click at [174, 87] on li "Mistake" at bounding box center [251, 87] width 260 height 8
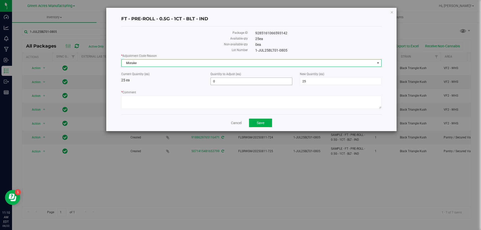
click at [228, 81] on span "0 0" at bounding box center [251, 82] width 82 height 8
click at [228, 81] on input "0" at bounding box center [250, 81] width 81 height 7
type input "-25"
type input "0"
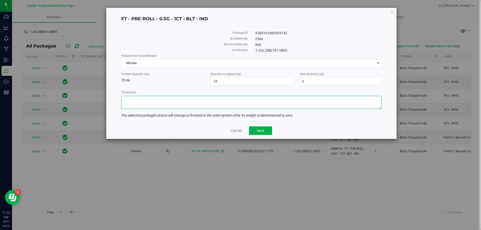
click at [173, 105] on textarea "* Comment" at bounding box center [251, 102] width 260 height 13
click at [158, 100] on textarea "* Comment" at bounding box center [251, 102] width 260 height 13
click at [201, 103] on textarea "* Comment" at bounding box center [251, 102] width 260 height 13
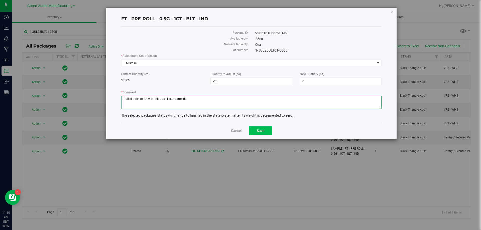
type textarea "Pulled back to GAM for Biotrack issue correction"
click at [254, 130] on button "Save" at bounding box center [260, 130] width 23 height 9
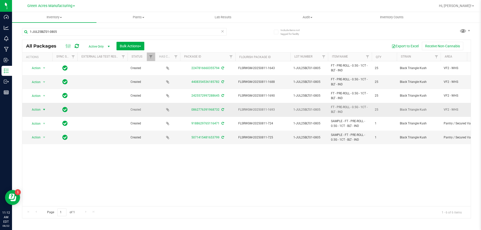
click at [42, 110] on span "select" at bounding box center [44, 110] width 4 height 4
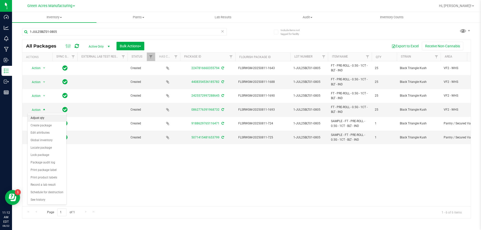
click at [42, 118] on li "Adjust qty" at bounding box center [47, 118] width 39 height 8
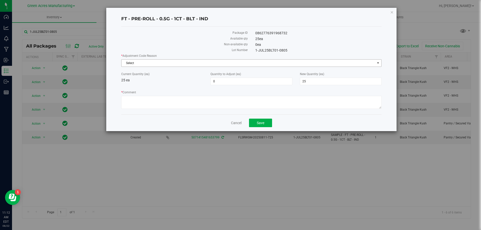
click at [149, 61] on span "Select" at bounding box center [247, 63] width 253 height 7
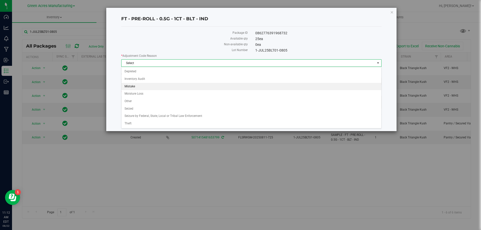
click at [136, 87] on li "Mistake" at bounding box center [251, 87] width 260 height 8
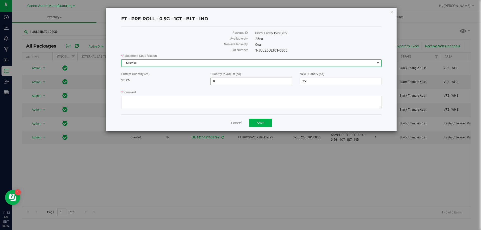
click at [215, 80] on span "0 0" at bounding box center [251, 82] width 82 height 8
click at [215, 80] on input "0" at bounding box center [250, 81] width 81 height 7
type input "-25"
type input "0"
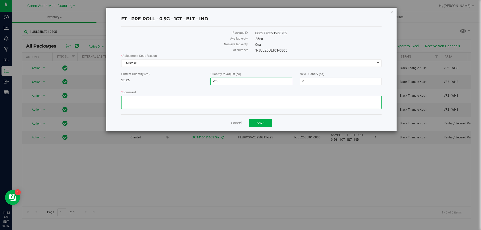
click at [213, 102] on textarea "* Comment" at bounding box center [251, 102] width 260 height 13
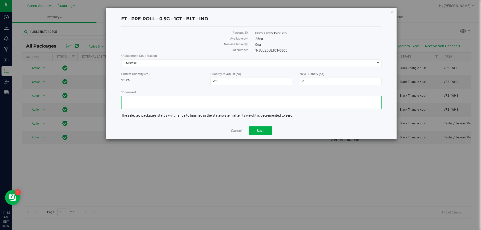
click at [198, 103] on textarea "* Comment" at bounding box center [251, 102] width 260 height 13
type textarea "Pulled back to GAM for Biotrack correction"
click at [261, 131] on span "Save" at bounding box center [261, 131] width 8 height 4
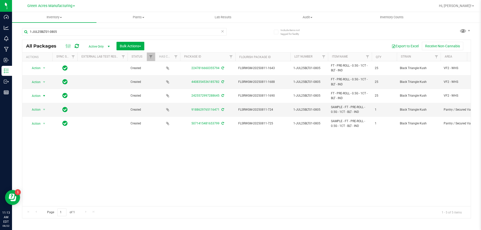
click at [43, 97] on span "select" at bounding box center [44, 96] width 4 height 4
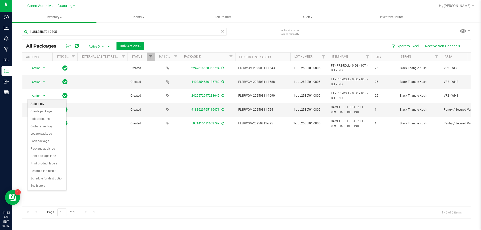
click at [43, 105] on li "Adjust qty" at bounding box center [47, 104] width 39 height 8
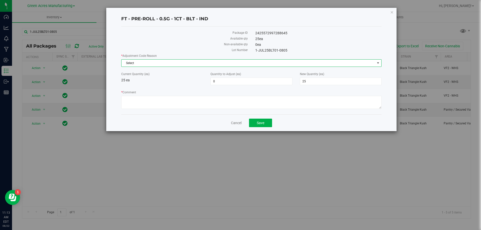
click at [153, 63] on span "Select" at bounding box center [247, 63] width 253 height 7
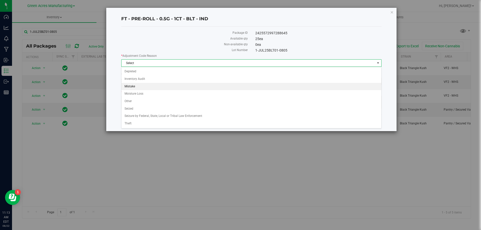
click at [134, 85] on li "Mistake" at bounding box center [251, 87] width 260 height 8
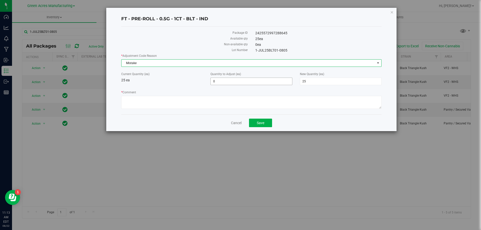
click at [250, 81] on span "0 0" at bounding box center [251, 82] width 82 height 8
click at [250, 81] on input "0" at bounding box center [250, 81] width 81 height 7
type input "-25"
type input "0"
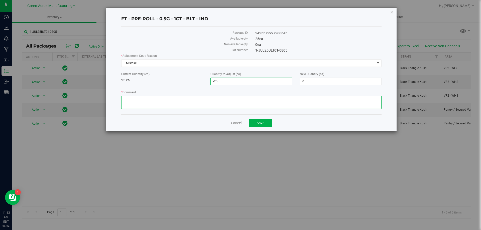
click at [252, 102] on textarea "* Comment" at bounding box center [251, 102] width 260 height 13
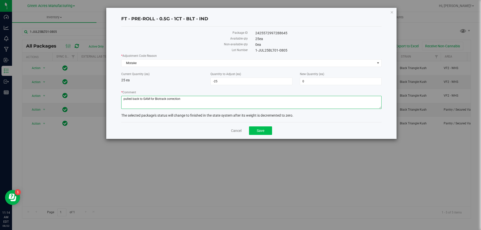
type textarea "pulled back to GAM for Biotrack correction"
click at [257, 131] on span "Save" at bounding box center [261, 131] width 8 height 4
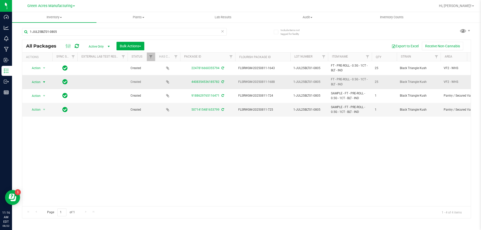
click at [42, 84] on span "select" at bounding box center [44, 82] width 4 height 4
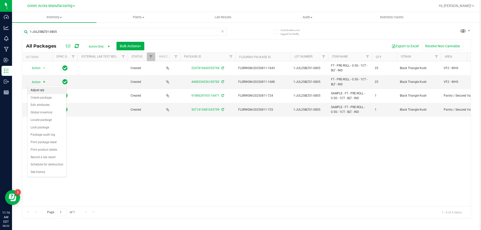
click at [41, 92] on li "Adjust qty" at bounding box center [47, 91] width 39 height 8
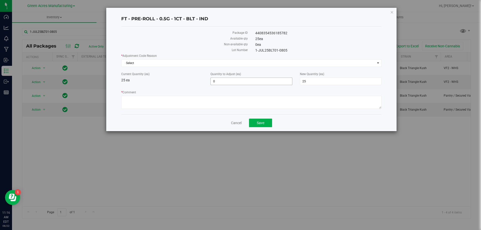
click at [234, 82] on span "0 0" at bounding box center [251, 82] width 82 height 8
click at [234, 82] on input "0" at bounding box center [250, 81] width 81 height 7
type input "-25"
type input "0"
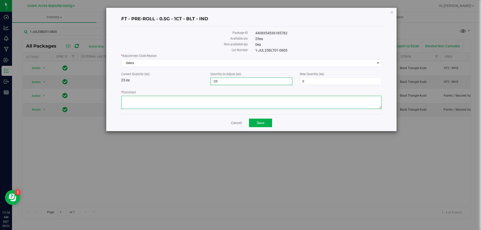
click at [208, 100] on textarea "* Comment" at bounding box center [251, 102] width 260 height 13
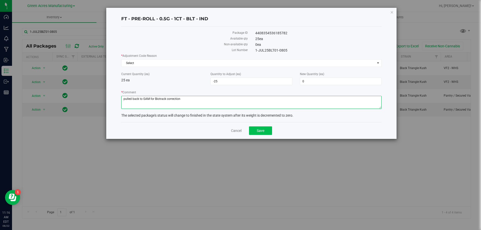
type textarea "pulled back to GAM for Biotrack correction"
click at [261, 133] on button "Save" at bounding box center [260, 130] width 23 height 9
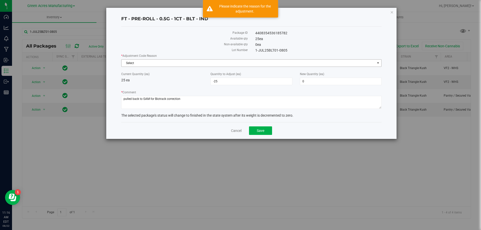
click at [131, 60] on span "Select" at bounding box center [247, 63] width 253 height 7
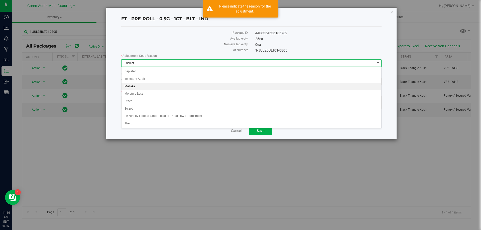
click at [126, 84] on li "Mistake" at bounding box center [251, 87] width 260 height 8
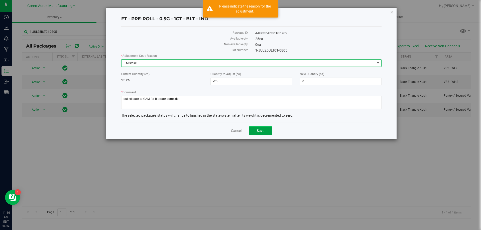
click at [258, 129] on span "Save" at bounding box center [261, 131] width 8 height 4
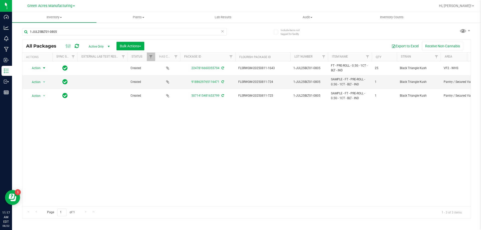
click at [44, 68] on span "select" at bounding box center [44, 68] width 4 height 4
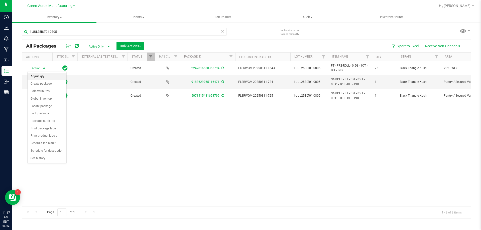
click at [42, 76] on li "Adjust qty" at bounding box center [47, 77] width 39 height 8
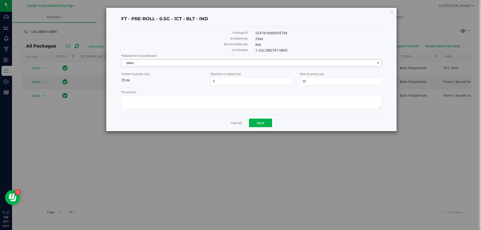
click at [160, 61] on span "Select" at bounding box center [247, 63] width 253 height 7
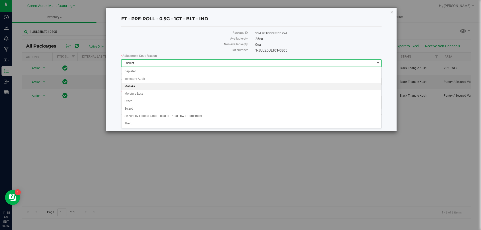
click at [133, 87] on li "Mistake" at bounding box center [251, 87] width 260 height 8
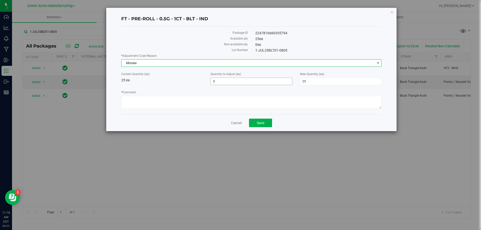
click at [246, 80] on span "0 0" at bounding box center [251, 82] width 82 height 8
click at [246, 80] on input "0" at bounding box center [250, 81] width 81 height 7
type input "-25"
type input "0"
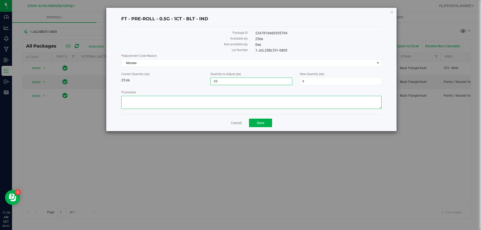
click at [218, 103] on textarea "* Comment" at bounding box center [251, 102] width 260 height 13
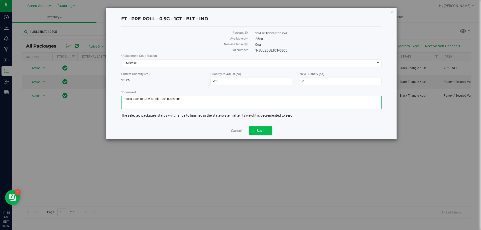
type textarea "Pulled back to GAM for Biotrack correction"
click at [259, 129] on span "Save" at bounding box center [261, 131] width 8 height 4
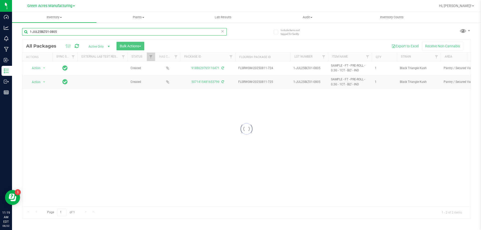
click at [76, 33] on input "1-JUL25BLT01-0805" at bounding box center [124, 32] width 204 height 8
paste input "85609587901299"
type input "8560958790129905"
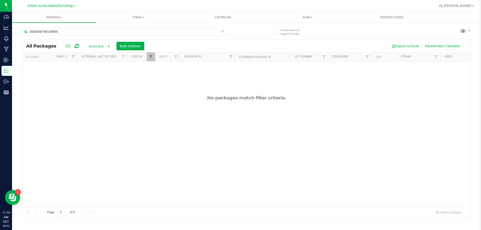
click at [152, 58] on span "Filter" at bounding box center [151, 57] width 4 height 4
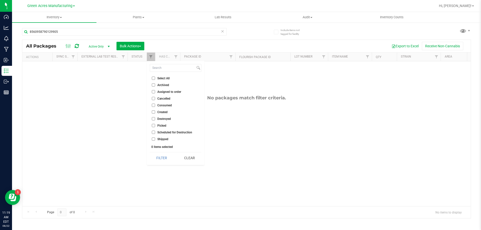
click at [154, 79] on input "Select All" at bounding box center [153, 78] width 3 height 3
checkbox input "true"
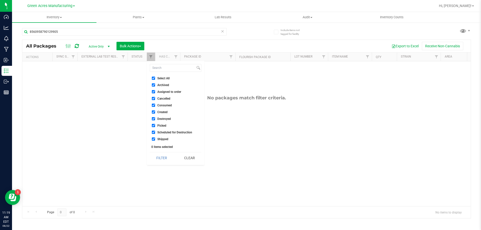
checkbox input "true"
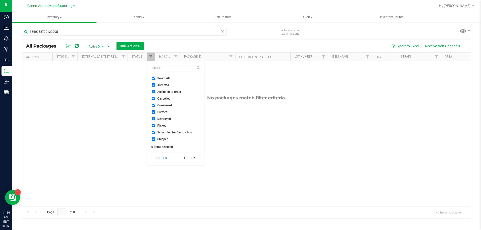
checkbox input "true"
click at [166, 160] on button "Filter" at bounding box center [162, 157] width 24 height 11
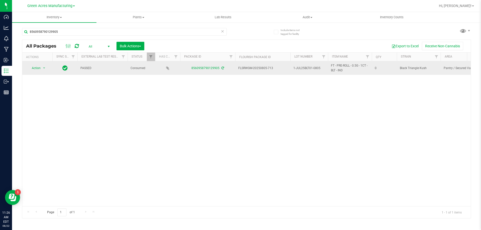
click at [41, 72] on td "Action Action Adjust qty Edit attributes Global inventory Locate package Packag…" at bounding box center [37, 68] width 30 height 14
click at [42, 68] on span "select" at bounding box center [44, 68] width 4 height 4
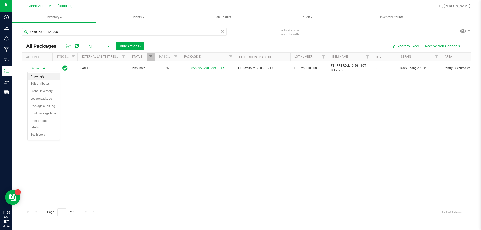
click at [42, 76] on li "Adjust qty" at bounding box center [44, 77] width 32 height 8
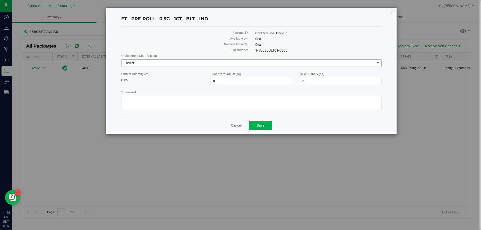
click at [168, 61] on span "Select" at bounding box center [247, 63] width 253 height 7
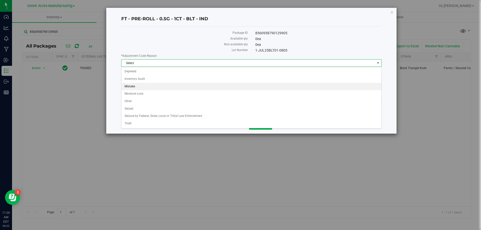
click at [135, 86] on li "Mistake" at bounding box center [251, 87] width 260 height 8
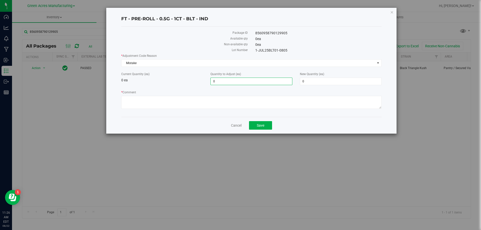
click at [234, 82] on span "0 0" at bounding box center [251, 82] width 82 height 8
click at [234, 82] on input "0" at bounding box center [250, 81] width 81 height 7
click at [234, 128] on link "Cancel" at bounding box center [236, 125] width 11 height 5
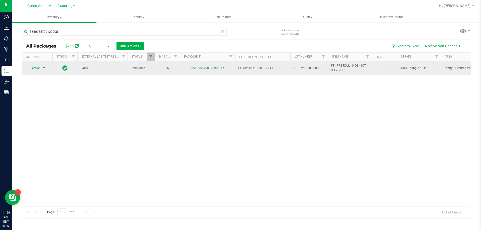
click at [45, 69] on span "select" at bounding box center [44, 68] width 4 height 4
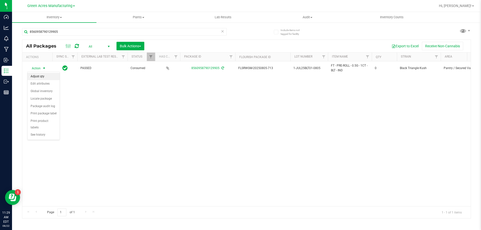
click at [44, 76] on li "Adjust qty" at bounding box center [44, 77] width 32 height 8
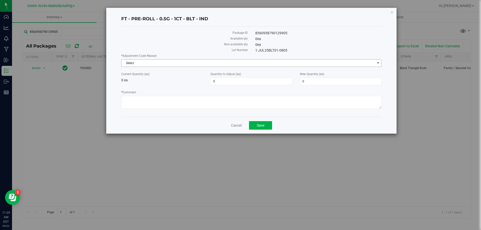
click at [161, 61] on span "Select" at bounding box center [247, 63] width 253 height 7
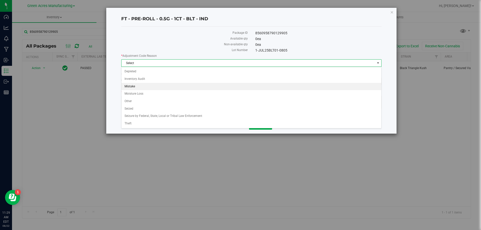
click at [148, 87] on li "Mistake" at bounding box center [251, 87] width 260 height 8
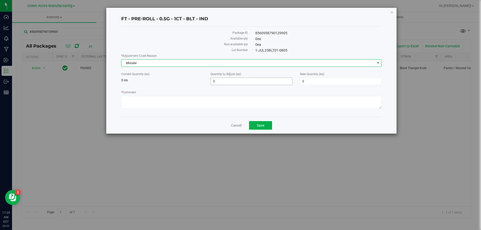
click at [234, 80] on span "0 0" at bounding box center [251, 82] width 82 height 8
click at [234, 80] on input "0" at bounding box center [250, 81] width 81 height 7
type input "2948"
type input "2,948"
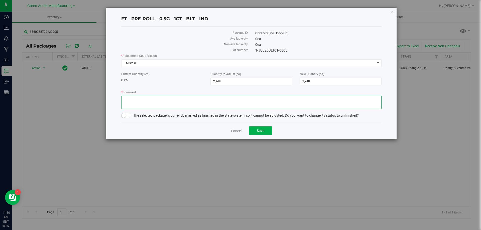
click at [239, 101] on textarea "* Comment" at bounding box center [251, 102] width 260 height 13
type textarea "Resublot after Biotrack issue"
click at [123, 114] on small at bounding box center [123, 115] width 5 height 5
click at [256, 134] on button "Save" at bounding box center [260, 130] width 23 height 9
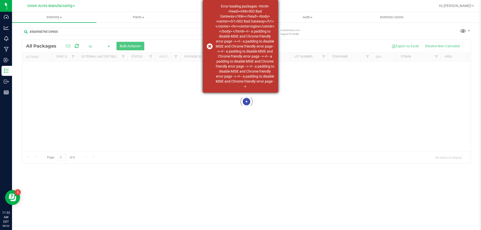
click at [209, 45] on div "Error loading packages: <html> <head><title>502 Bad Gateway</title></head> <bod…" at bounding box center [240, 46] width 75 height 93
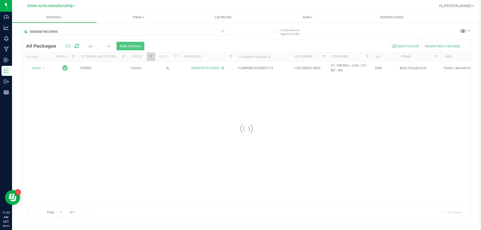
click at [44, 68] on div at bounding box center [246, 129] width 448 height 178
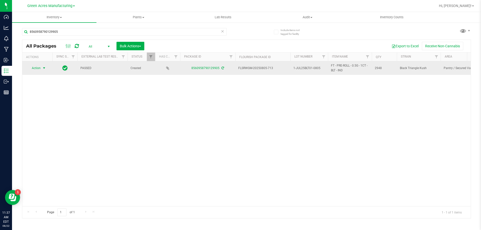
click at [40, 70] on span "Action" at bounding box center [34, 68] width 14 height 7
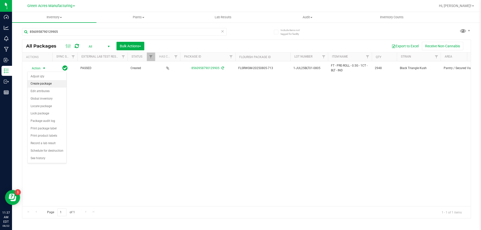
click at [40, 85] on li "Create package" at bounding box center [47, 84] width 39 height 8
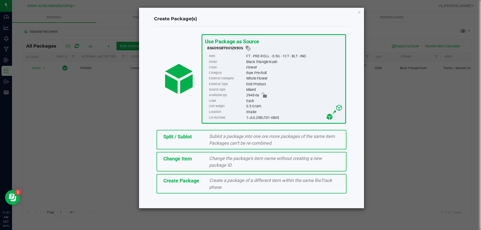
click at [199, 136] on div "Split / Sublot" at bounding box center [182, 137] width 46 height 8
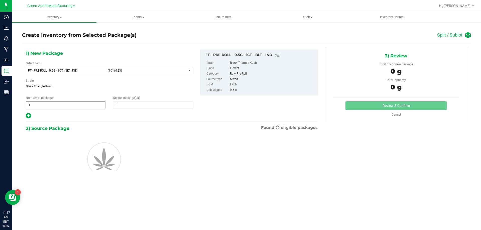
click at [64, 104] on input "1" at bounding box center [65, 105] width 79 height 7
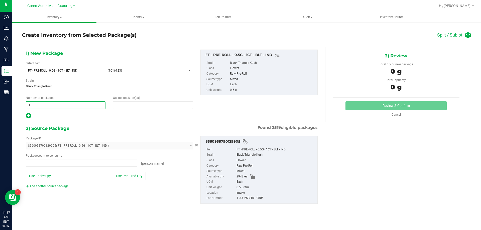
type input "0 ea"
type input "117"
click at [133, 105] on span at bounding box center [153, 105] width 80 height 8
click at [133, 105] on input "text" at bounding box center [152, 105] width 79 height 7
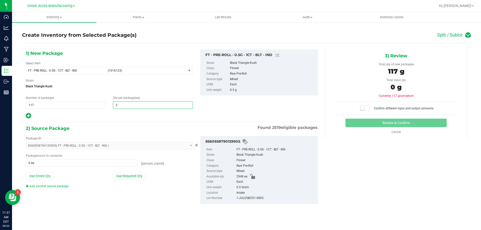
type input "25"
click at [28, 116] on icon at bounding box center [28, 116] width 5 height 6
type input "25"
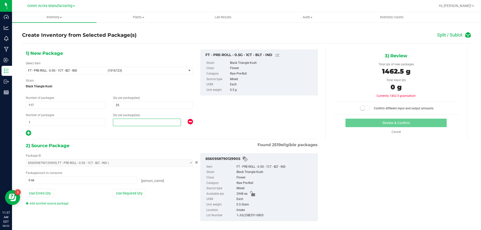
click at [126, 120] on span at bounding box center [147, 123] width 68 height 8
type input "23"
click at [162, 136] on div "1) New Package Select Item FT - PRE-ROLL - 0.5G - 1CT - BLT - IND (1016123) FT …" at bounding box center [171, 139] width 299 height 184
click at [115, 193] on button "Use Required Qty" at bounding box center [129, 193] width 33 height 9
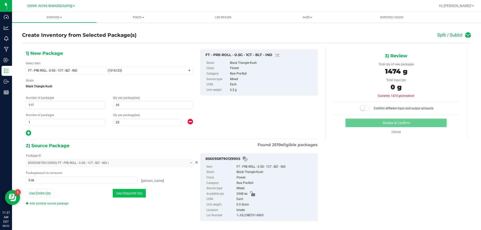
type input "2948 ea"
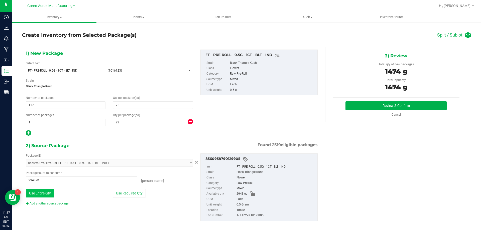
click at [40, 193] on button "Use Entire Qty" at bounding box center [40, 193] width 28 height 9
click at [410, 105] on button "Review & Confirm" at bounding box center [395, 105] width 101 height 9
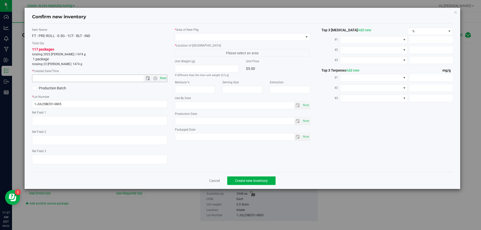
click at [164, 78] on span "Now" at bounding box center [163, 78] width 9 height 7
type input "[DATE] 11:37 AM"
click at [182, 39] on span at bounding box center [239, 37] width 128 height 7
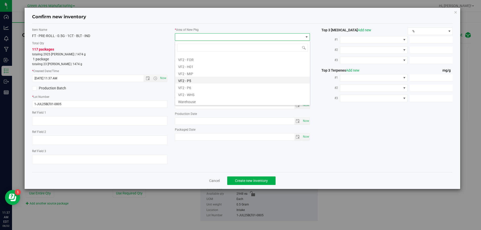
scroll to position [251, 0]
click at [195, 94] on li "VF2 - WHS" at bounding box center [242, 93] width 135 height 7
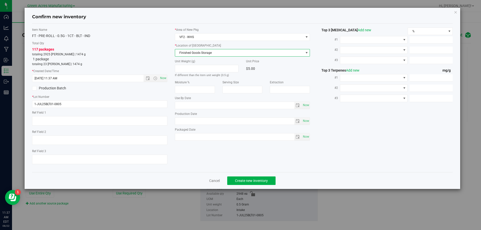
click at [195, 54] on span "Finished Goods Storage" at bounding box center [239, 52] width 128 height 7
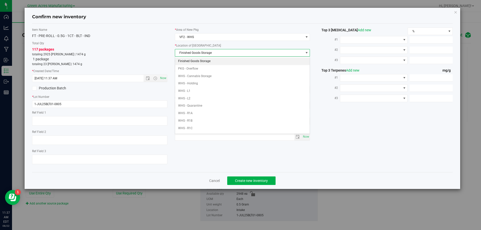
click at [191, 63] on li "Finished Goods Storage" at bounding box center [242, 62] width 135 height 8
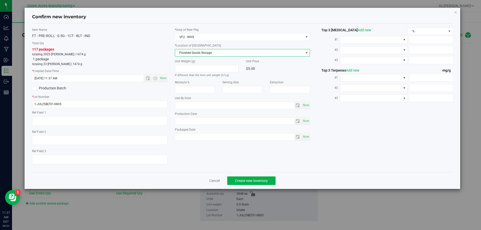
click at [154, 59] on div "117 packages totaling 2925 [PERSON_NAME] | 1474 g 1 package totaling 23 [PERSON…" at bounding box center [99, 57] width 135 height 20
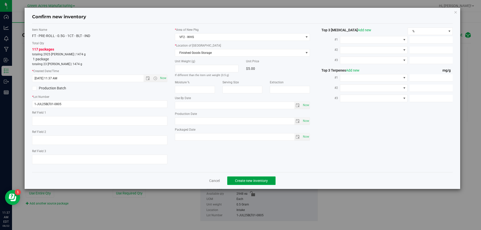
click at [243, 180] on span "Create new inventory" at bounding box center [251, 181] width 33 height 4
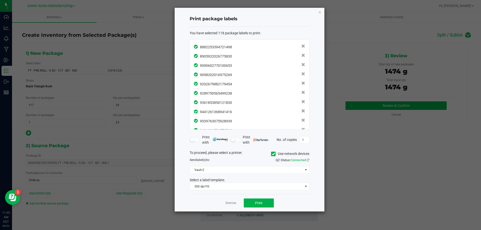
scroll to position [1007, 0]
click at [258, 202] on span "Print" at bounding box center [259, 203] width 8 height 4
click at [233, 203] on link "Dismiss" at bounding box center [230, 203] width 11 height 4
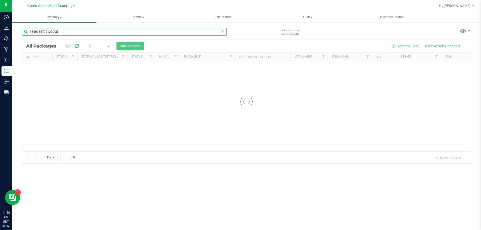
click at [71, 32] on input "8560958790129905" at bounding box center [124, 32] width 204 height 8
paste input "1-JUL25BLT01-08"
click at [78, 35] on input "1-JUL25BLT01-0805" at bounding box center [124, 32] width 204 height 8
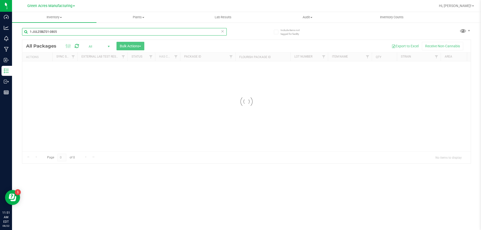
click at [78, 35] on input "1-JUL25BLT01-0805" at bounding box center [124, 32] width 204 height 8
paste input "TG250730XRL1-F"
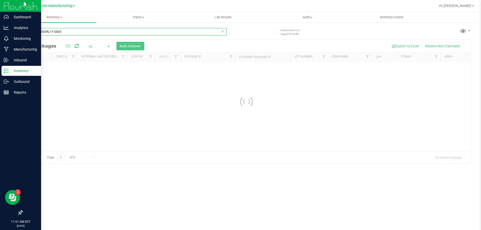
type input "TG250730XRL1-F-0805"
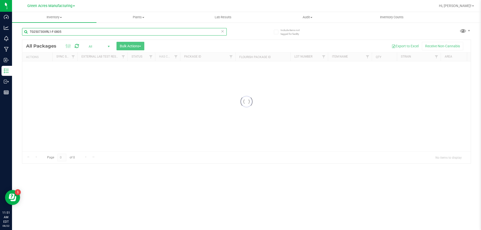
click at [92, 30] on input "TG250730XRL1-F-0805" at bounding box center [124, 32] width 204 height 8
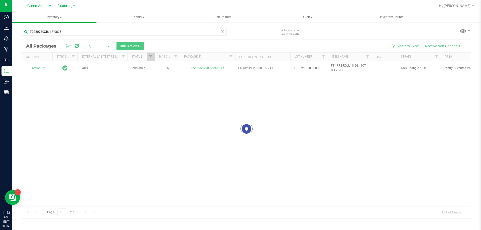
click at [152, 58] on div at bounding box center [246, 129] width 448 height 178
click at [151, 57] on div at bounding box center [246, 129] width 448 height 178
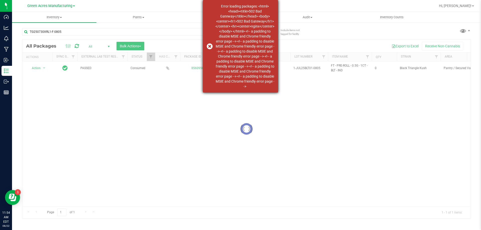
click at [207, 45] on div "Error loading packages: <html> <head><title>502 Bad Gateway</title></head> <bod…" at bounding box center [240, 46] width 75 height 93
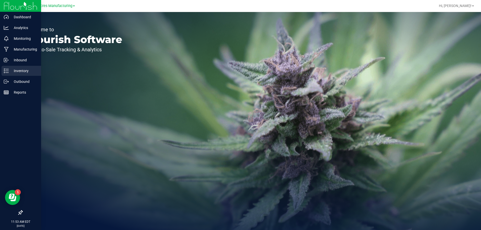
click at [12, 74] on p "Inventory" at bounding box center [24, 71] width 30 height 6
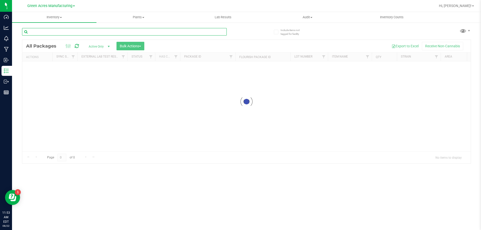
click at [65, 31] on input "text" at bounding box center [124, 32] width 204 height 8
paste input "JUL25KMT02-0805"
type input "JUL25KMT02-0805"
